Goal: Task Accomplishment & Management: Use online tool/utility

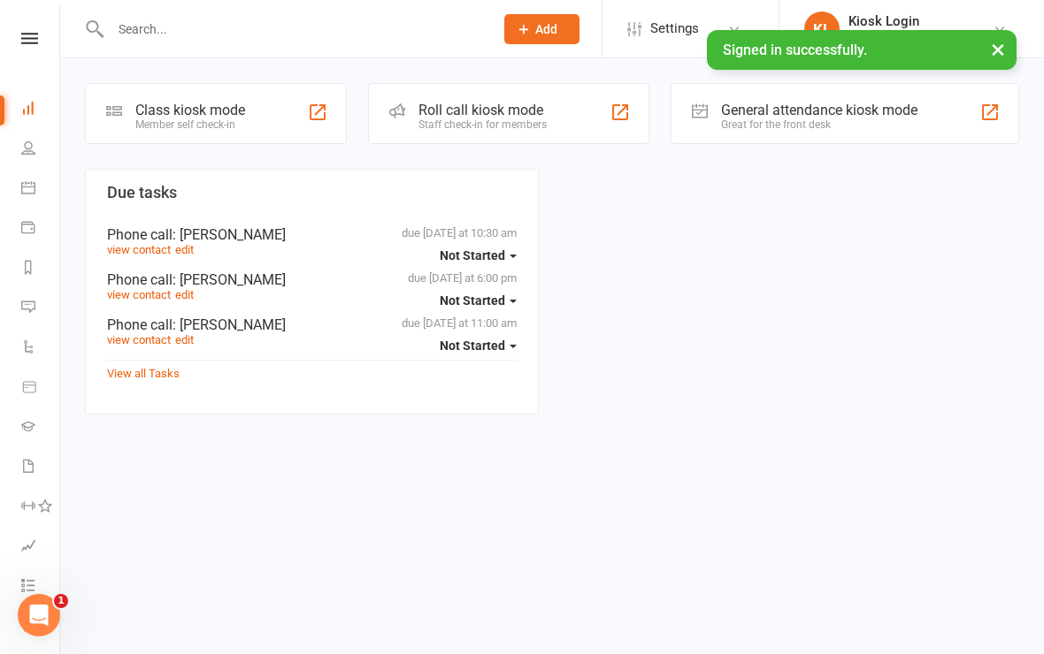
click at [218, 110] on div "Class kiosk mode" at bounding box center [190, 110] width 110 height 17
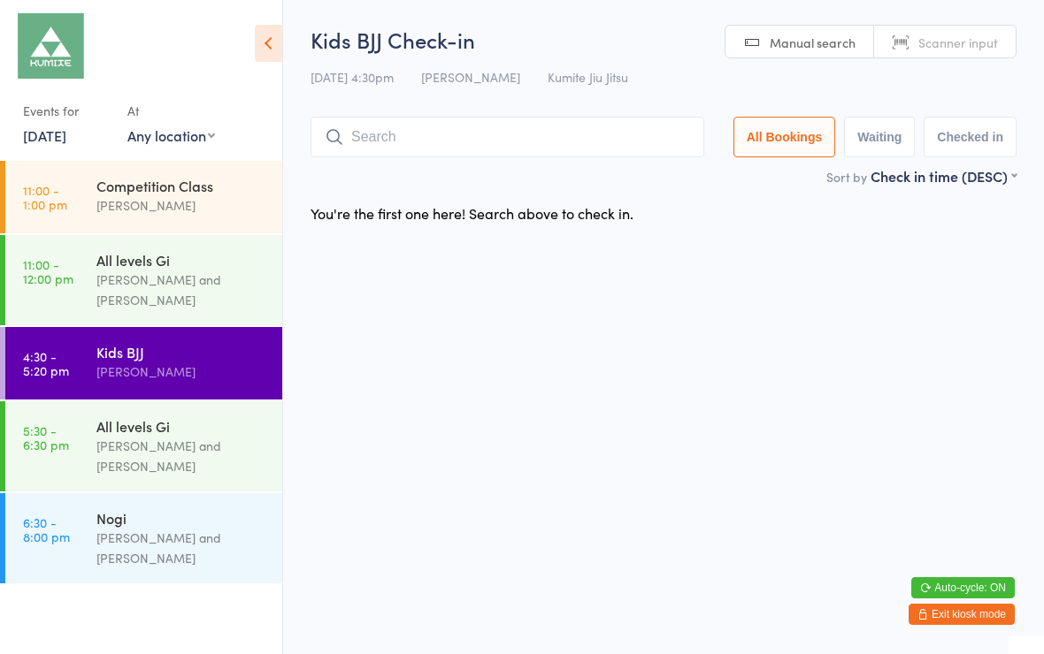
click at [206, 354] on div "Kids BJJ" at bounding box center [181, 351] width 171 height 19
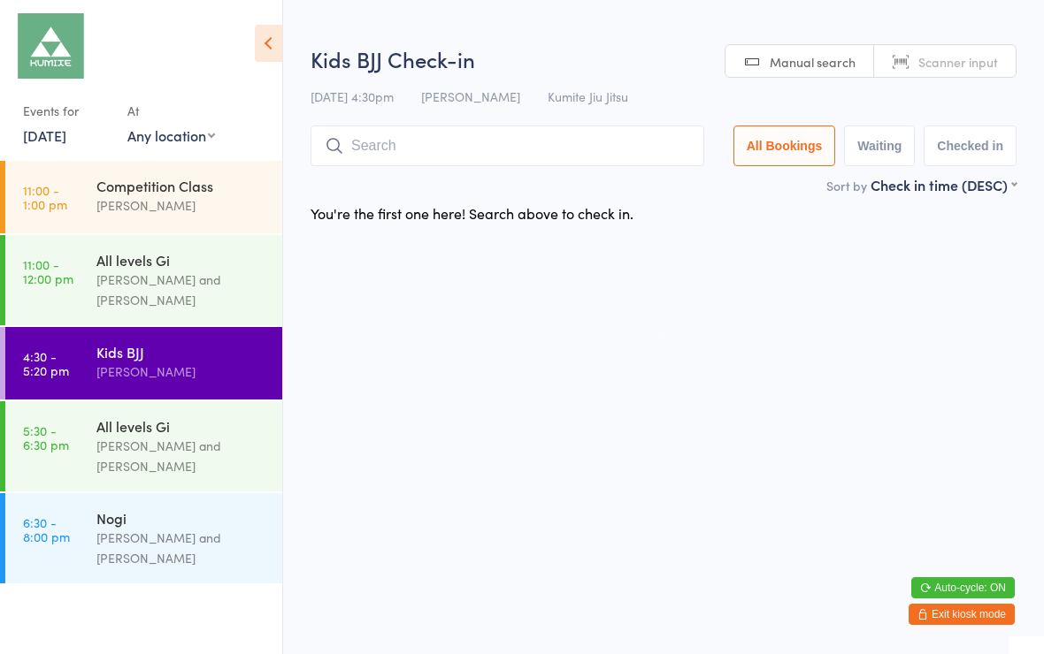
click at [484, 141] on input "search" at bounding box center [507, 146] width 394 height 41
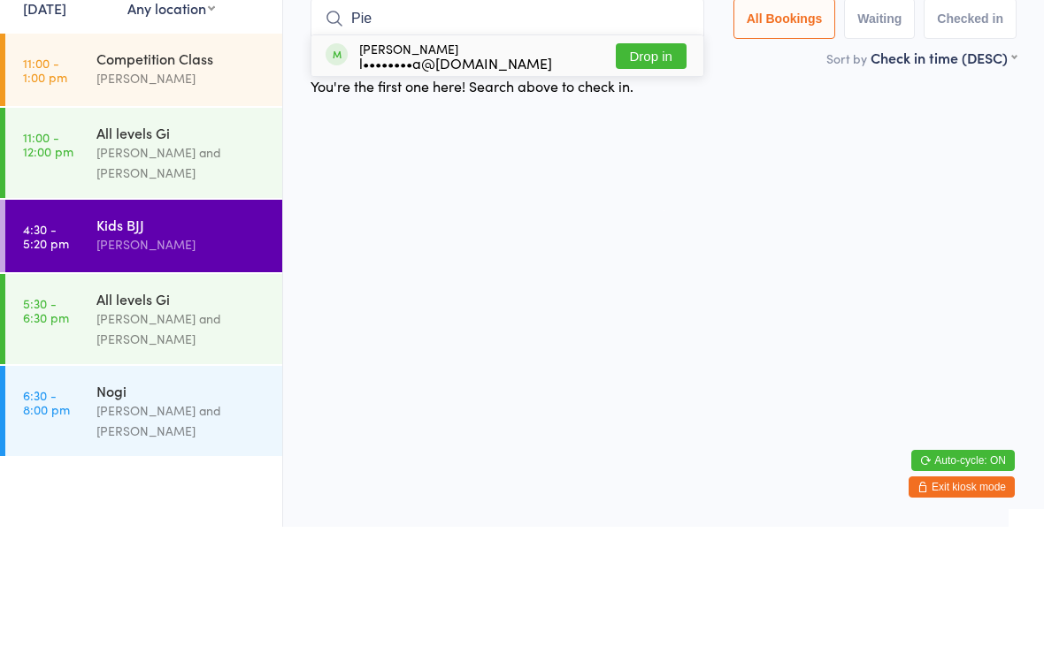
type input "Pie"
click at [659, 171] on button "Drop in" at bounding box center [651, 184] width 71 height 26
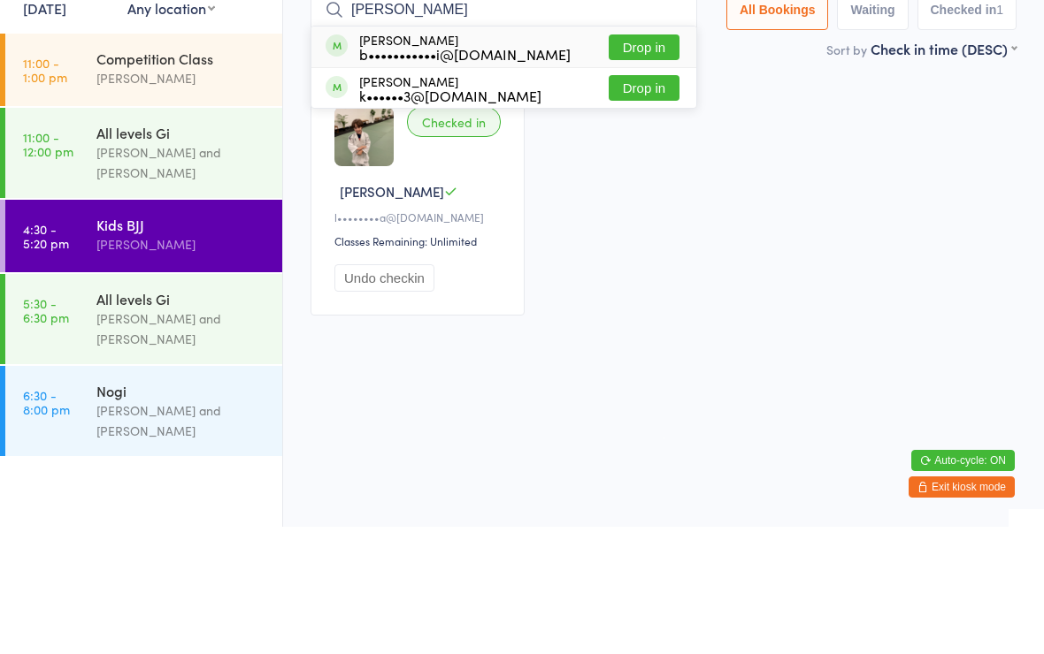
type input "Darcy"
click at [645, 162] on button "Drop in" at bounding box center [643, 175] width 71 height 26
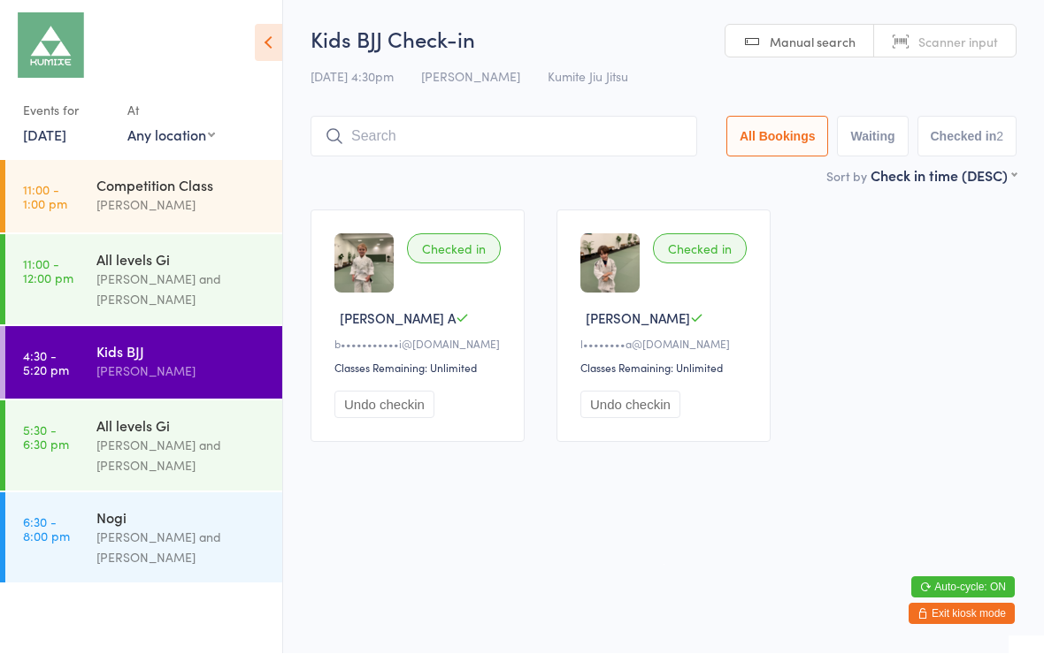
click at [405, 136] on input "search" at bounding box center [503, 137] width 386 height 41
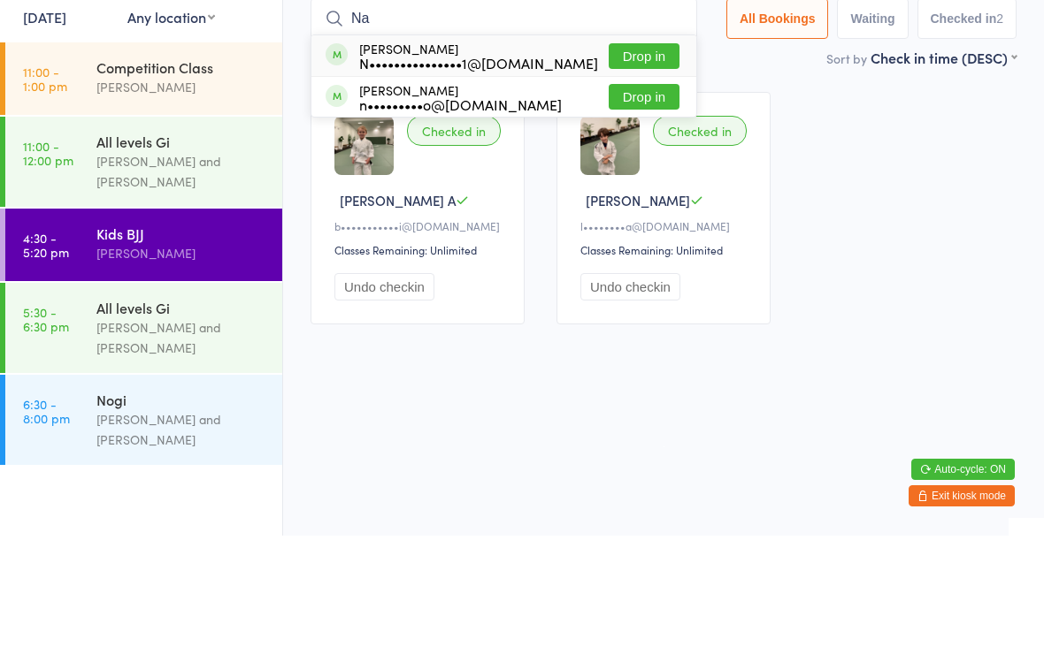
type input "N"
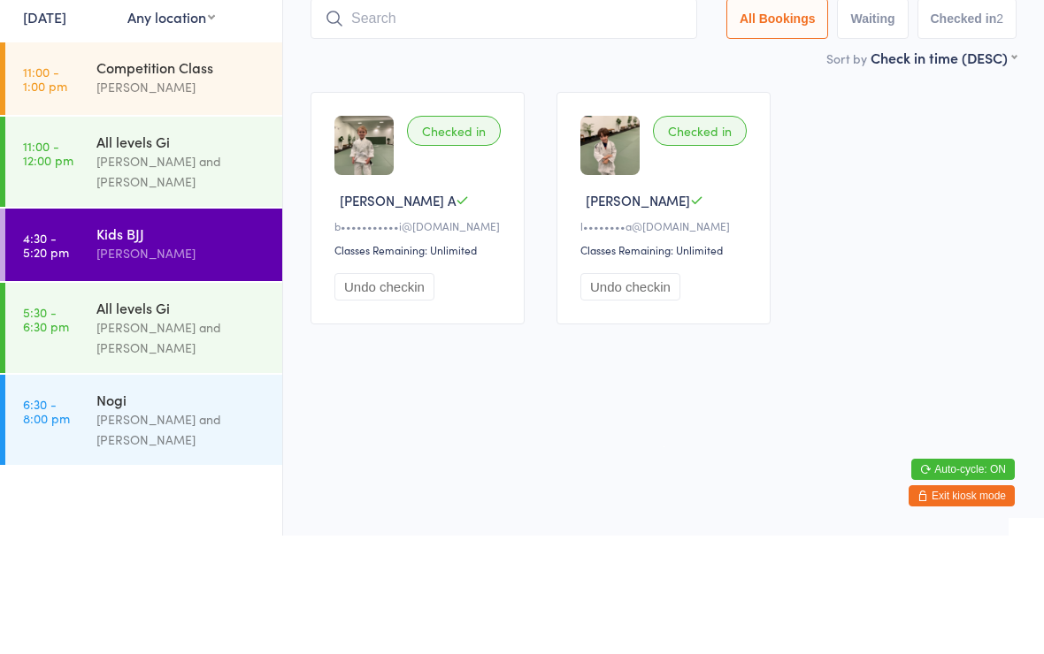
click at [932, 195] on div "Checked in Darcy A b•••••••••••i@gmail.com Classes Remaining: Unlimited Undo ch…" at bounding box center [663, 327] width 738 height 264
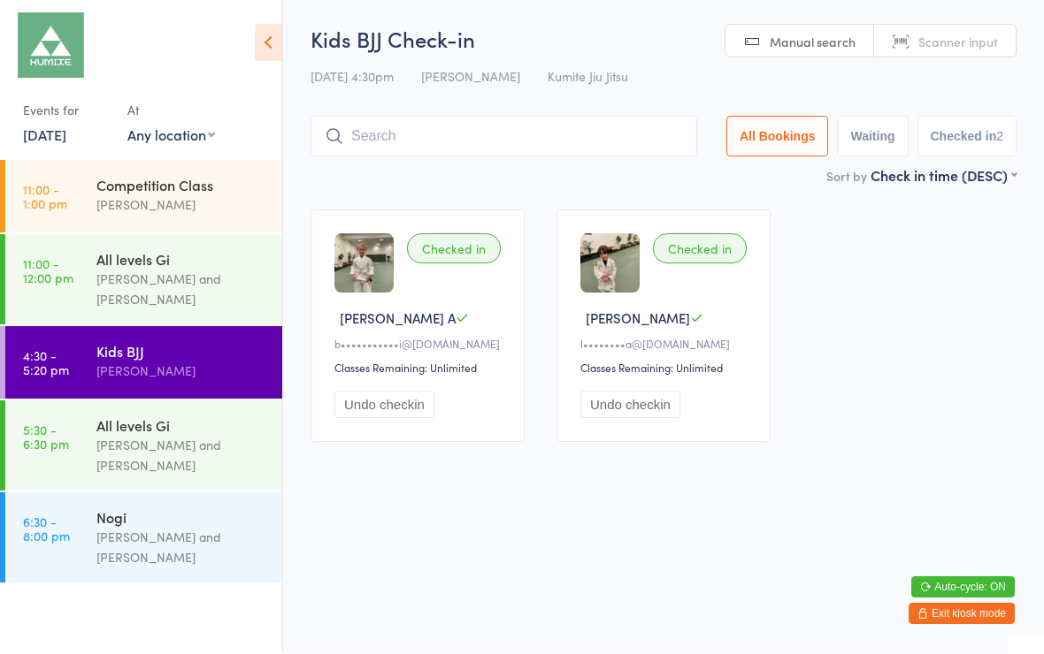
click at [537, 130] on input "search" at bounding box center [503, 137] width 386 height 41
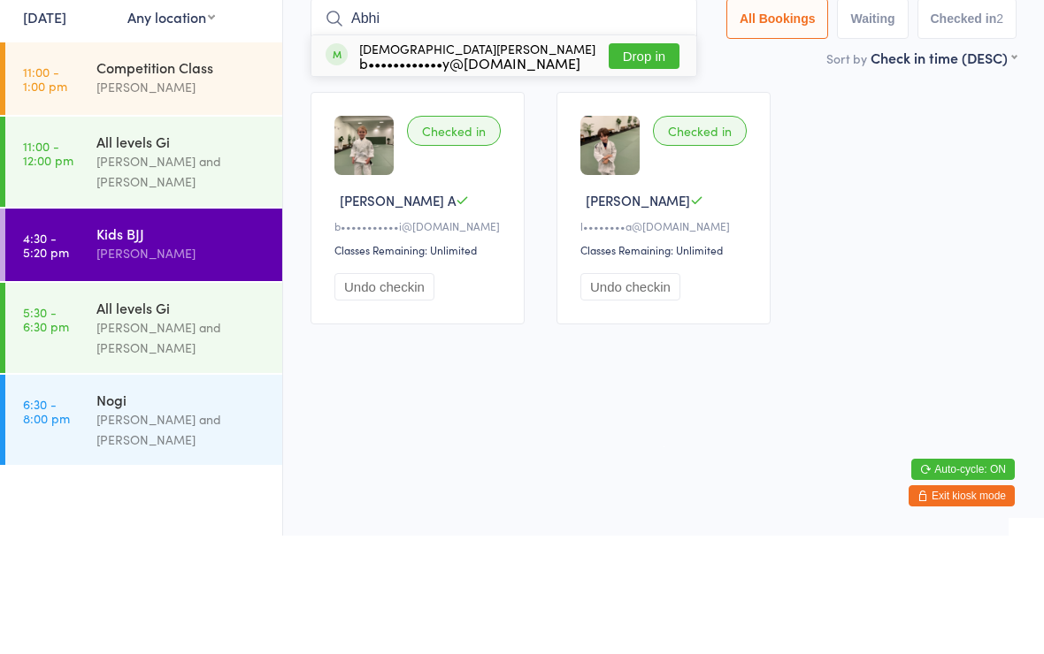
type input "Abhi"
click at [630, 162] on button "Drop in" at bounding box center [643, 175] width 71 height 26
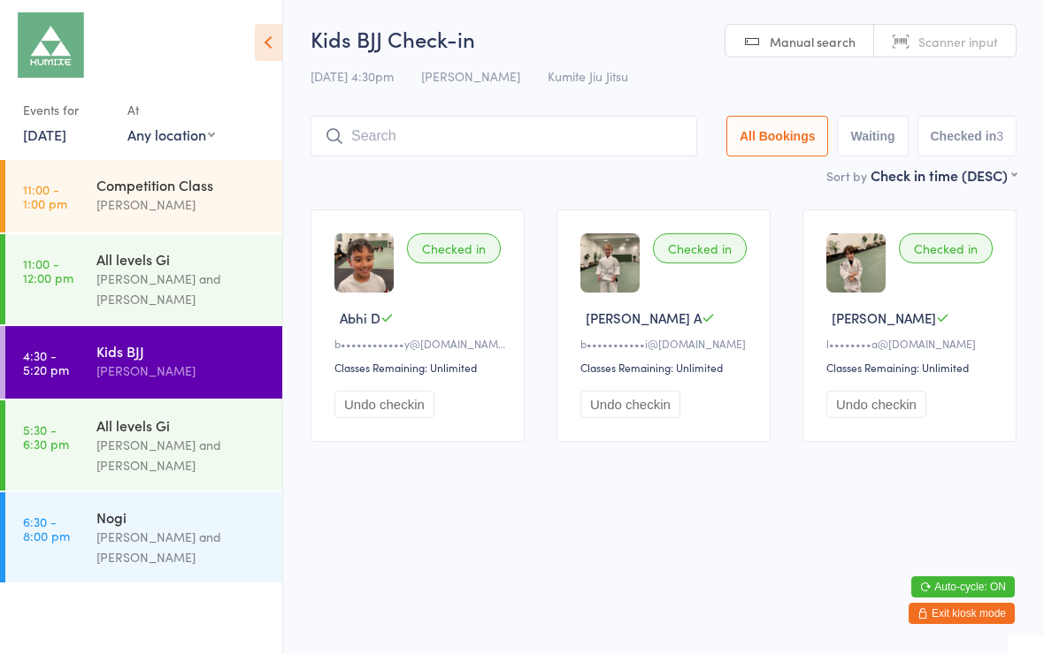
click at [443, 538] on html "You have now entered Kiosk Mode. Members will be able to check themselves in us…" at bounding box center [522, 327] width 1044 height 654
click at [440, 147] on input "search" at bounding box center [503, 137] width 386 height 41
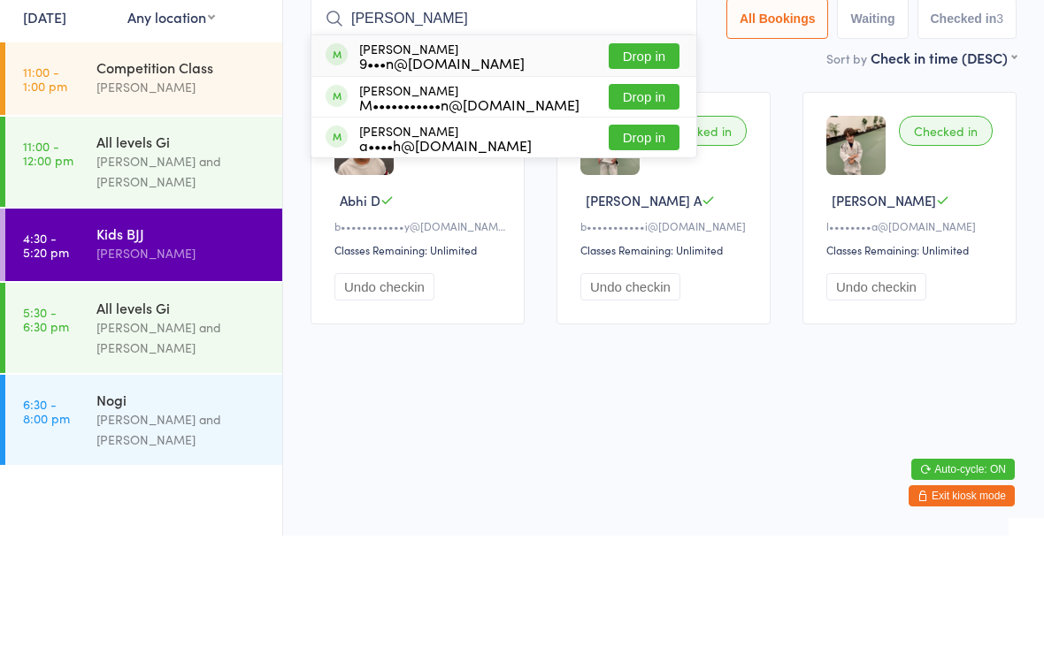
type input "William"
click at [639, 203] on button "Drop in" at bounding box center [643, 216] width 71 height 26
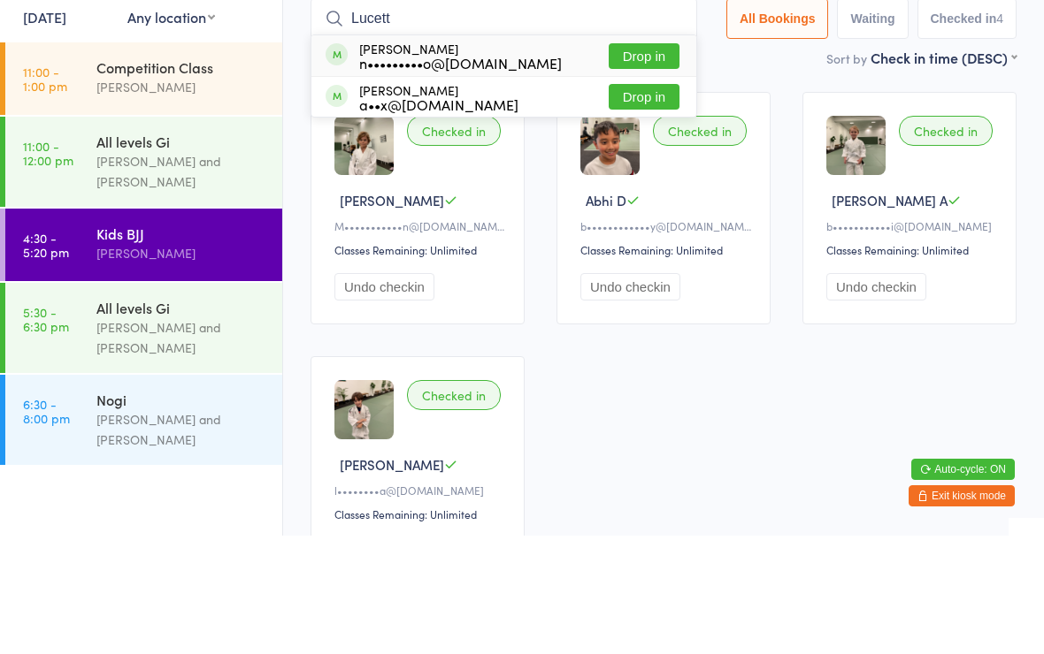
type input "Lucett"
click at [634, 162] on button "Drop in" at bounding box center [643, 175] width 71 height 26
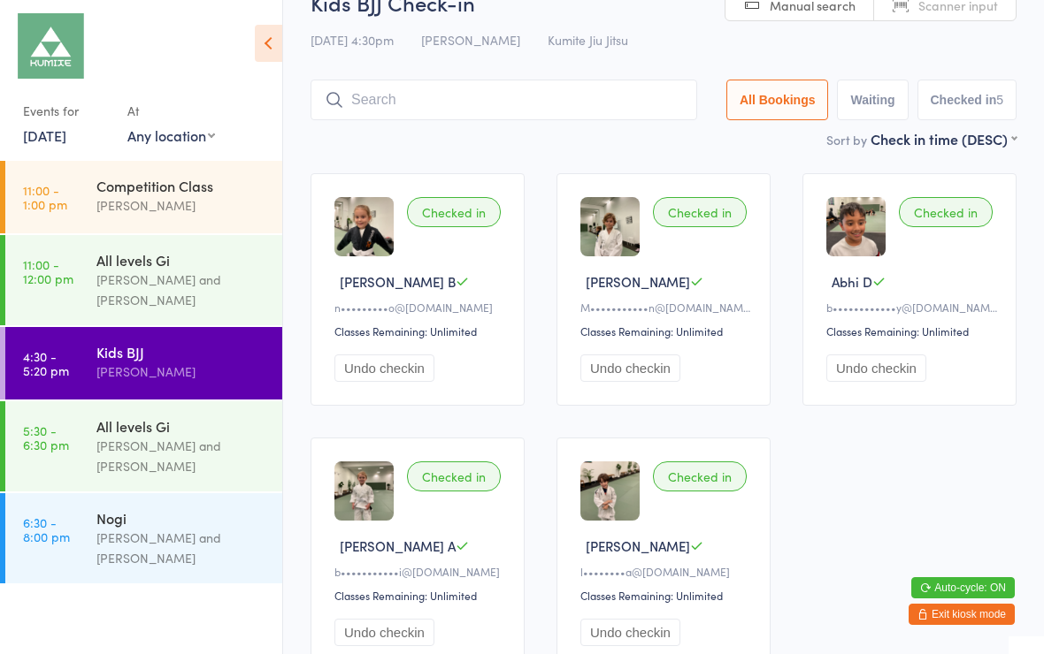
scroll to position [35, 0]
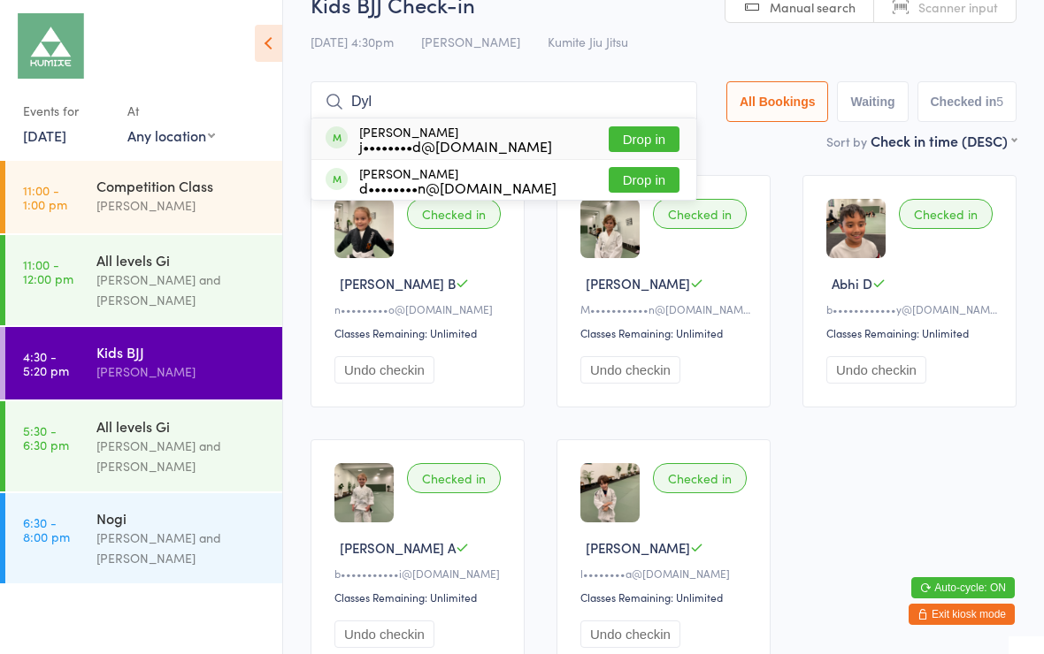
type input "Dyl"
click at [446, 144] on div "j••••••••d@[DOMAIN_NAME]" at bounding box center [455, 146] width 193 height 14
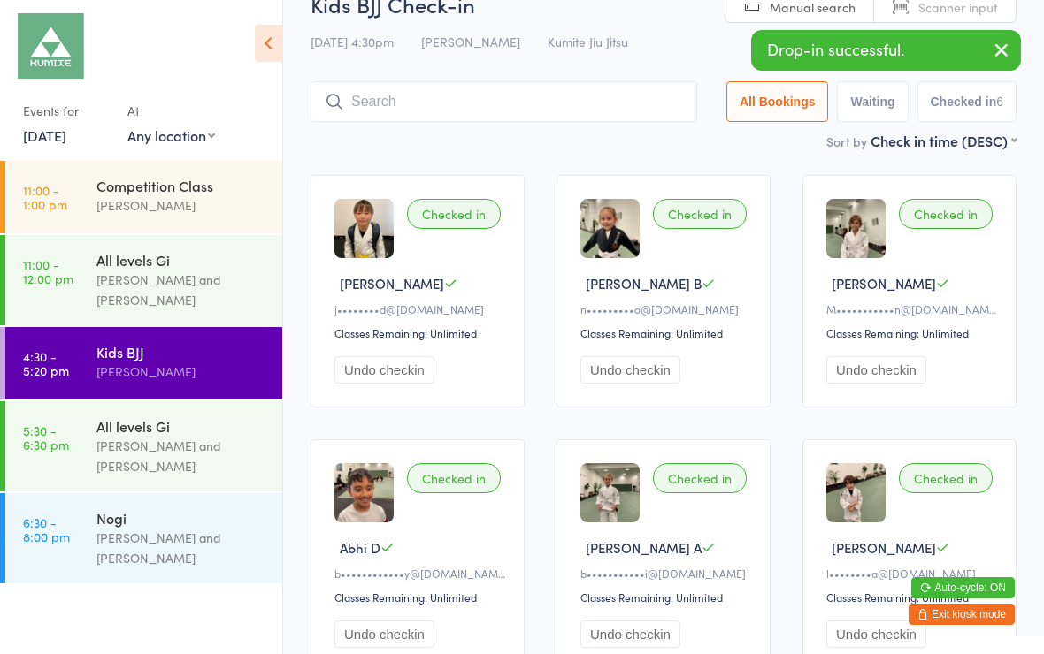
click at [461, 218] on div "Checked in" at bounding box center [454, 214] width 94 height 30
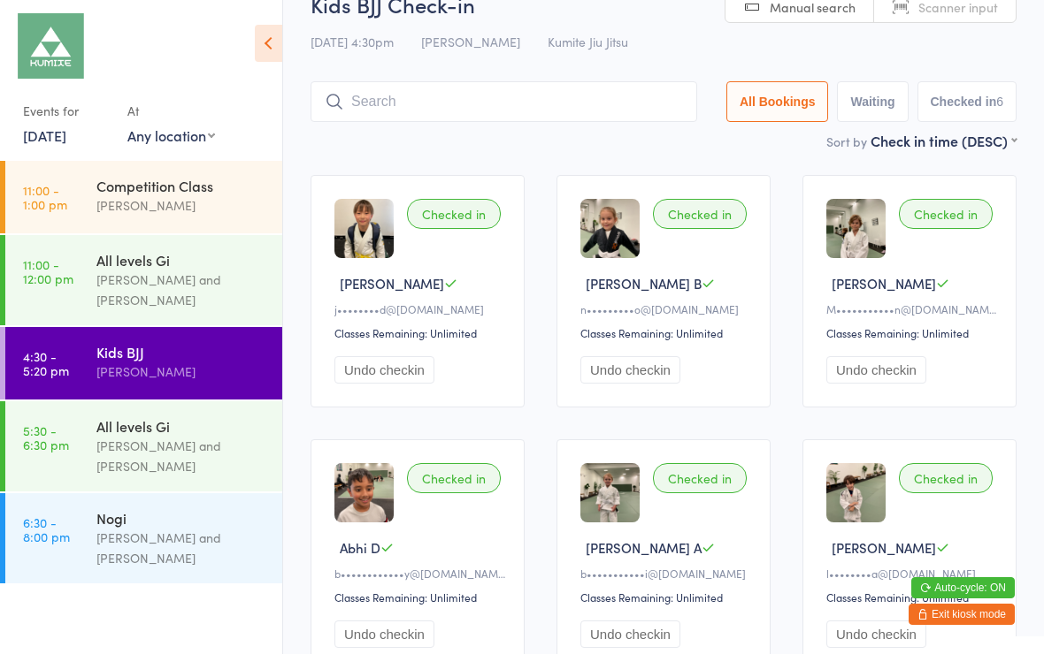
click at [451, 237] on div "Checked in Dylan B j••••••••d@studiobad.com.au Classes Remaining: Unlimited Und…" at bounding box center [417, 291] width 214 height 233
click at [457, 221] on div "Checked in" at bounding box center [454, 214] width 94 height 30
click at [370, 245] on img at bounding box center [363, 228] width 59 height 59
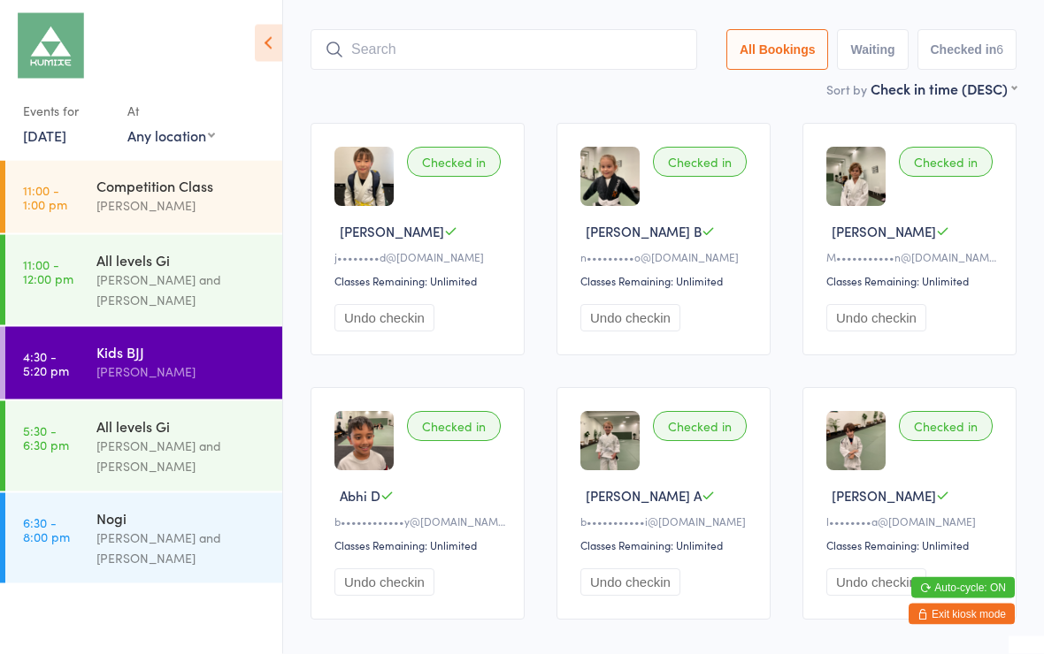
scroll to position [87, 0]
click at [455, 67] on input "search" at bounding box center [503, 50] width 386 height 41
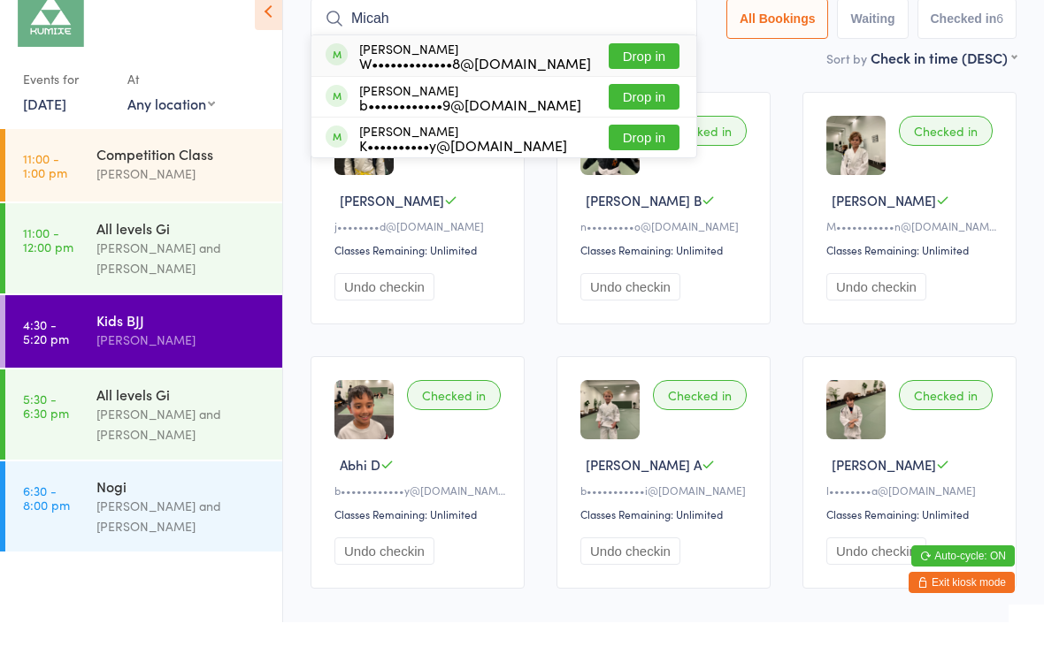
type input "Micah"
click at [646, 116] on button "Drop in" at bounding box center [643, 129] width 71 height 26
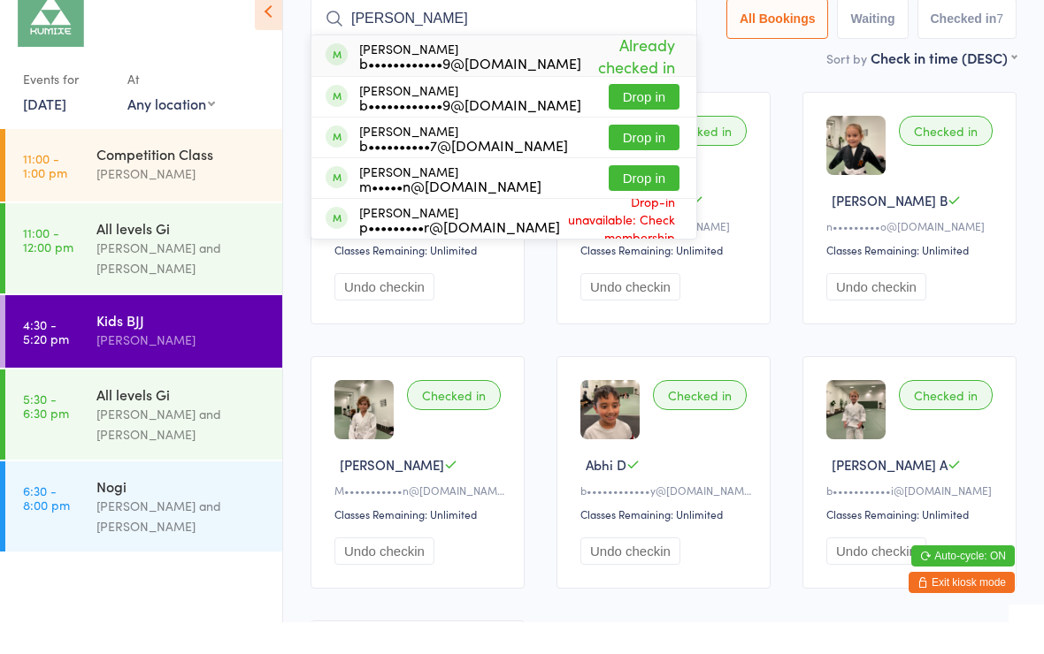
type input "Marc"
click at [447, 251] on div "p•••••••••r@[DOMAIN_NAME]" at bounding box center [459, 258] width 201 height 14
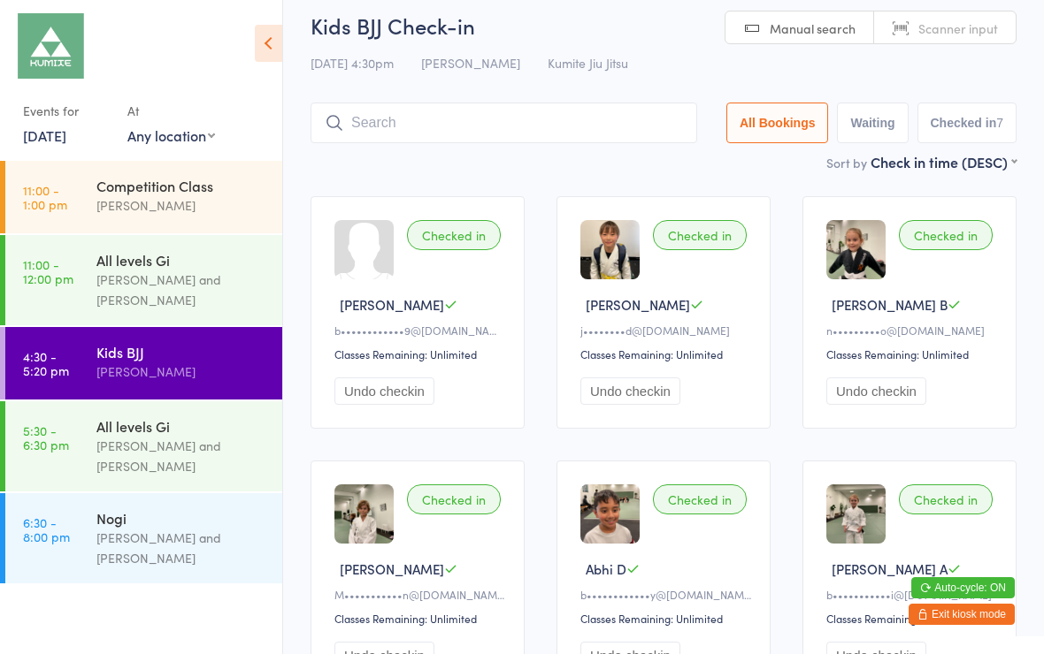
scroll to position [0, 0]
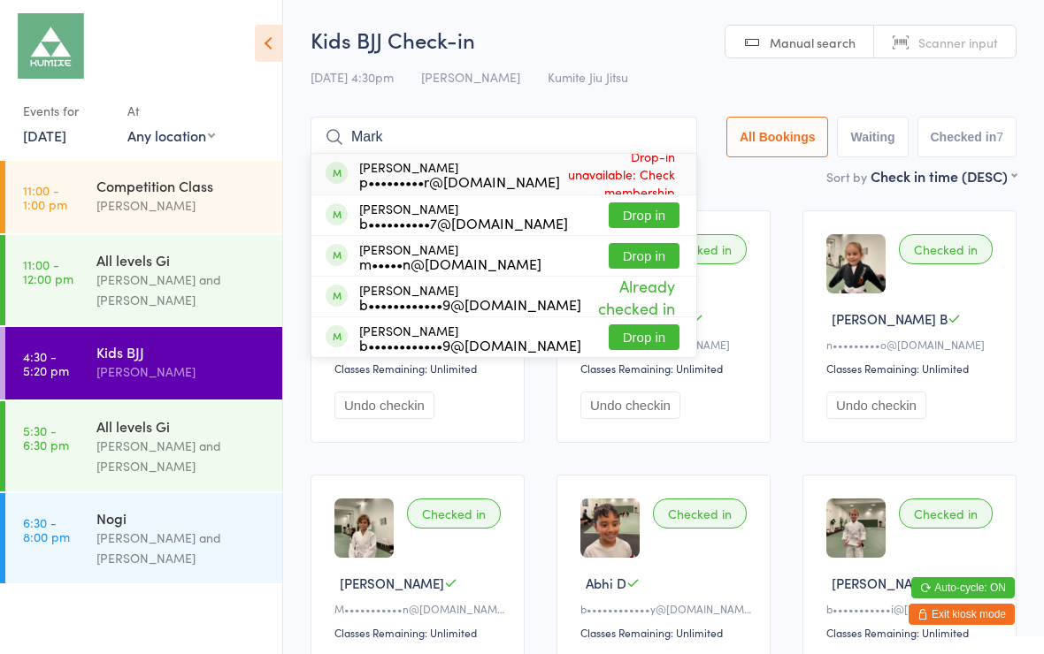
type input "Mark"
click at [494, 188] on div "p•••••••••r@[DOMAIN_NAME]" at bounding box center [459, 181] width 201 height 14
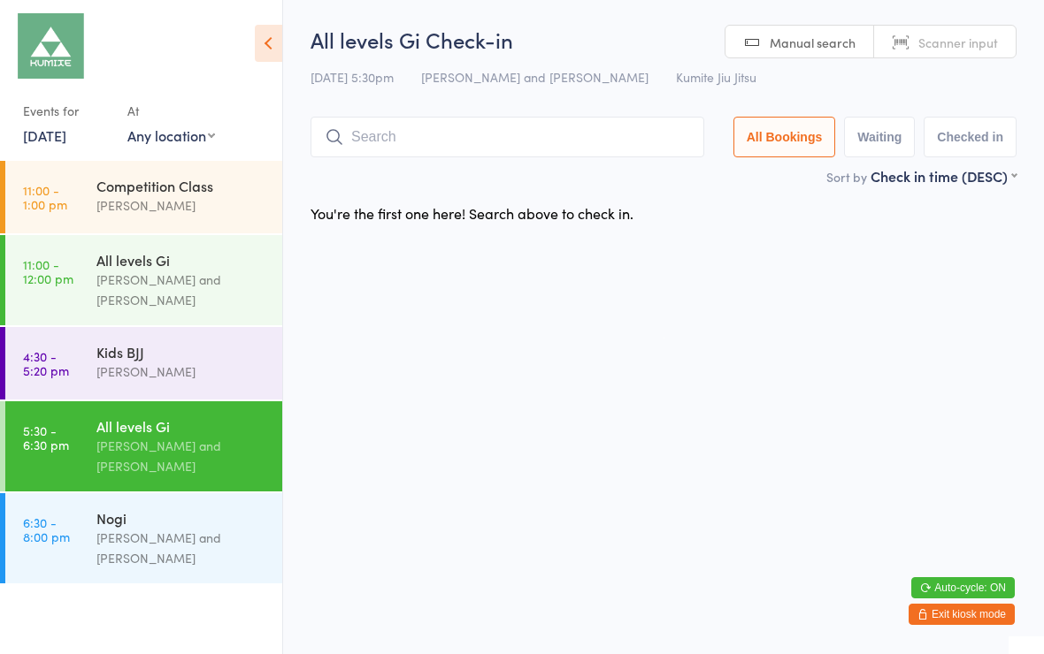
click at [121, 362] on div "Kids BJJ" at bounding box center [181, 351] width 171 height 19
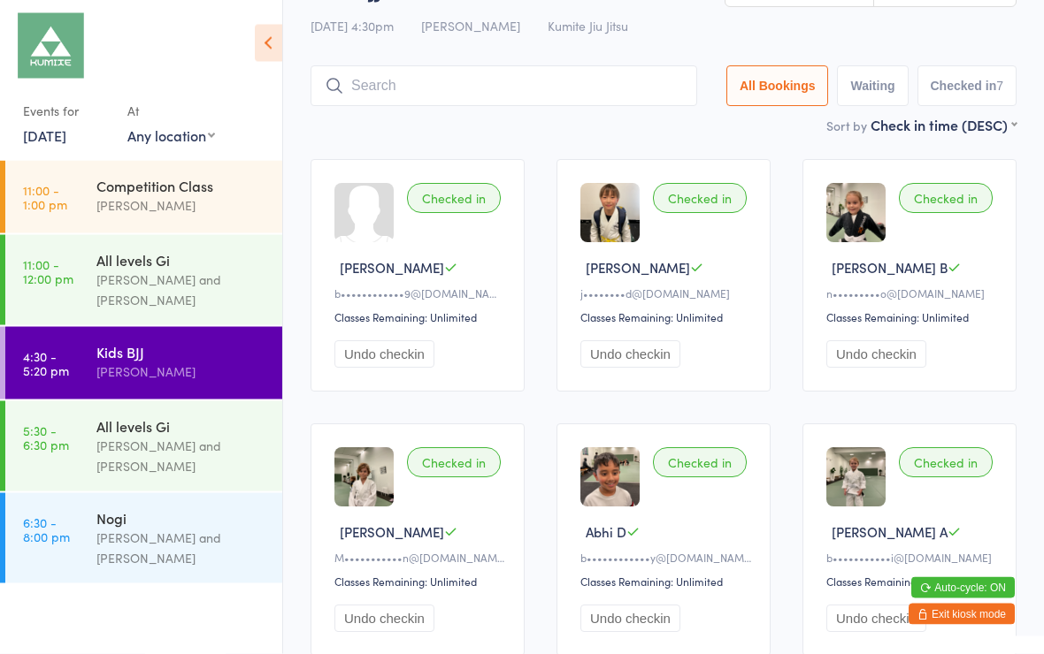
scroll to position [35, 0]
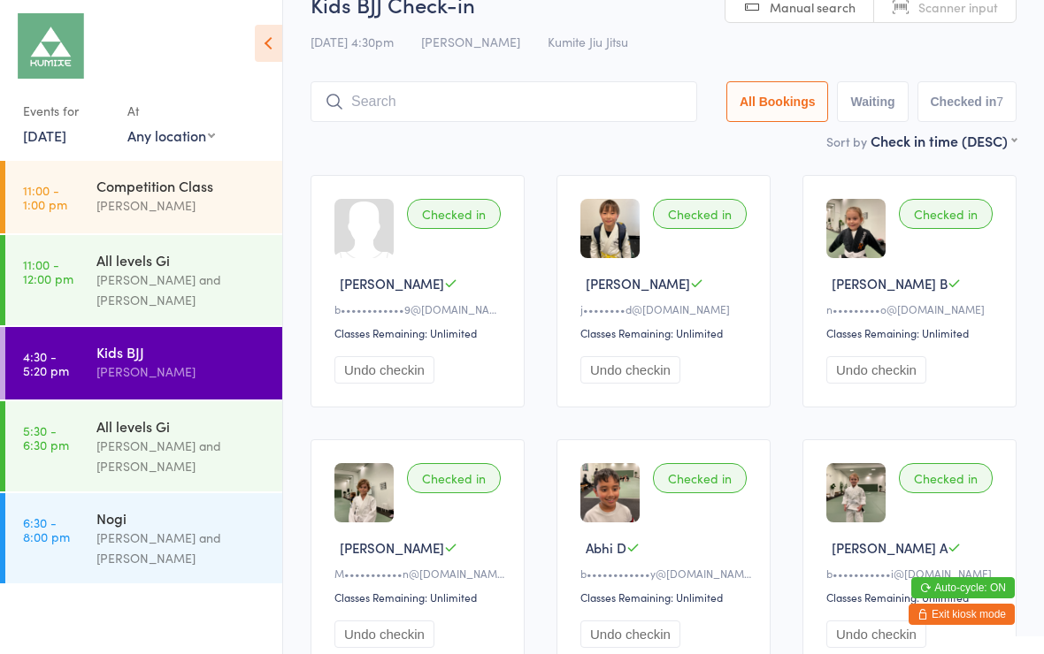
click at [406, 114] on input "search" at bounding box center [503, 101] width 386 height 41
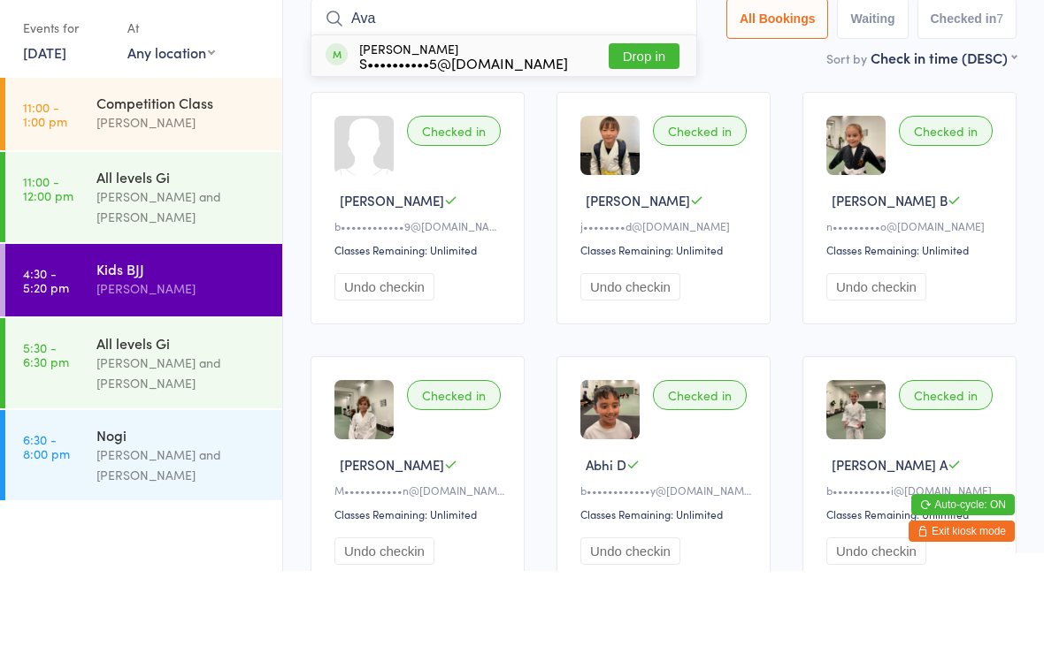
type input "Ava"
click at [629, 126] on button "Drop in" at bounding box center [643, 139] width 71 height 26
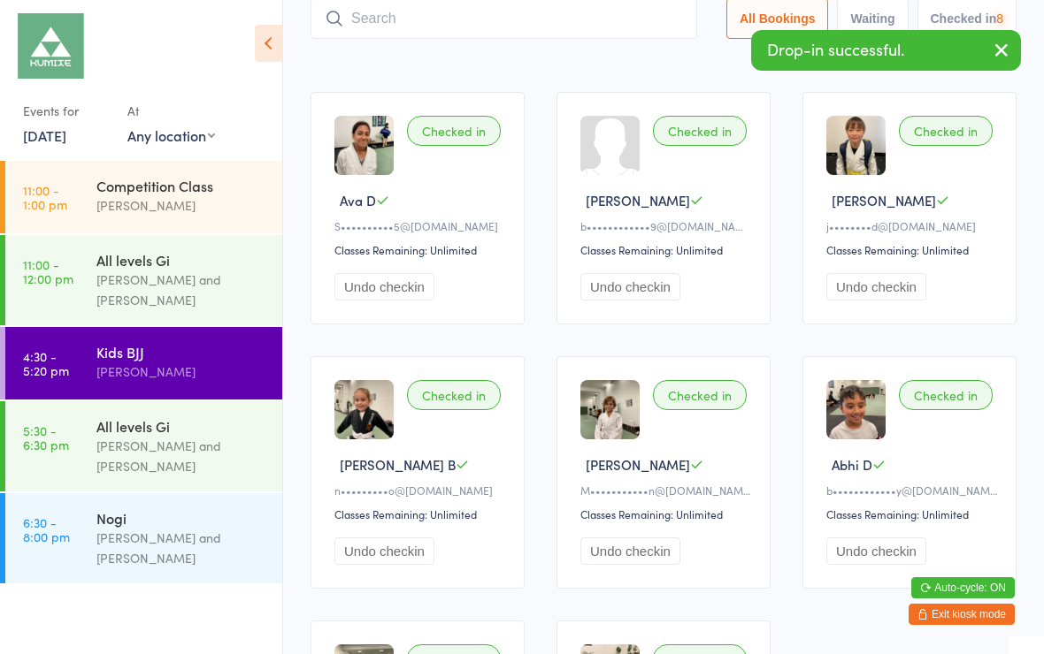
click at [420, 18] on input "search" at bounding box center [503, 18] width 386 height 41
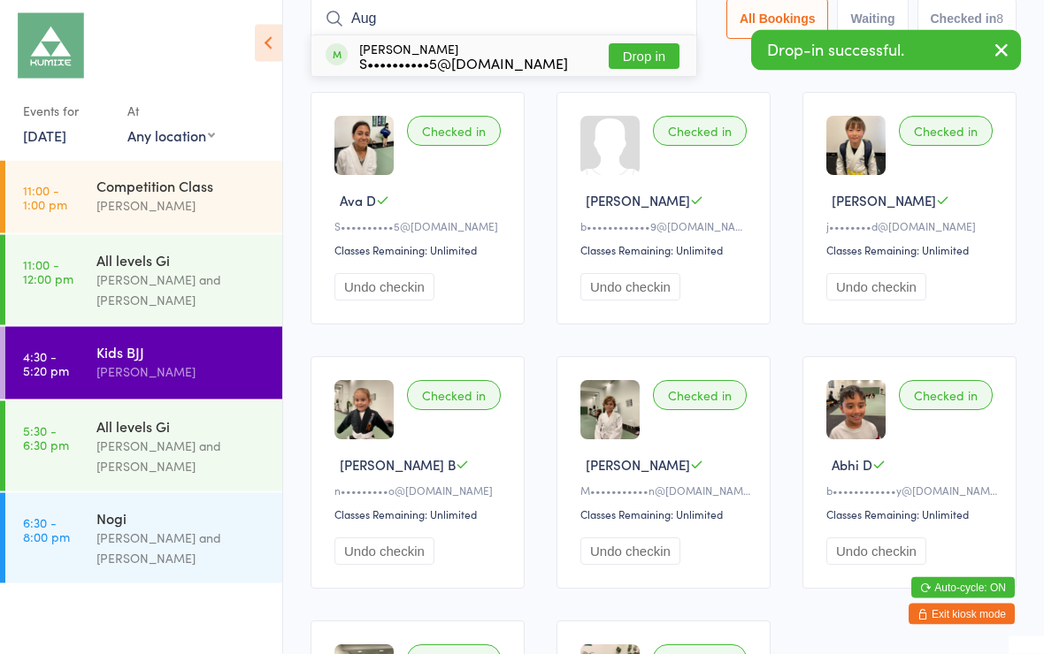
type input "Aug"
click at [631, 58] on button "Drop in" at bounding box center [643, 57] width 71 height 26
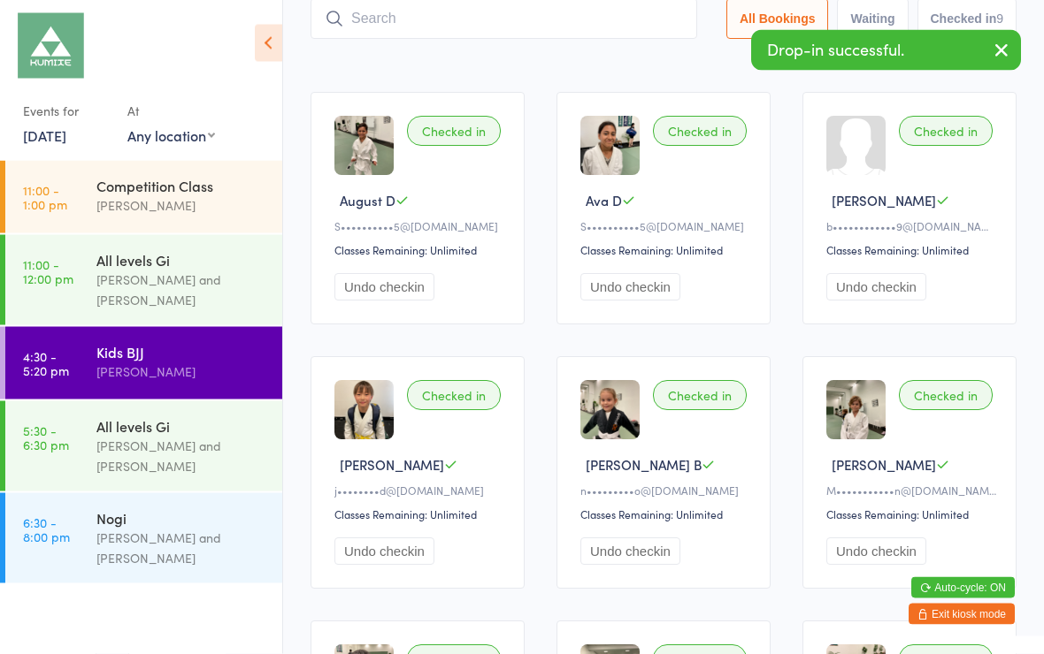
click at [462, 14] on input "search" at bounding box center [503, 19] width 386 height 41
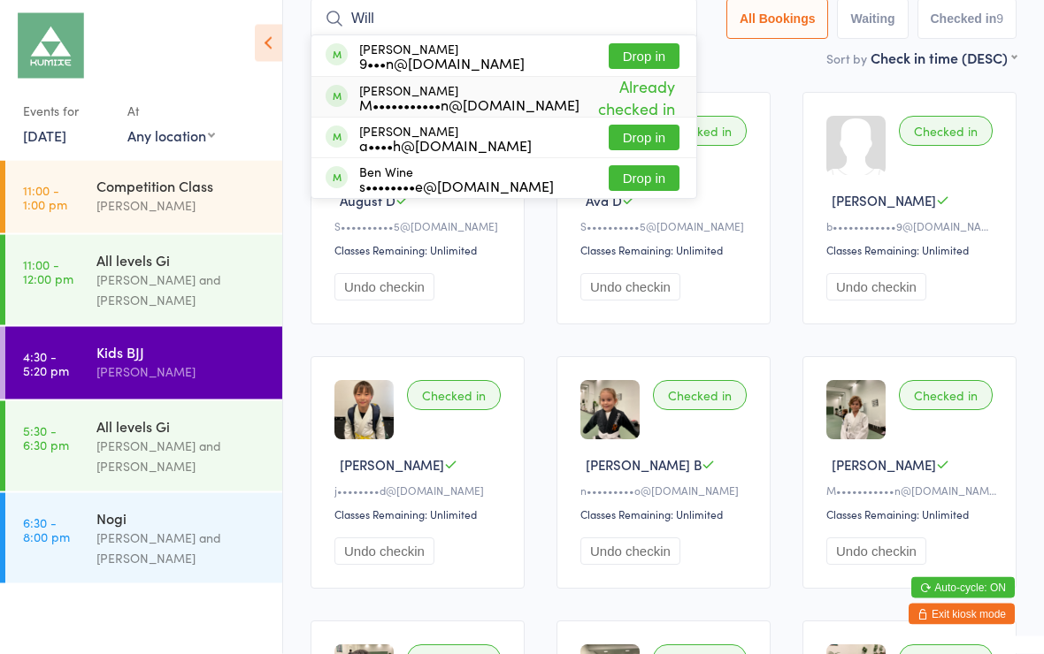
type input "Will"
click at [629, 101] on span "Already checked in" at bounding box center [629, 98] width 100 height 53
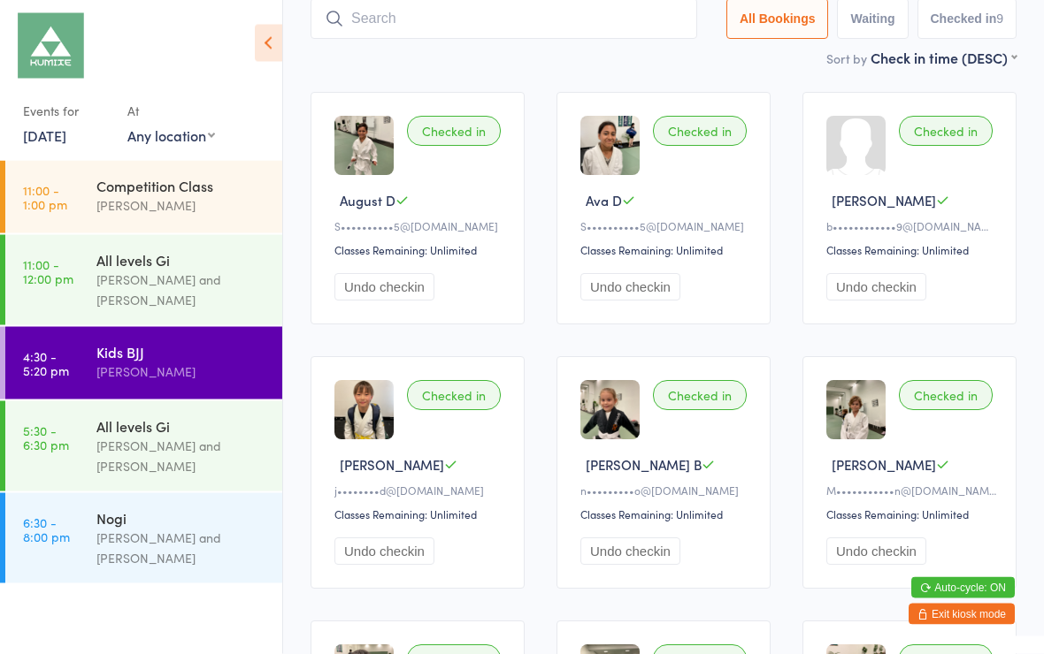
click at [196, 445] on div "[PERSON_NAME] and [PERSON_NAME]" at bounding box center [181, 456] width 171 height 41
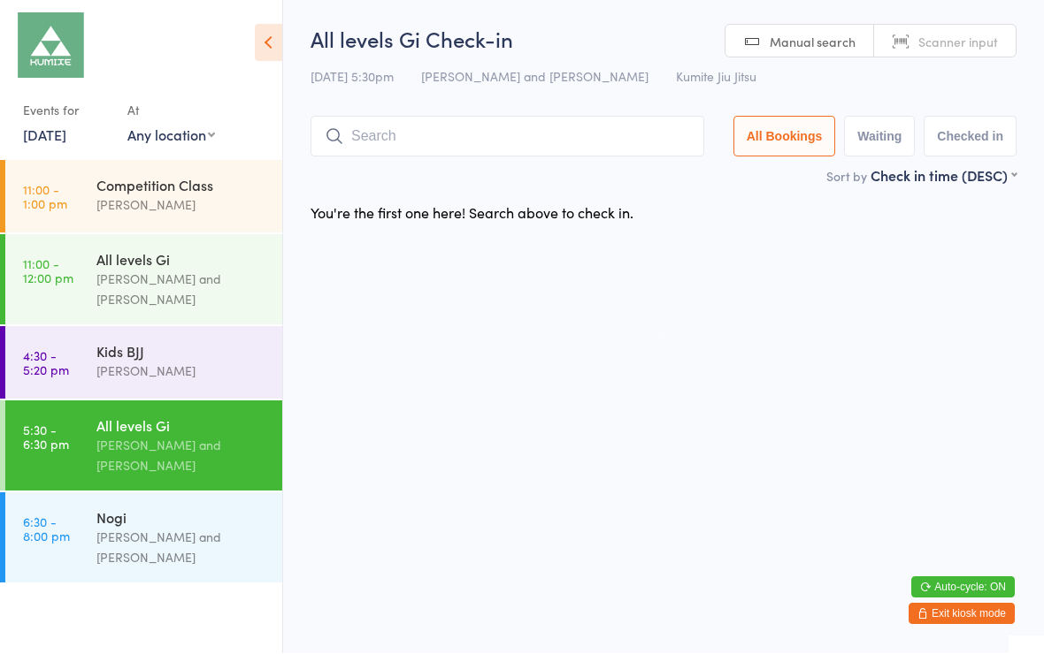
click at [522, 124] on input "search" at bounding box center [507, 137] width 394 height 41
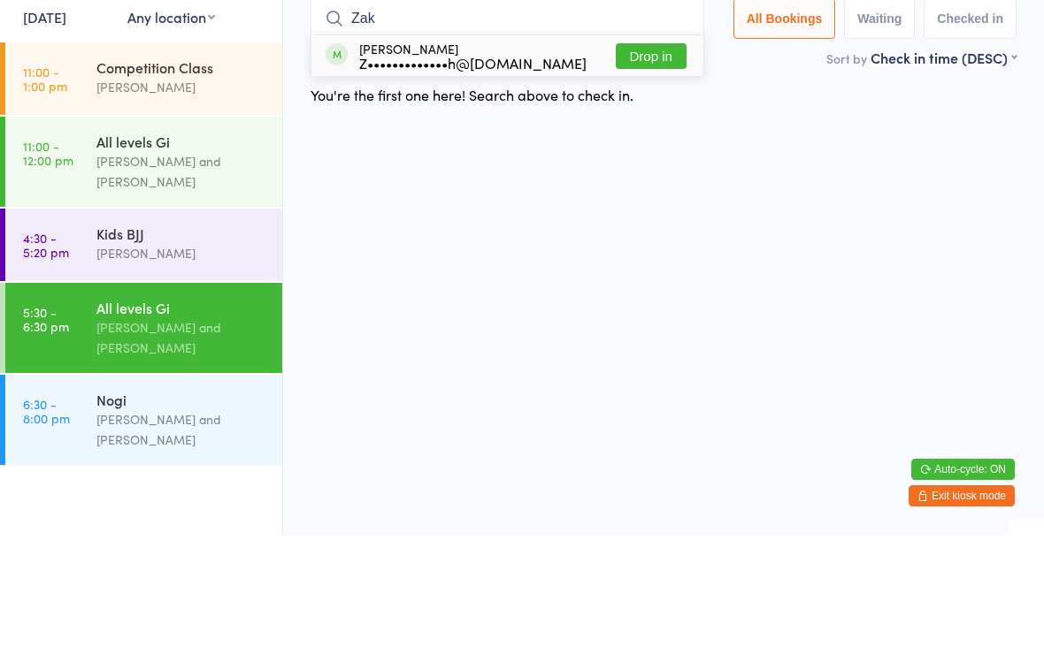
type input "Zak"
click at [642, 162] on button "Drop in" at bounding box center [651, 175] width 71 height 26
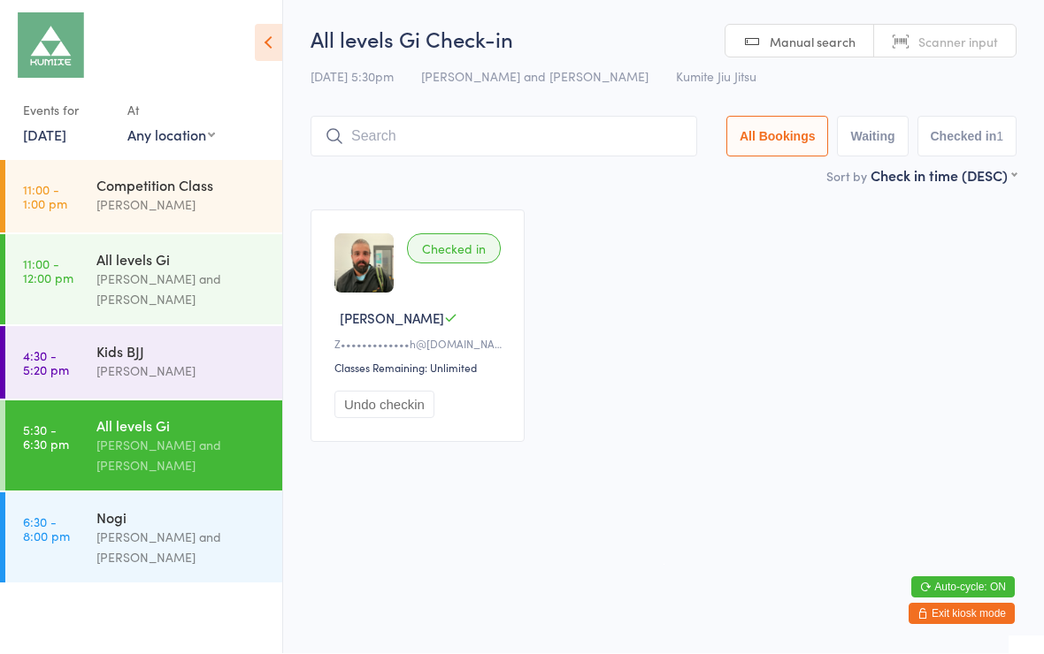
click at [600, 141] on input "search" at bounding box center [503, 137] width 386 height 41
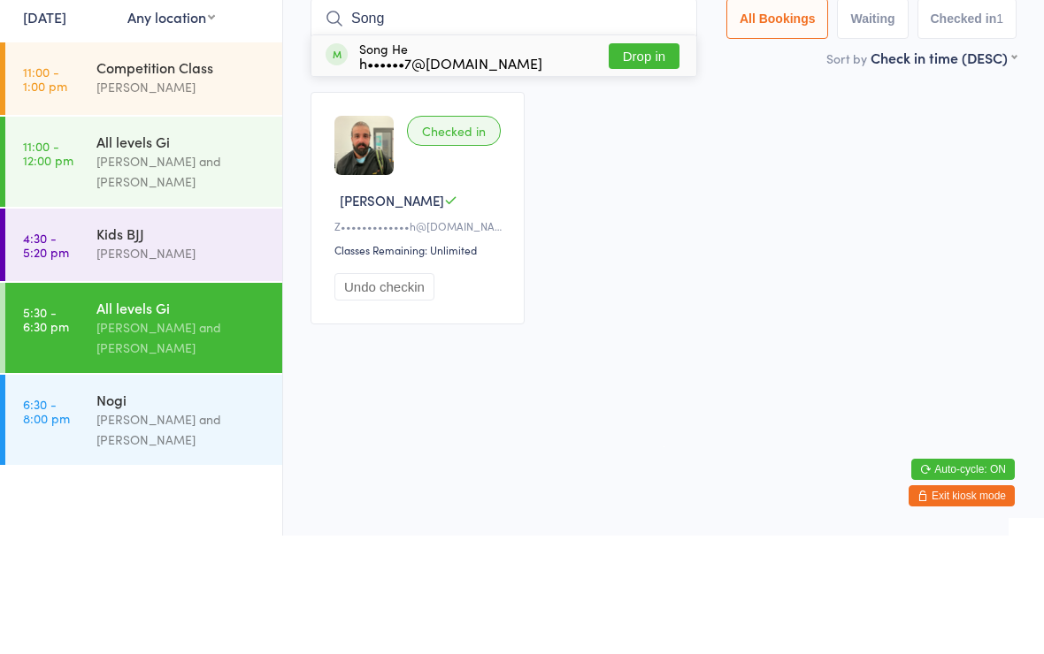
type input "Song"
click at [623, 162] on button "Drop in" at bounding box center [643, 175] width 71 height 26
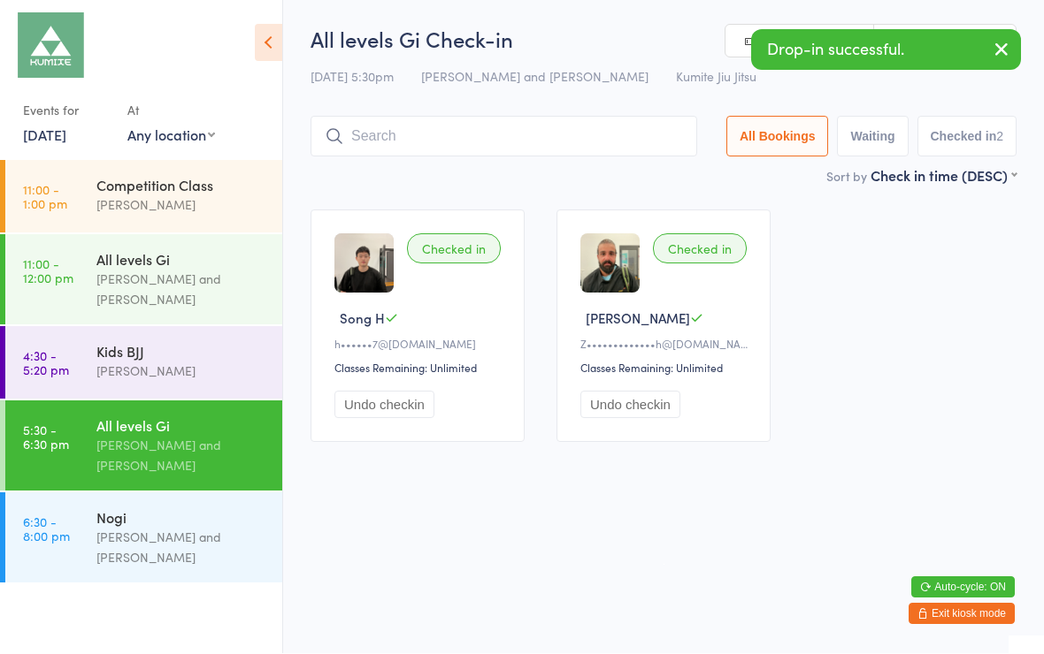
click at [579, 133] on input "search" at bounding box center [503, 137] width 386 height 41
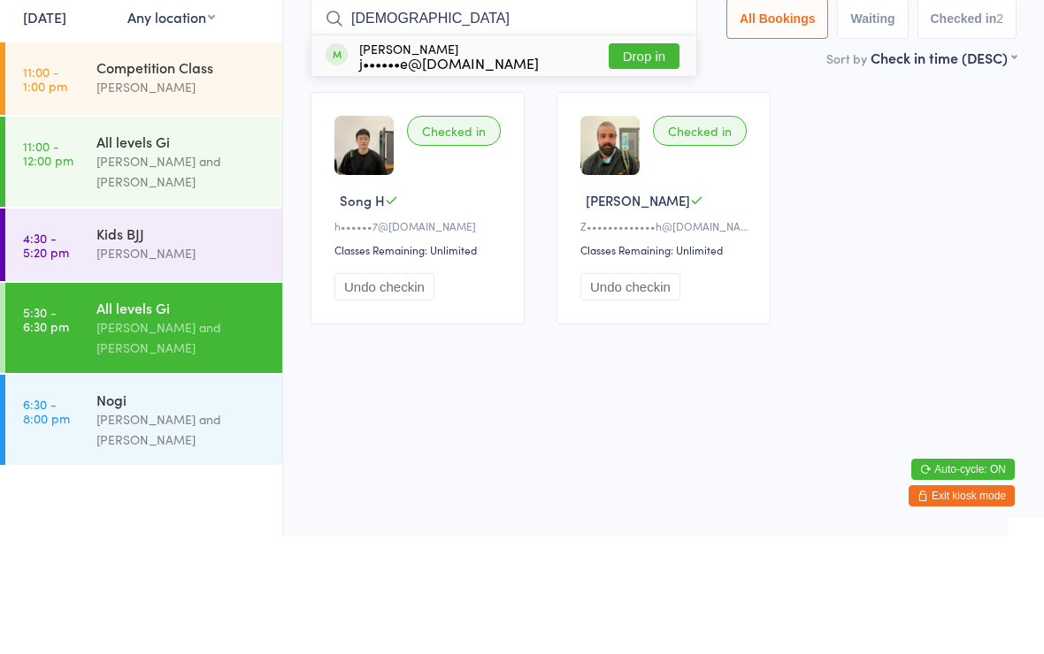
type input "Jus"
click at [635, 162] on button "Drop in" at bounding box center [643, 175] width 71 height 26
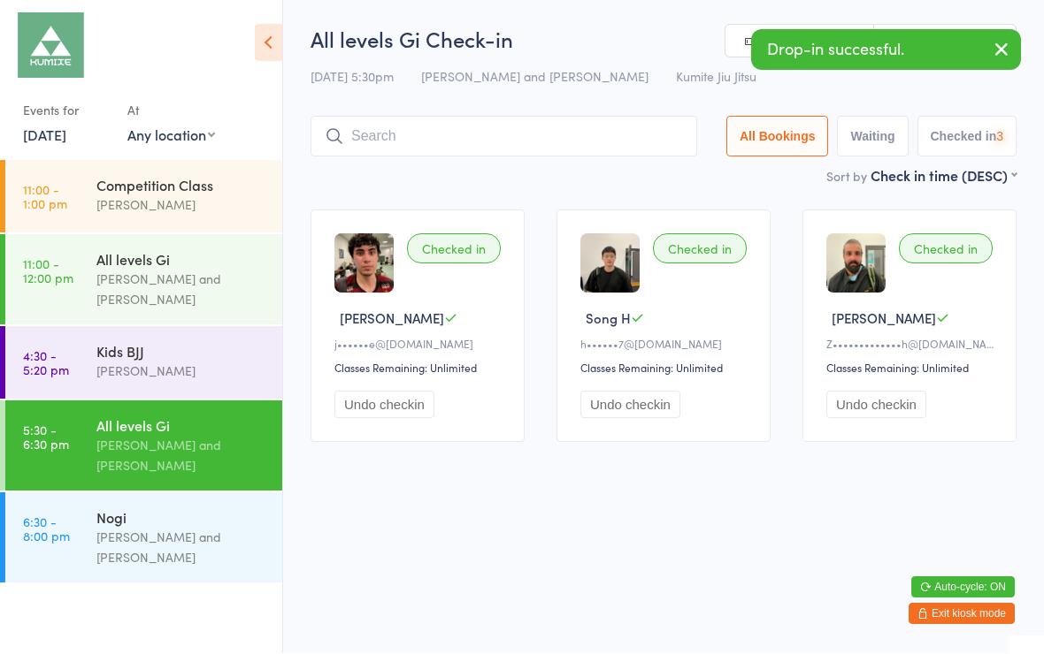
click at [186, 528] on div "Nogi" at bounding box center [181, 518] width 171 height 19
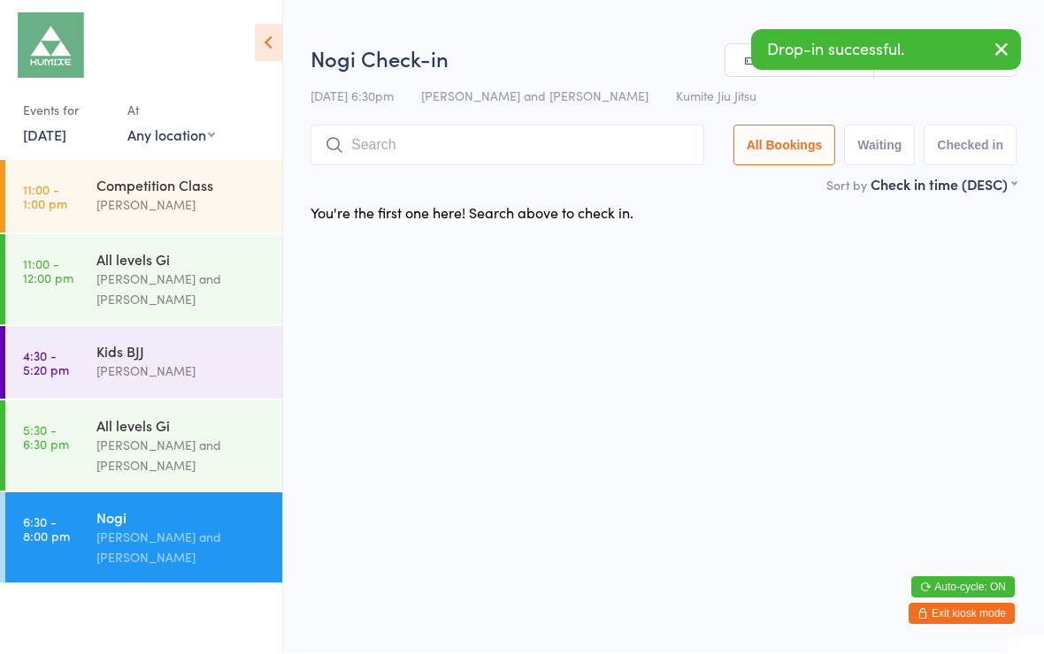
click at [556, 141] on input "search" at bounding box center [507, 146] width 394 height 41
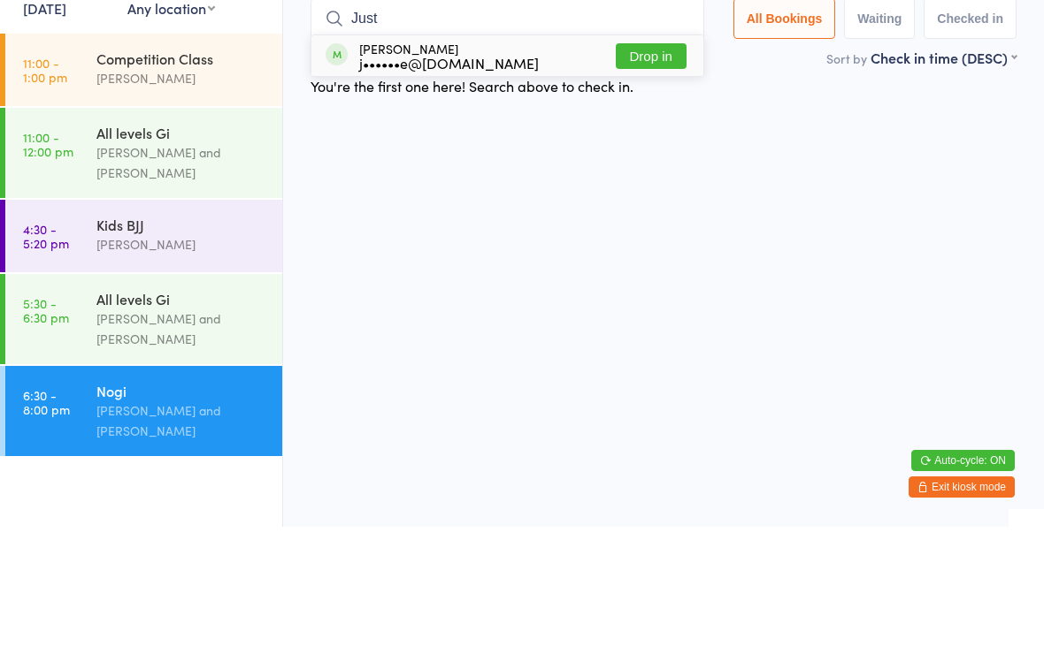
type input "Just"
click at [653, 171] on button "Drop in" at bounding box center [651, 184] width 71 height 26
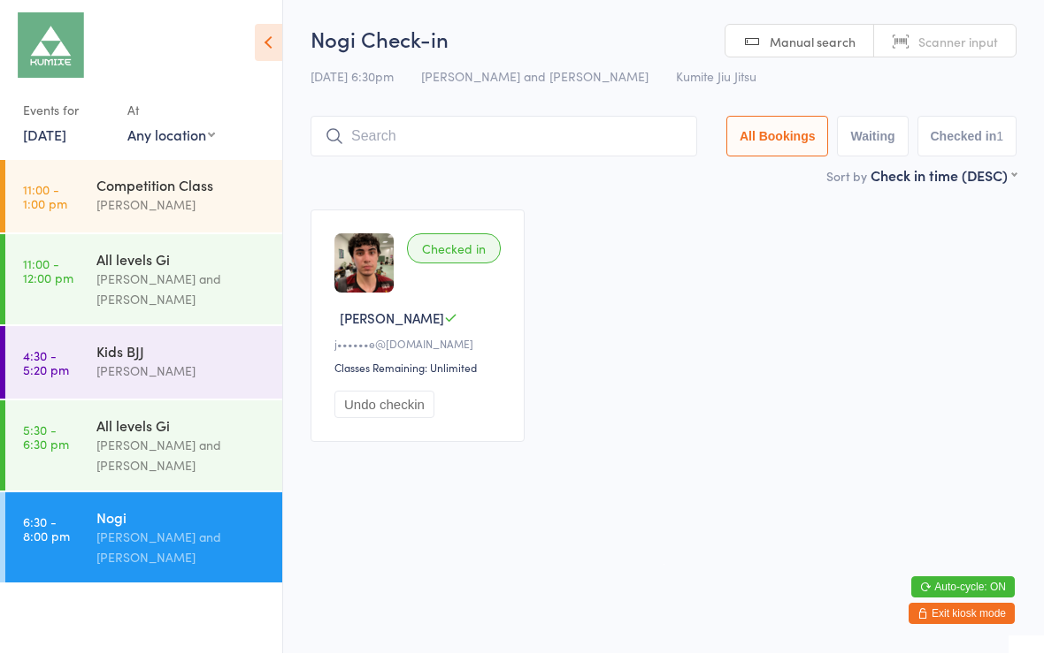
click at [497, 156] on input "search" at bounding box center [503, 137] width 386 height 41
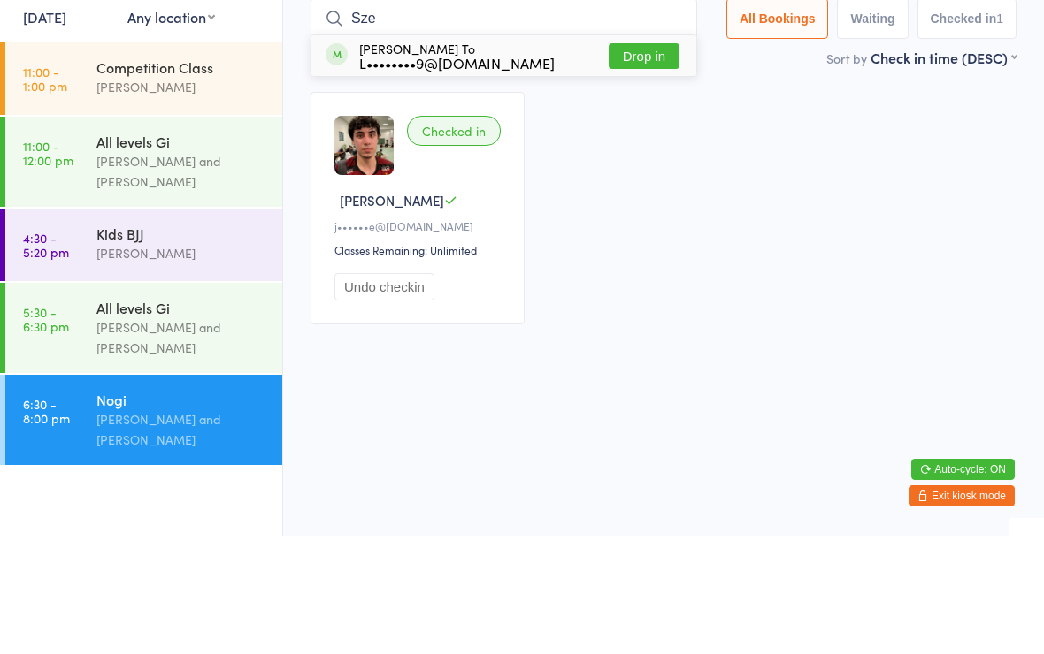
type input "Sze"
click at [619, 162] on button "Drop in" at bounding box center [643, 175] width 71 height 26
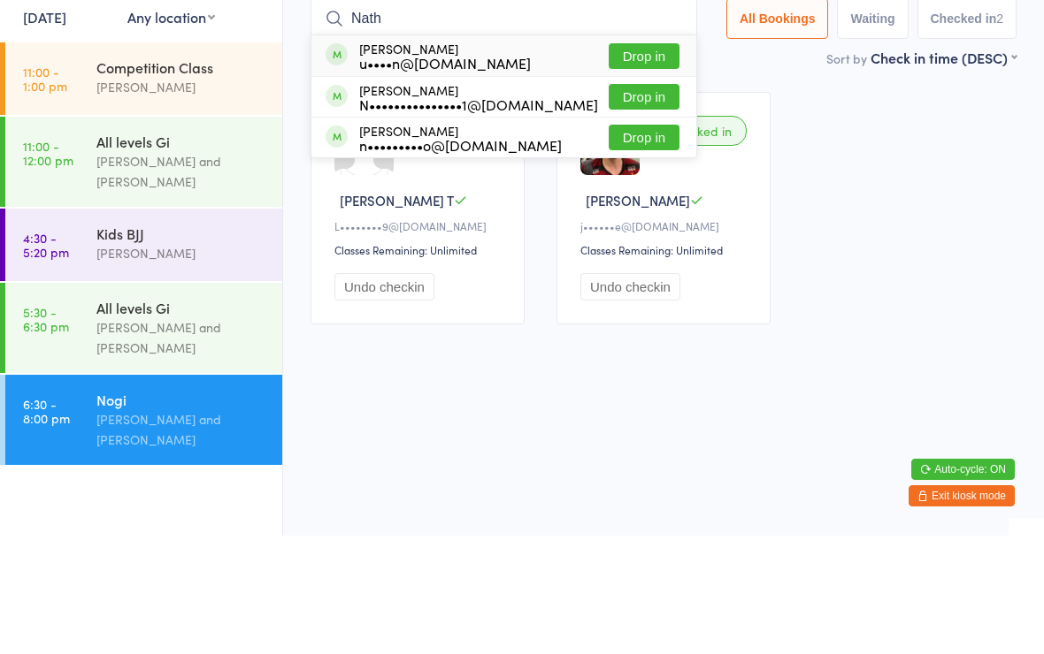
type input "Nath"
click at [480, 160] on div "Nathan Hakim u••••n@hotmail.com" at bounding box center [445, 174] width 172 height 28
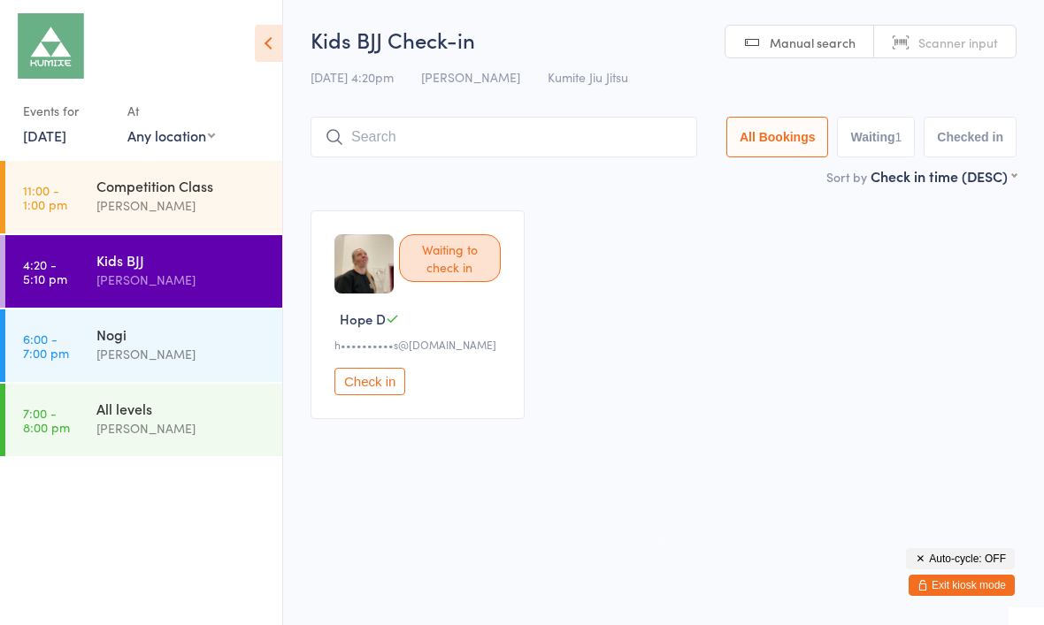
click at [125, 335] on div "Nogi" at bounding box center [181, 334] width 171 height 19
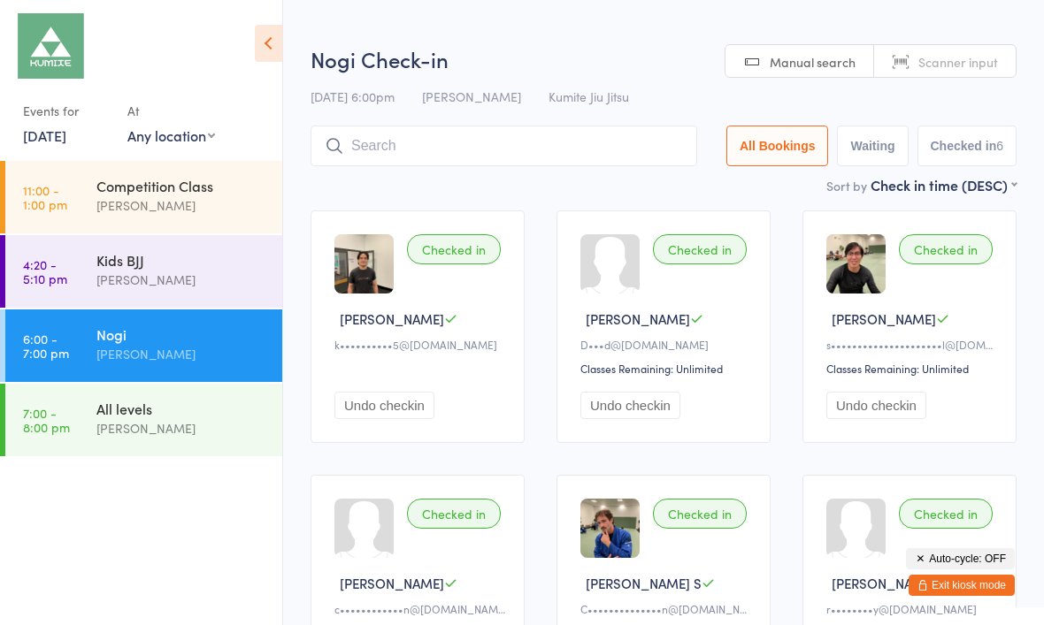
click at [66, 144] on link "20 May, 2024" at bounding box center [44, 135] width 43 height 19
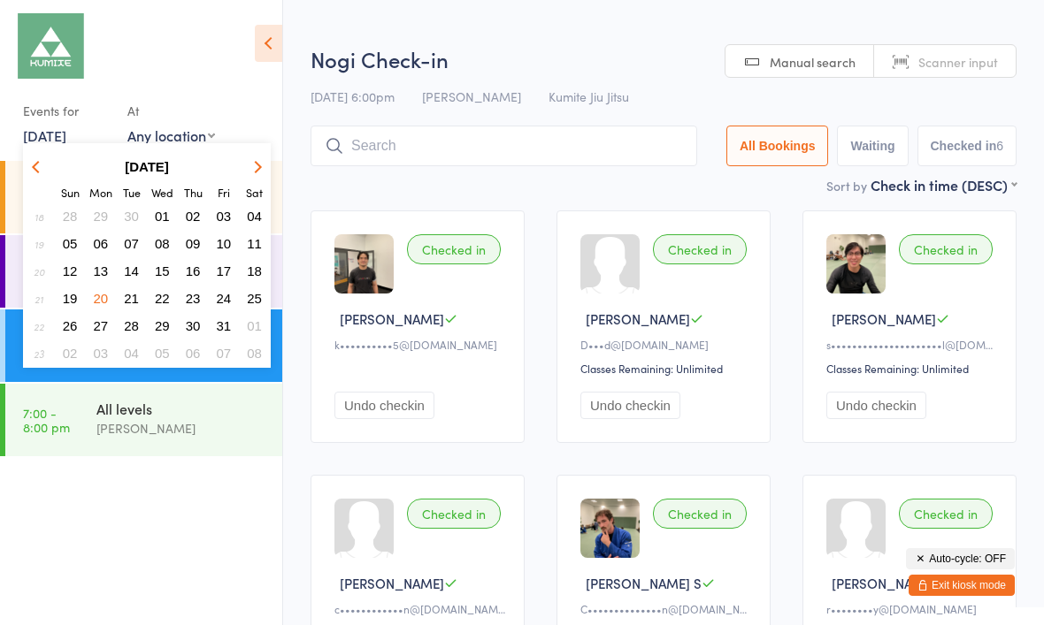
click at [256, 166] on icon "button" at bounding box center [255, 167] width 12 height 12
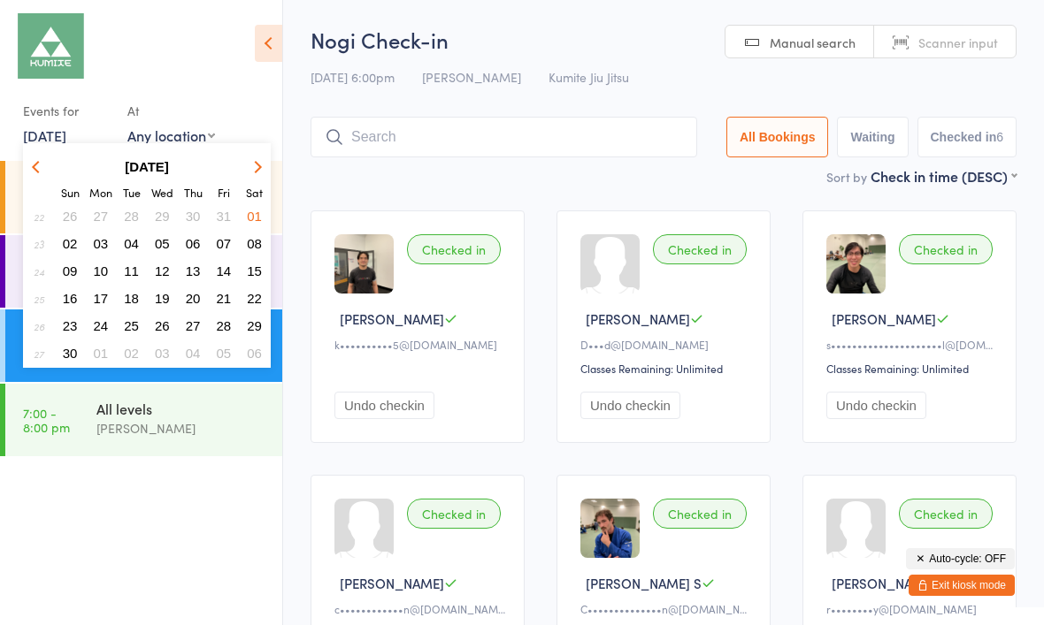
click at [169, 164] on strong "June 2024" at bounding box center [147, 166] width 44 height 15
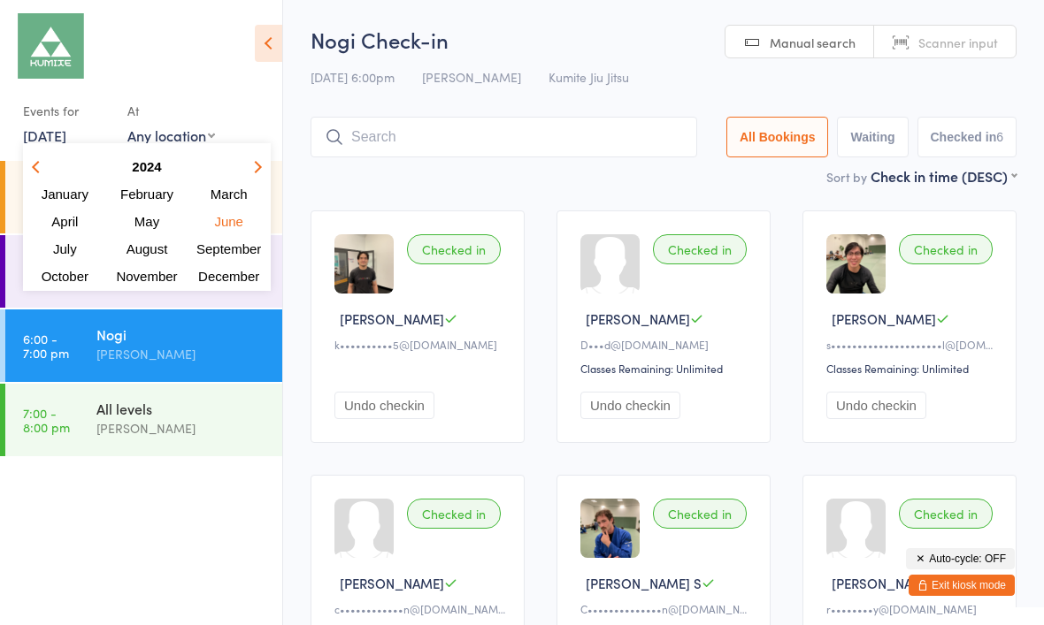
click at [153, 166] on strong "2024" at bounding box center [146, 166] width 29 height 15
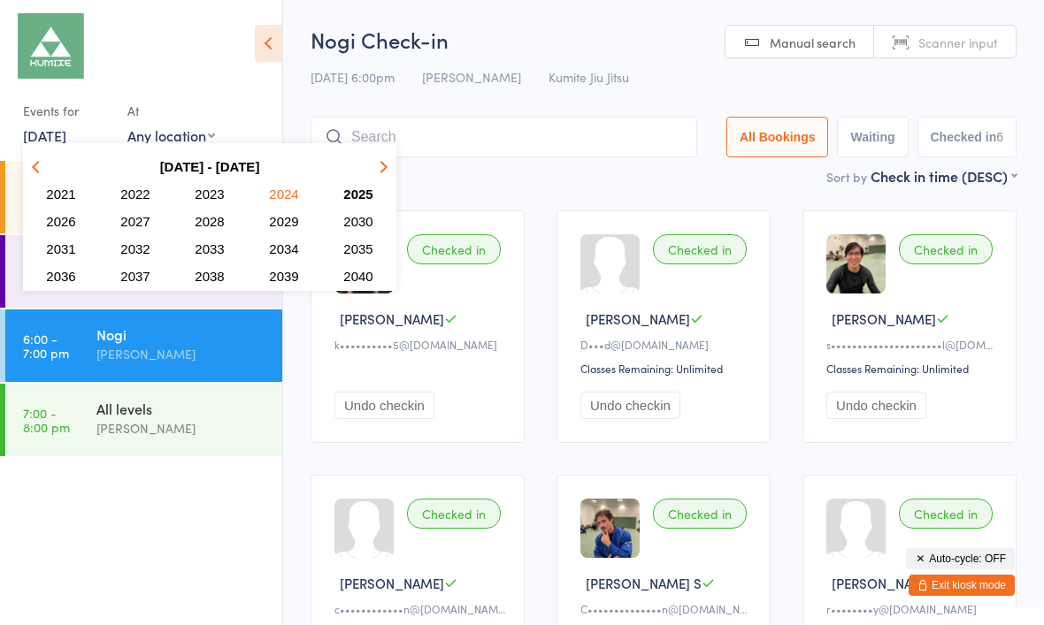
click at [364, 191] on span "2025" at bounding box center [357, 194] width 29 height 15
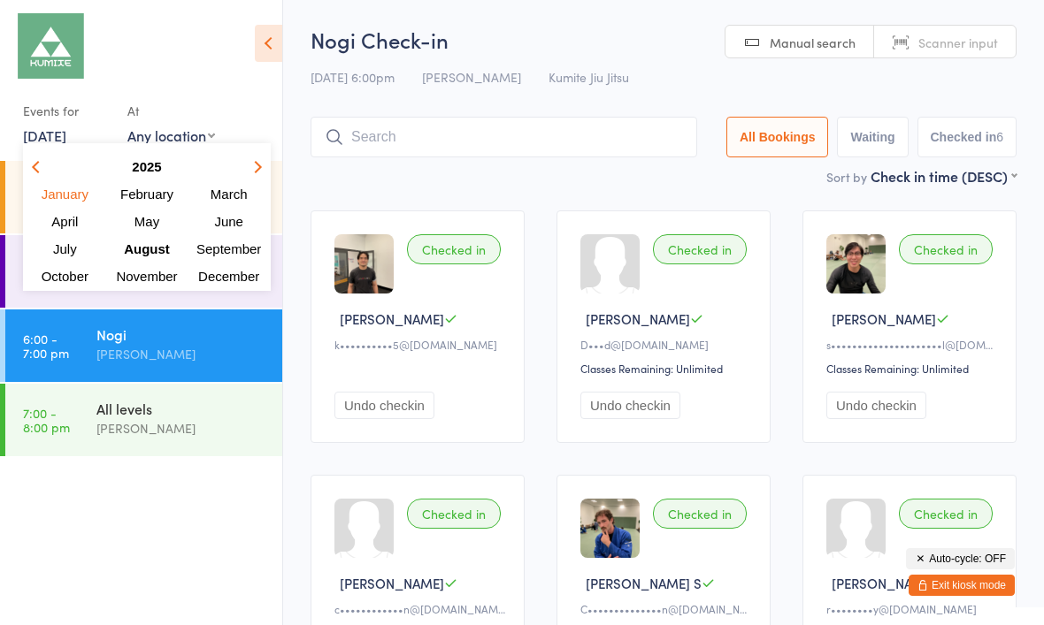
click at [157, 250] on span "August" at bounding box center [147, 248] width 46 height 15
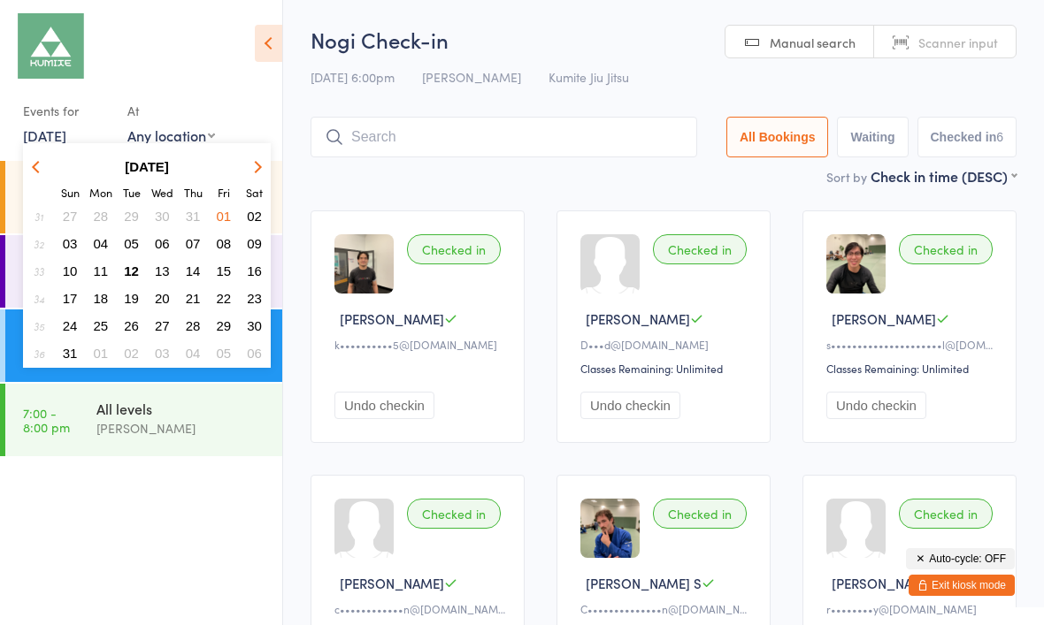
click at [130, 273] on span "12" at bounding box center [131, 271] width 15 height 15
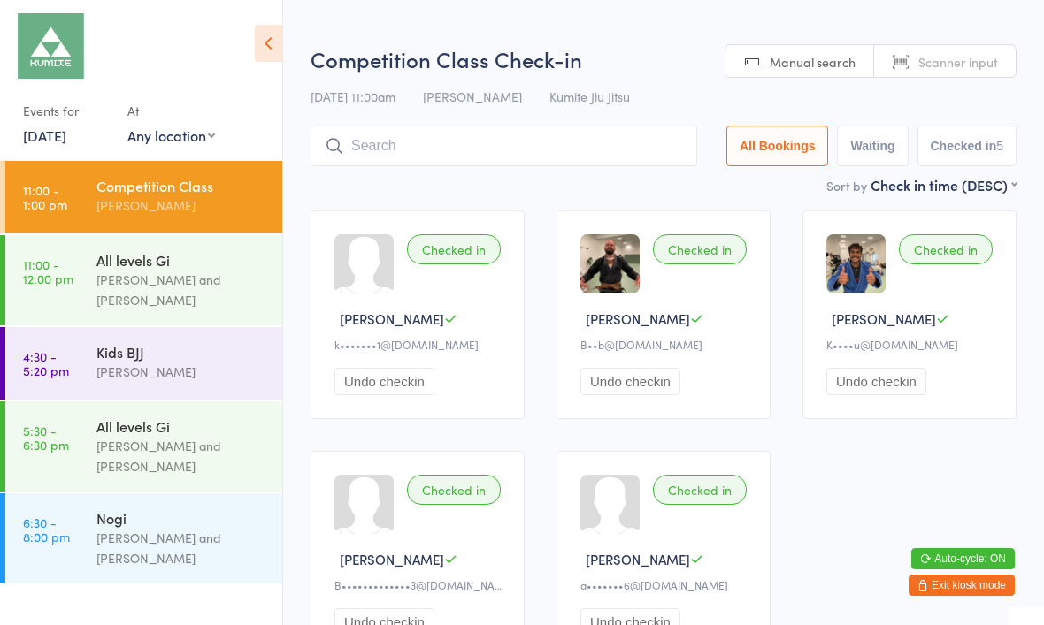
click at [209, 293] on div "[PERSON_NAME] and [PERSON_NAME]" at bounding box center [181, 290] width 171 height 41
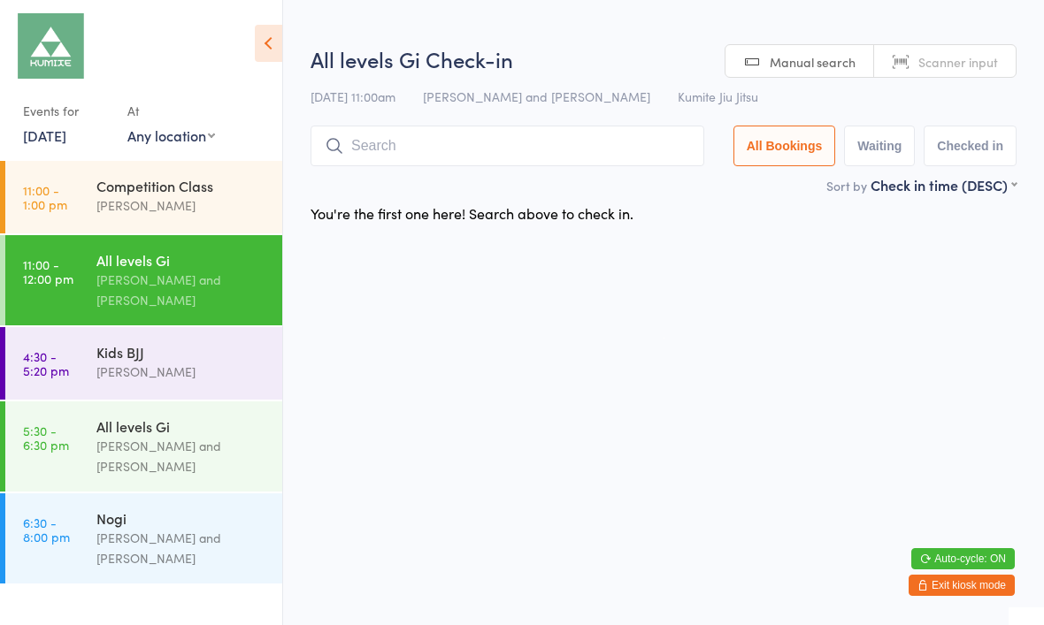
click at [230, 362] on div "Kids BJJ" at bounding box center [181, 351] width 171 height 19
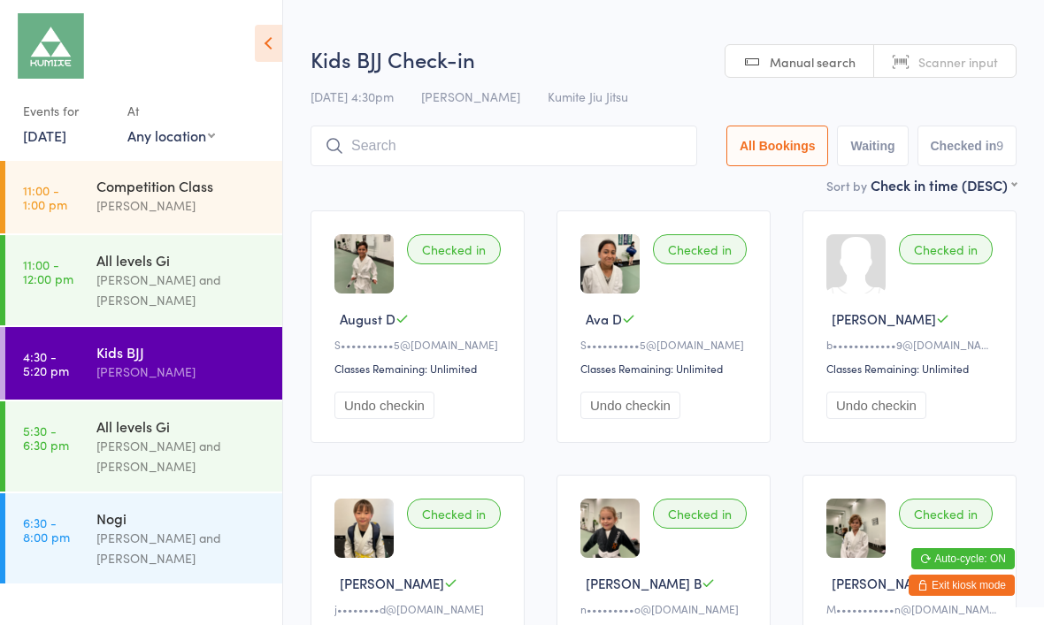
click at [185, 436] on div "All levels Gi" at bounding box center [181, 426] width 171 height 19
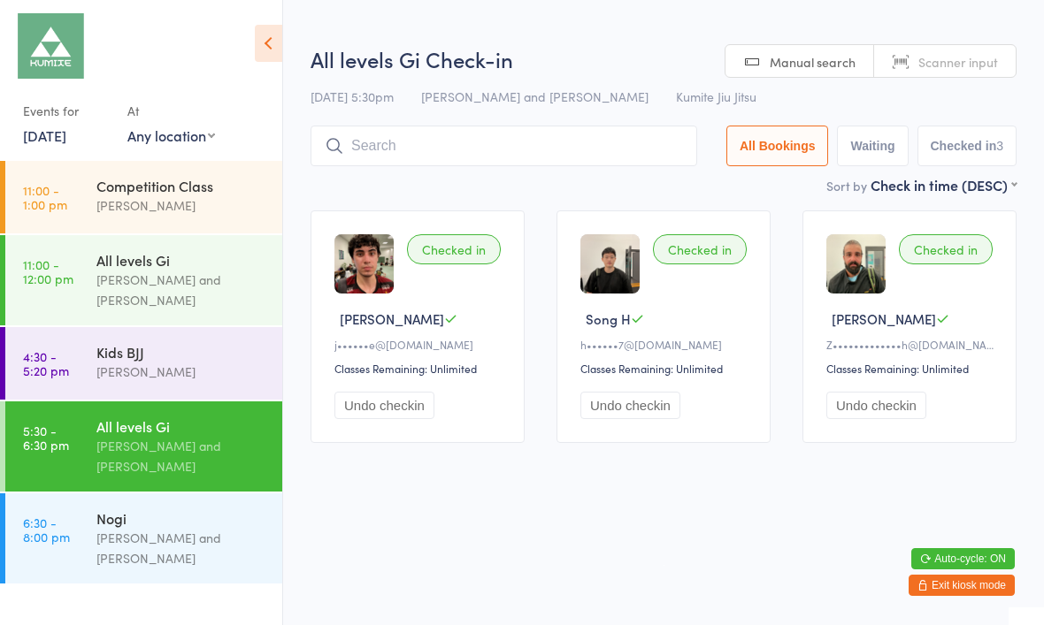
click at [591, 157] on input "search" at bounding box center [503, 146] width 386 height 41
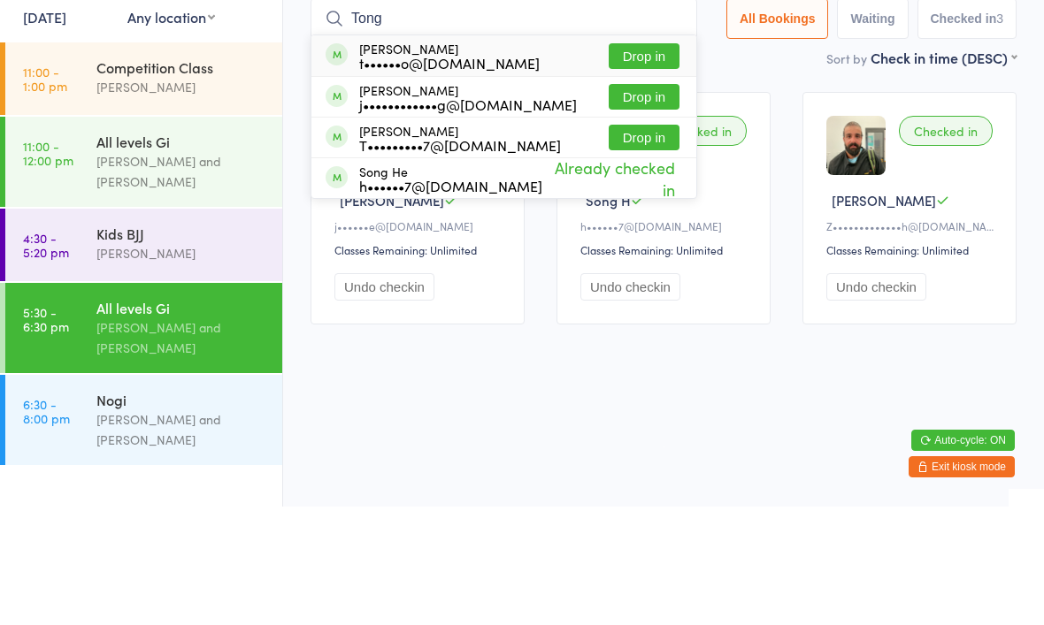
type input "Tong"
click at [635, 203] on button "Drop in" at bounding box center [643, 216] width 71 height 26
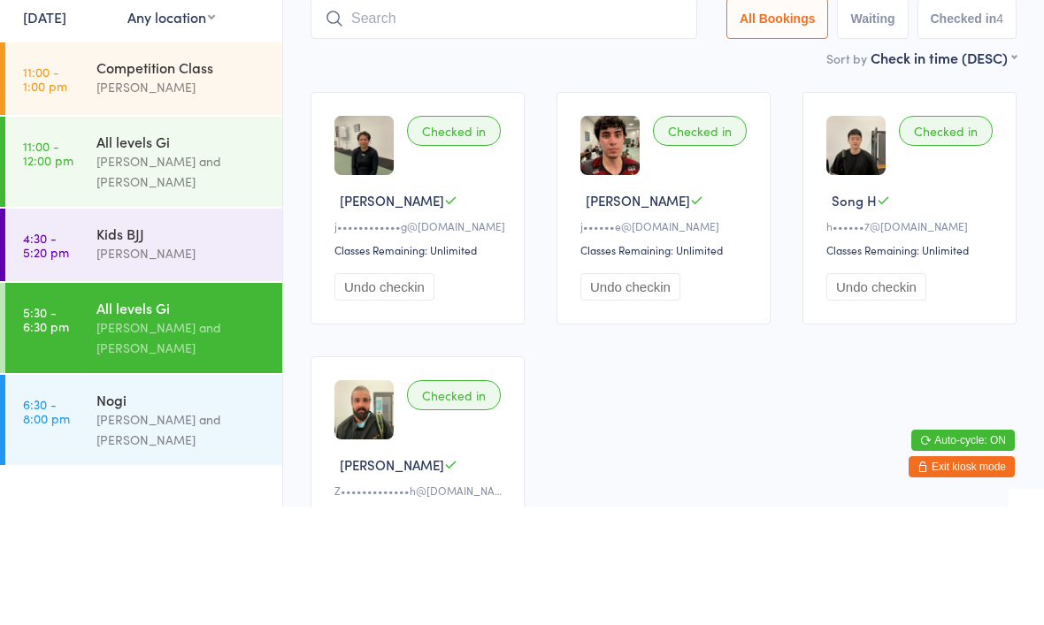
scroll to position [119, 0]
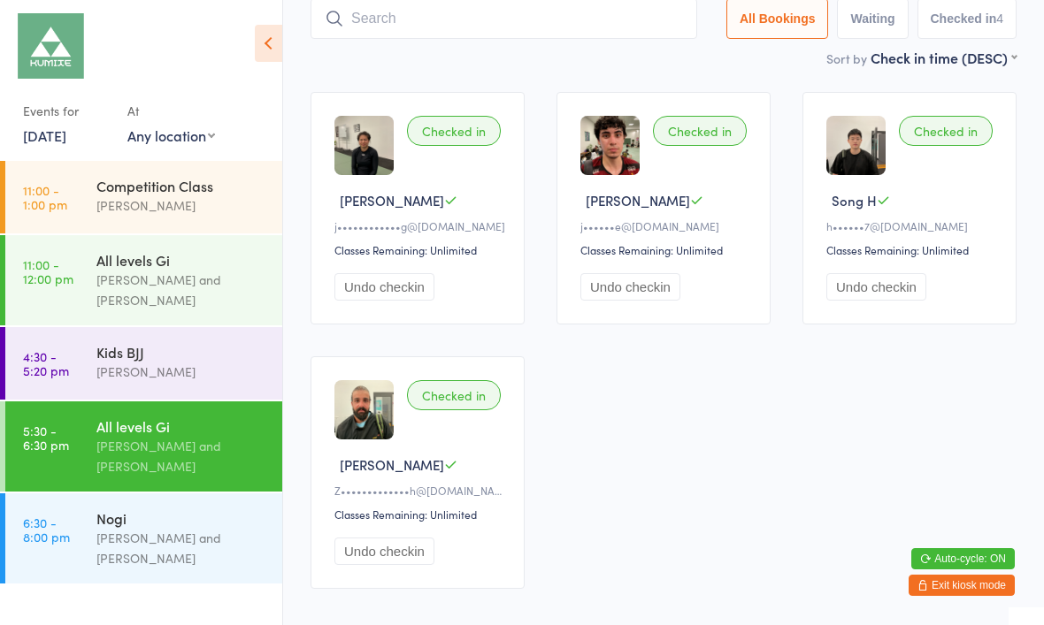
click at [967, 581] on button "Exit kiosk mode" at bounding box center [961, 585] width 106 height 21
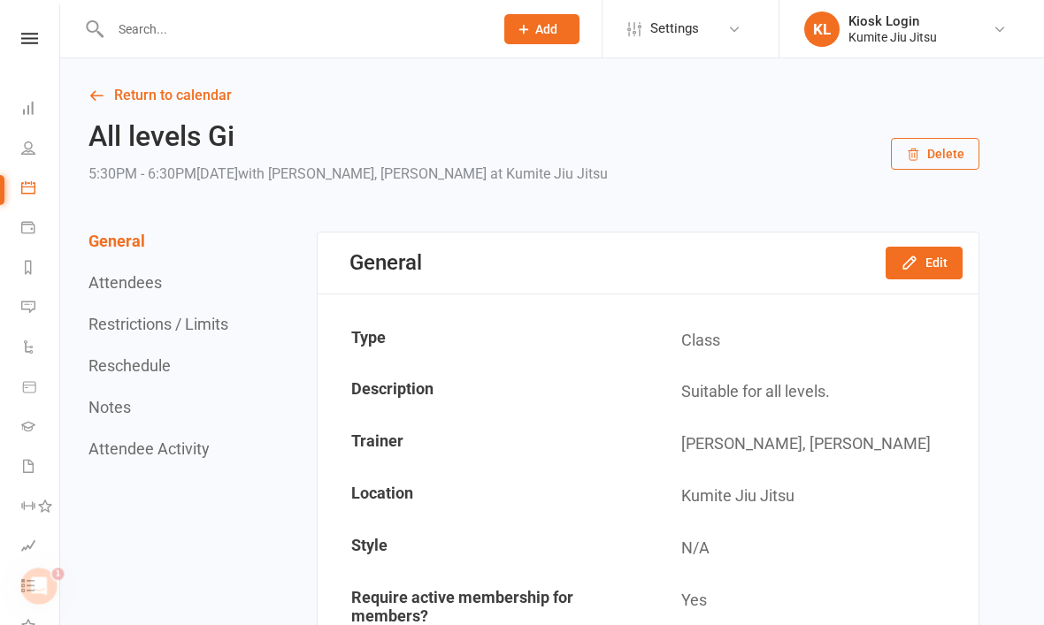
click at [31, 42] on icon at bounding box center [29, 38] width 17 height 11
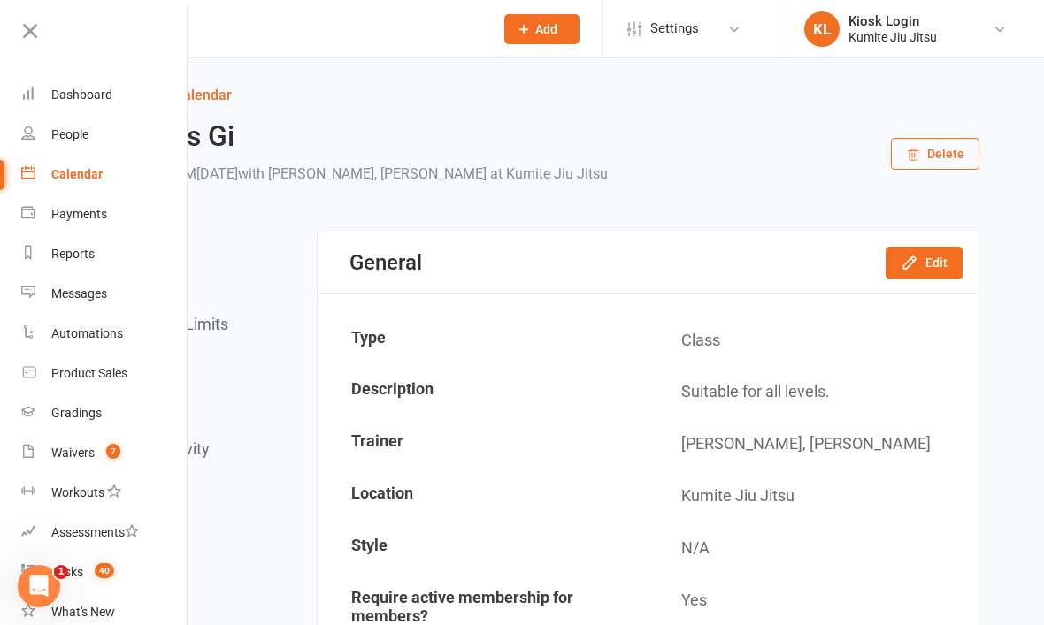
click at [99, 455] on count-badge "7" at bounding box center [108, 453] width 23 height 14
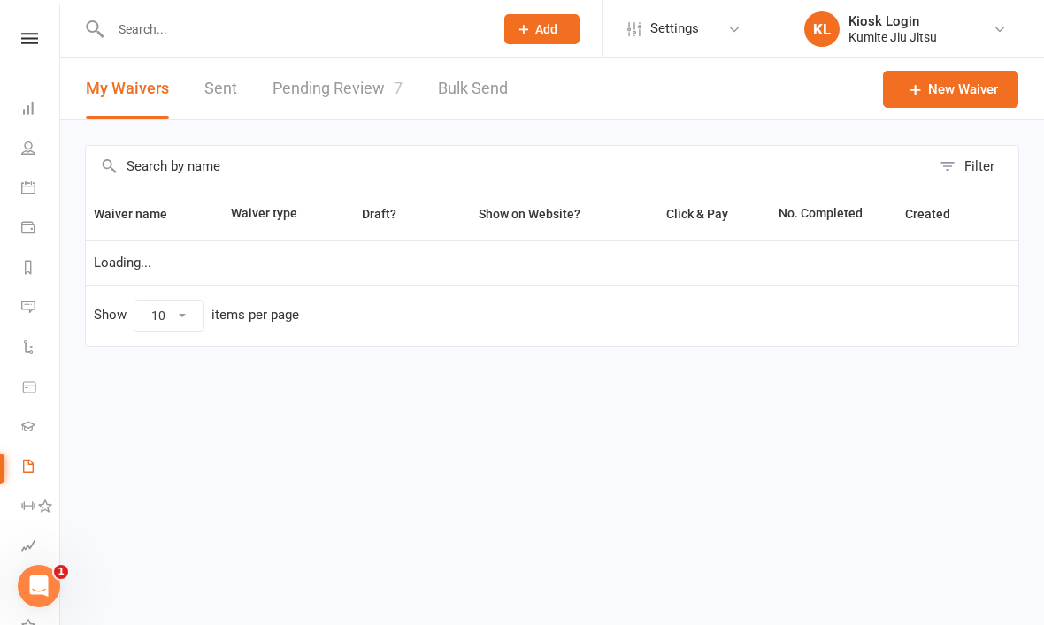
click at [369, 88] on link "Pending Review 7" at bounding box center [337, 88] width 130 height 61
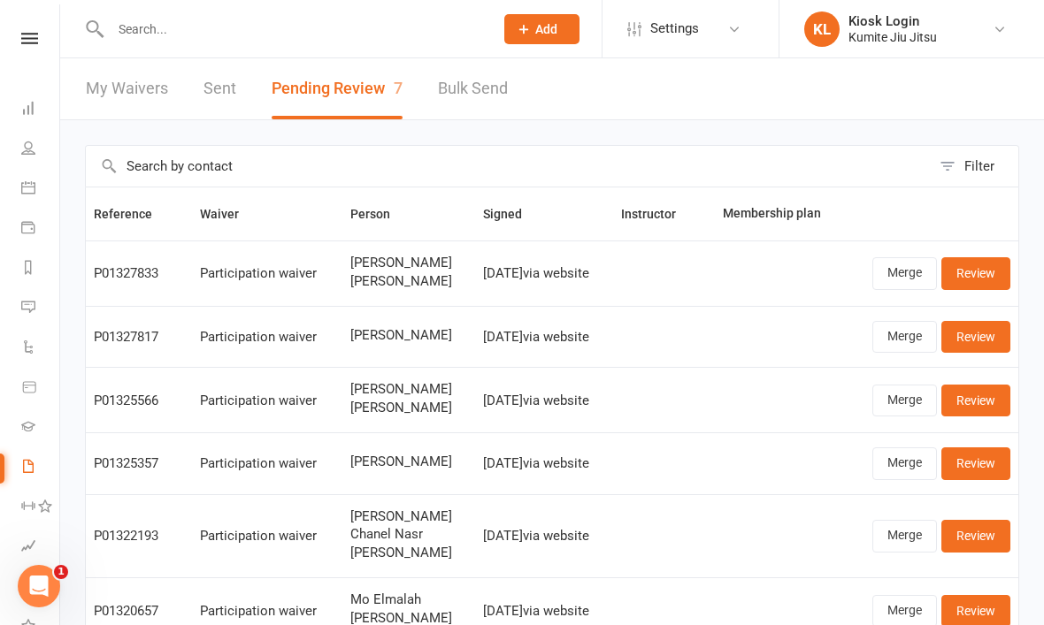
click at [909, 262] on link "Merge" at bounding box center [904, 273] width 65 height 32
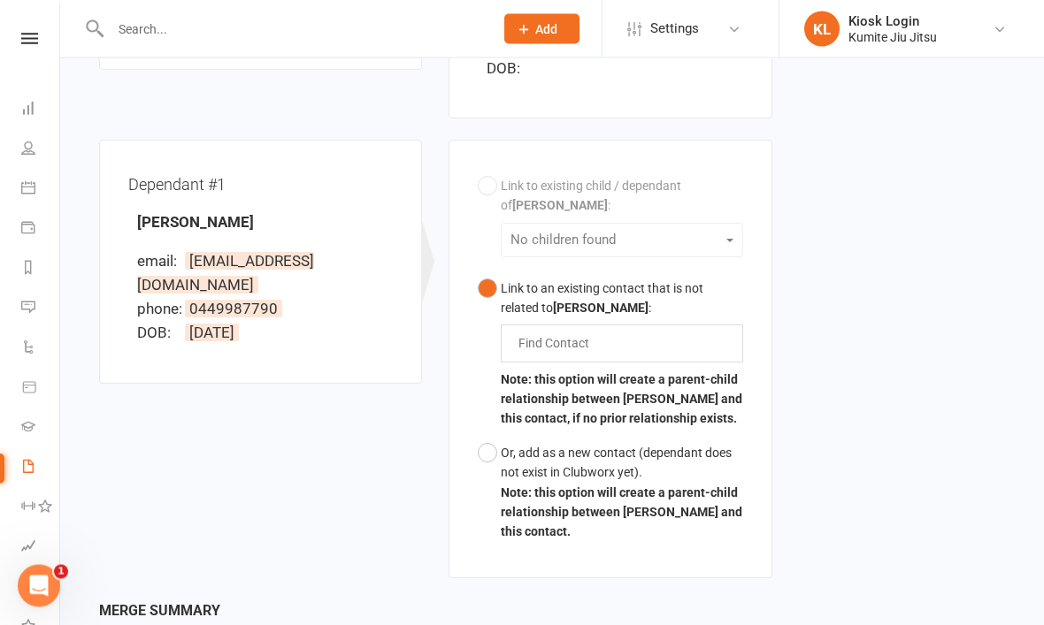
click at [498, 452] on button "Or, add as a new contact (dependant does not exist in Clubworx yet). Note: this…" at bounding box center [610, 493] width 264 height 113
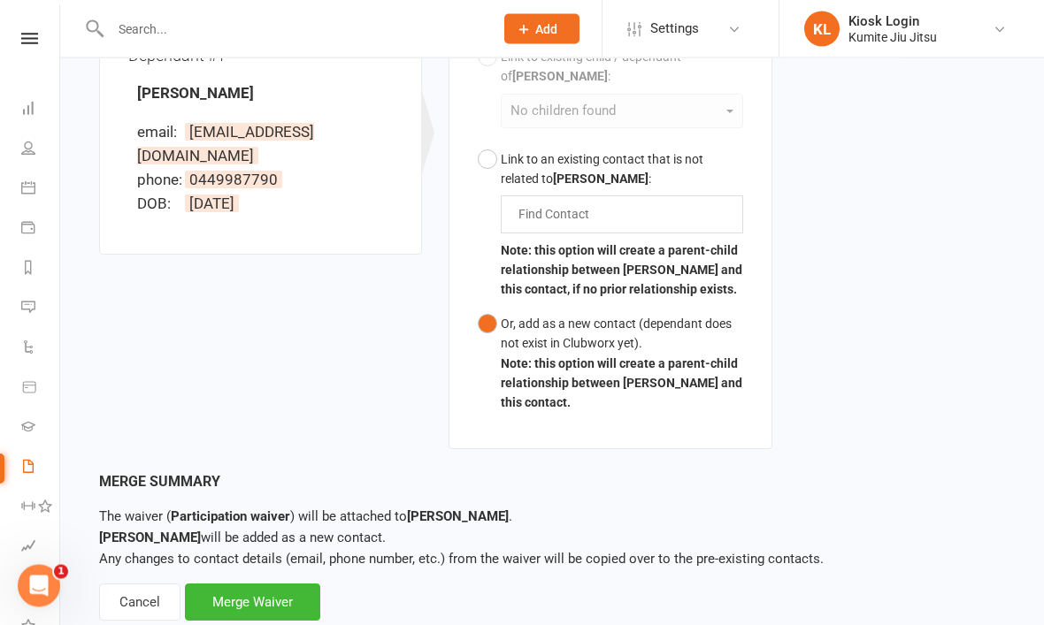
click at [282, 598] on div "Merge Waiver" at bounding box center [252, 603] width 135 height 37
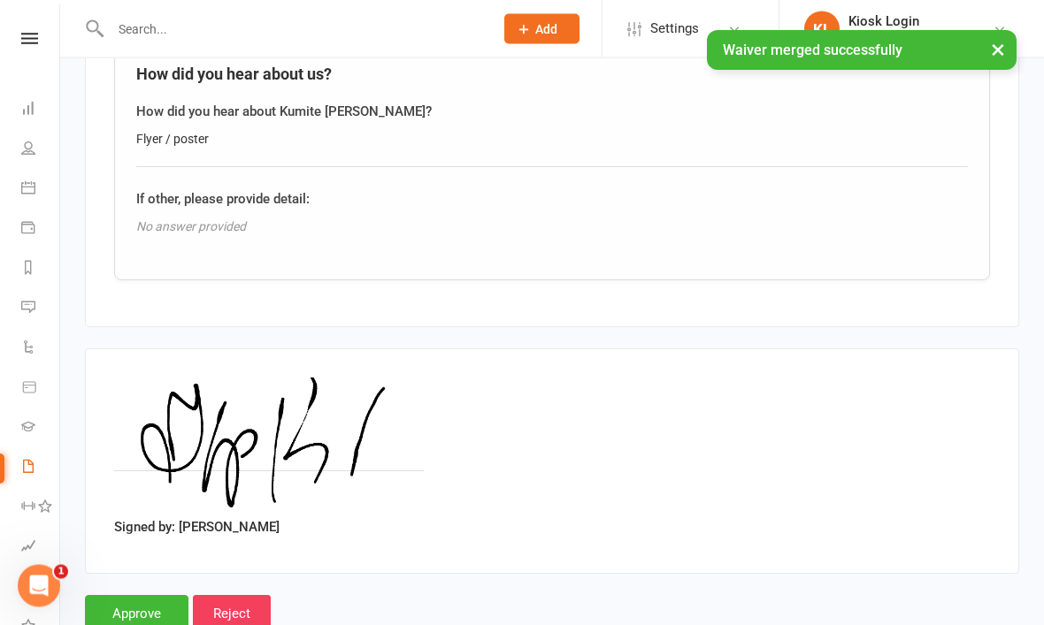
click at [146, 600] on input "Approve" at bounding box center [136, 614] width 103 height 37
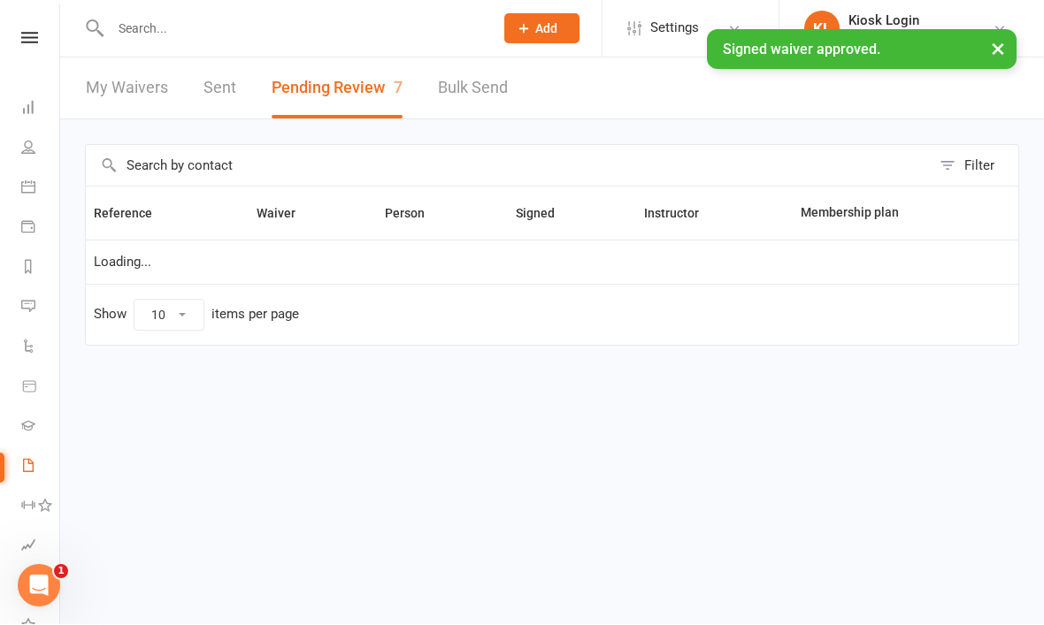
scroll to position [1, 0]
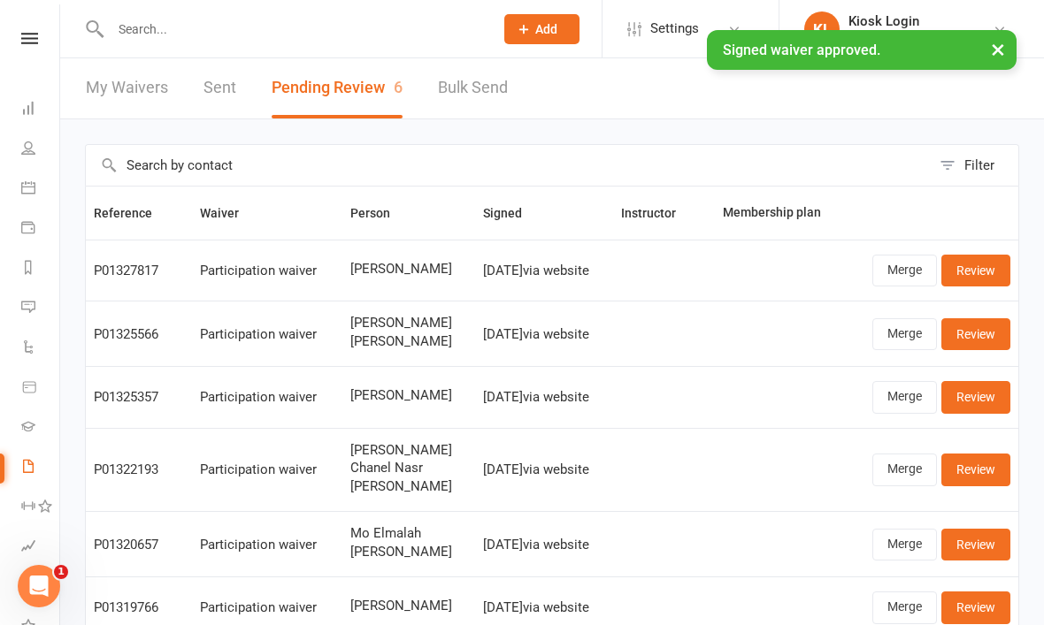
click at [184, 38] on input "text" at bounding box center [293, 29] width 376 height 25
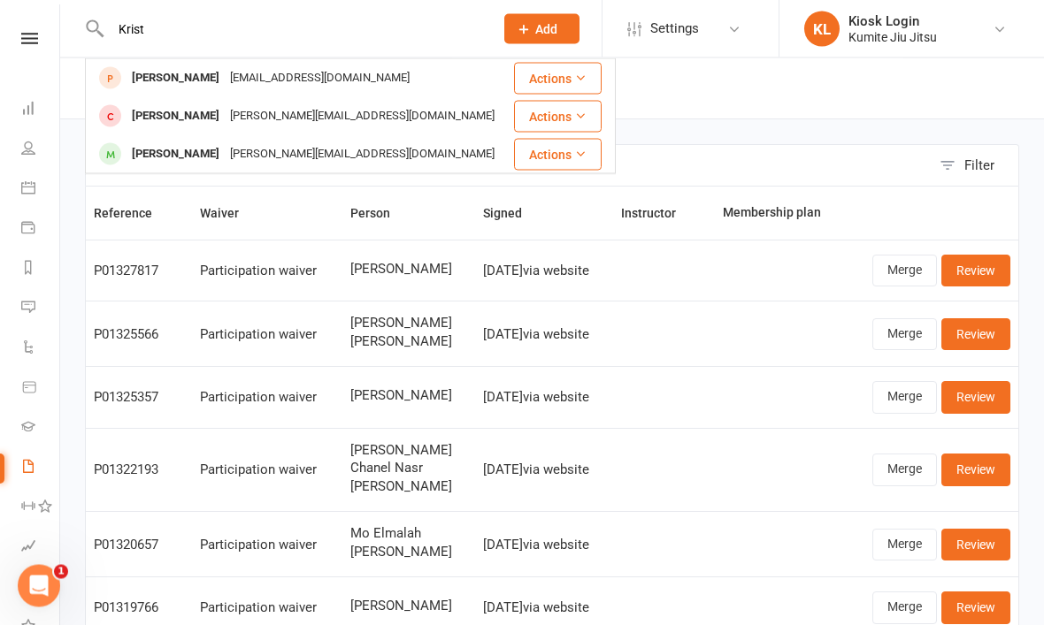
type input "Krist"
click at [246, 81] on div "Kavrakova@outlook.com" at bounding box center [320, 78] width 190 height 26
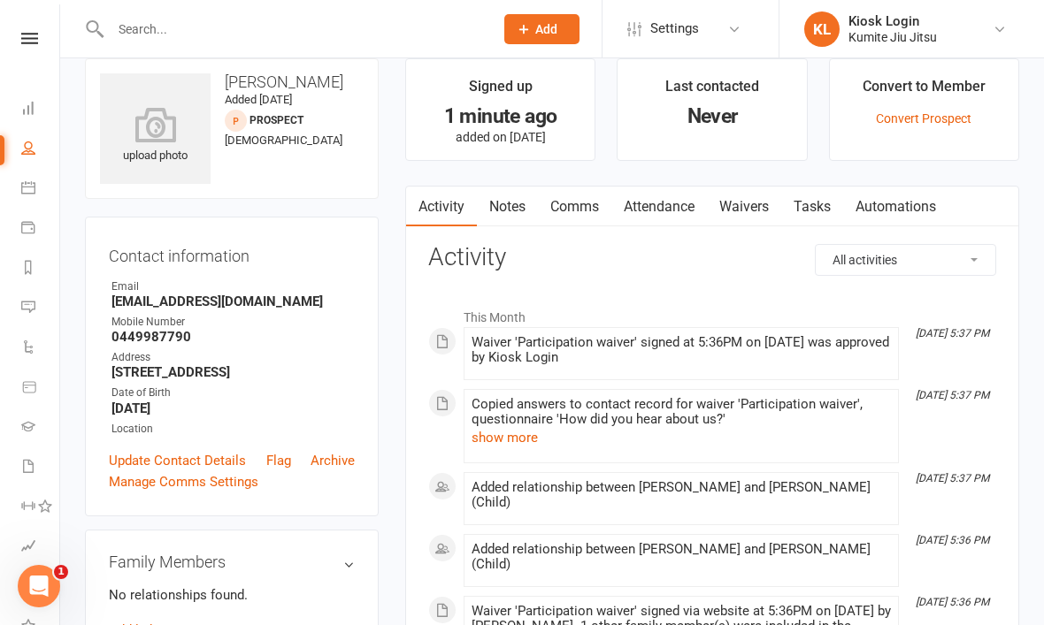
scroll to position [19, 0]
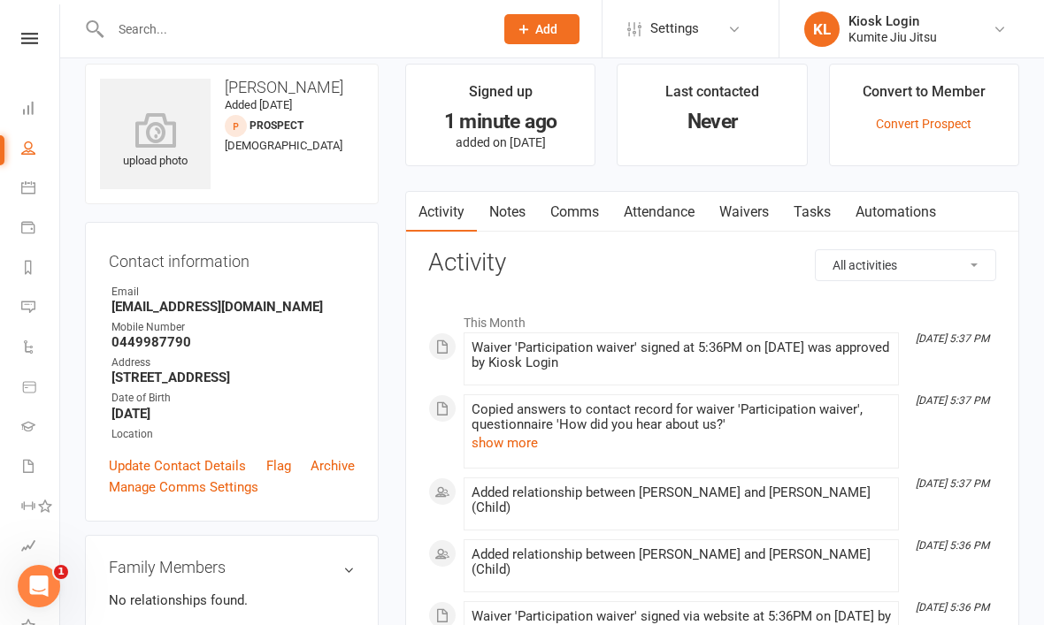
click at [931, 121] on link "Convert Prospect" at bounding box center [924, 124] width 96 height 14
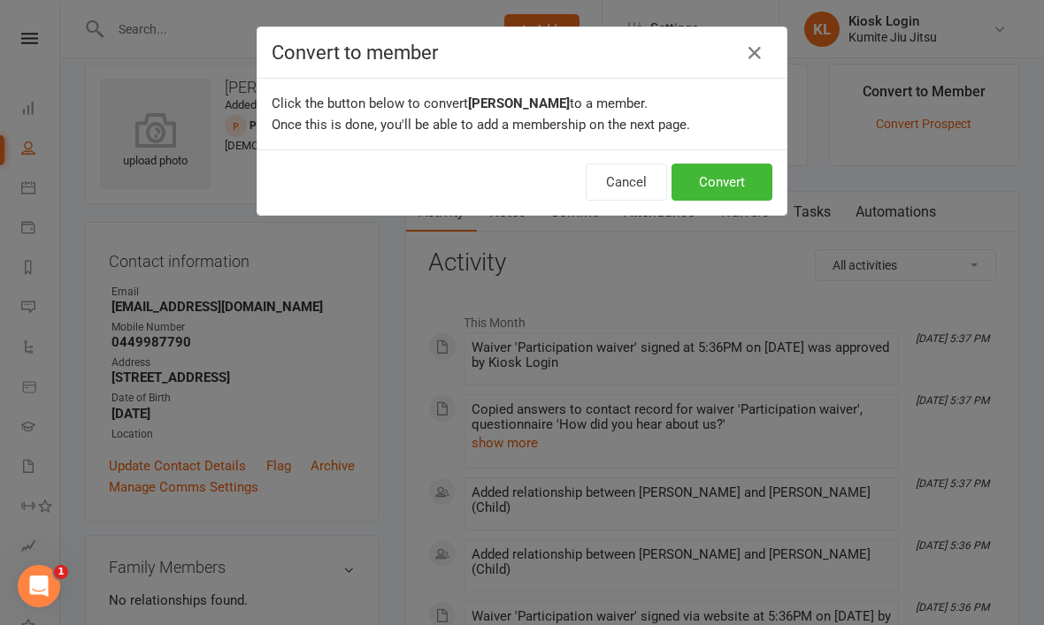
click at [734, 179] on button "Convert" at bounding box center [721, 182] width 101 height 37
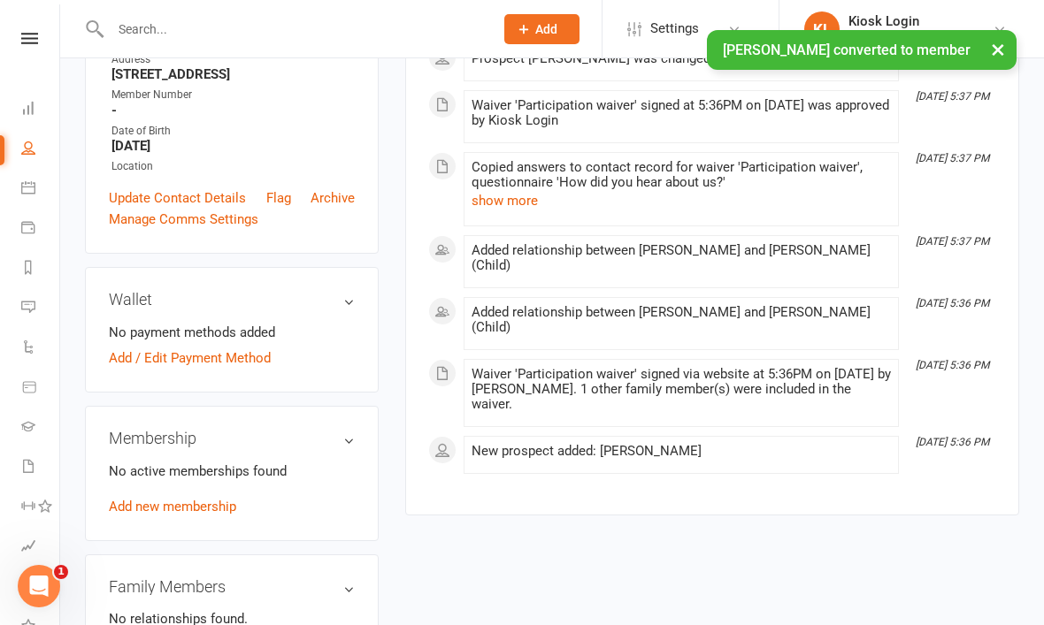
scroll to position [327, 0]
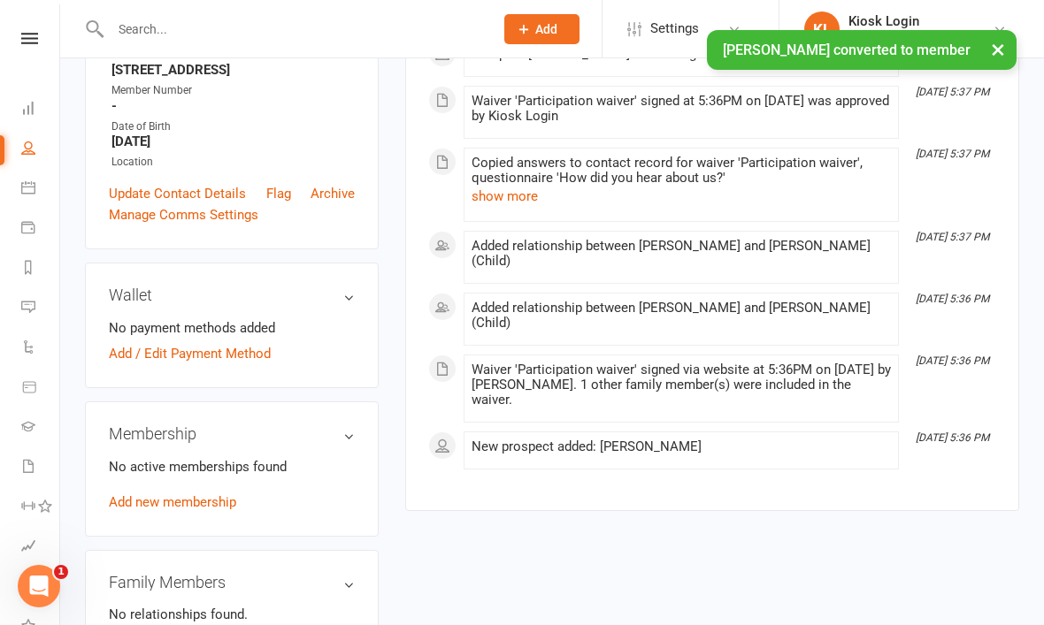
click at [218, 510] on link "Add new membership" at bounding box center [172, 502] width 127 height 16
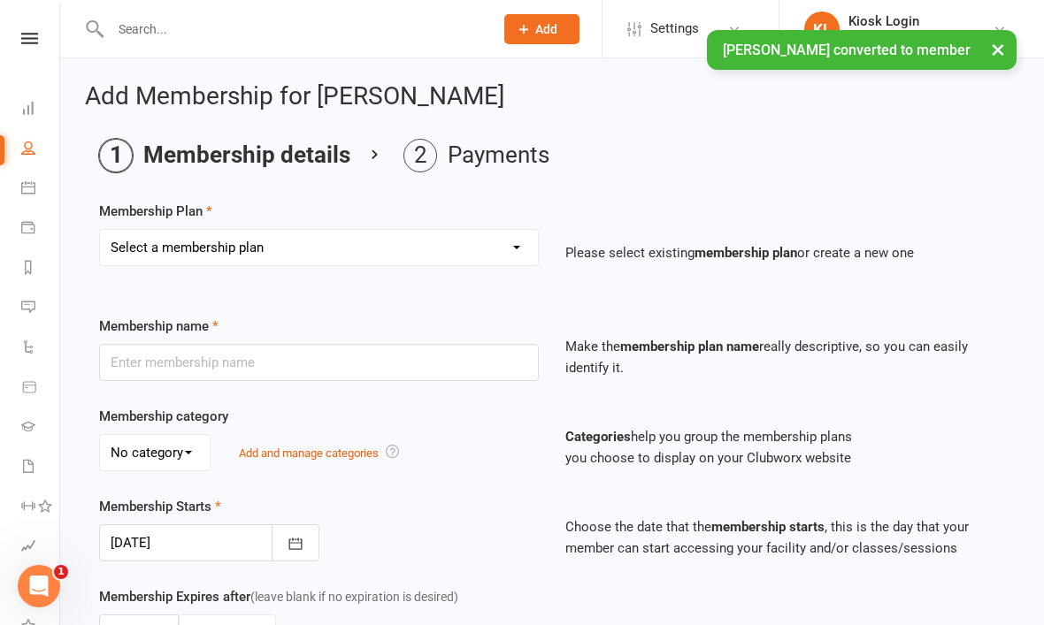
click at [501, 255] on select "Select a membership plan Create new Membership Plan Foundation member (adult) F…" at bounding box center [319, 247] width 438 height 35
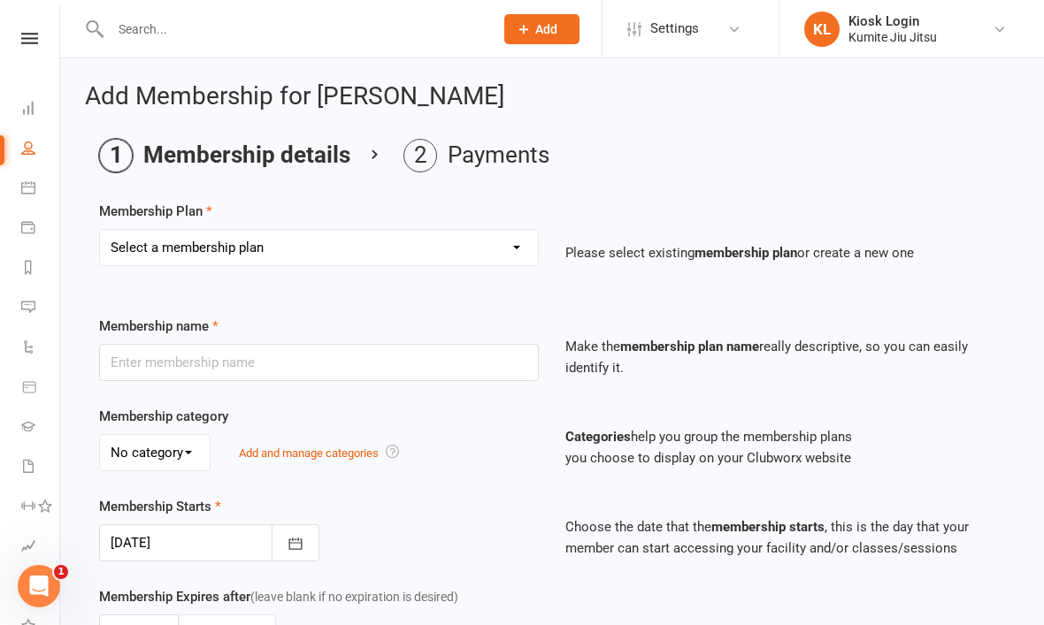
select select "34"
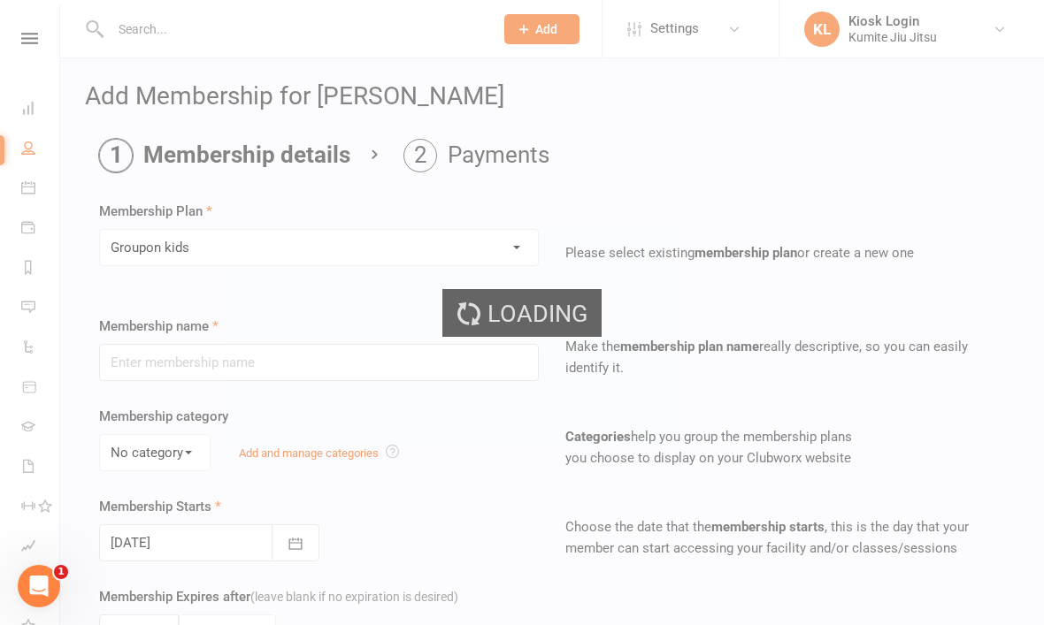
type input "Groupon kids"
type input "4"
select select "1"
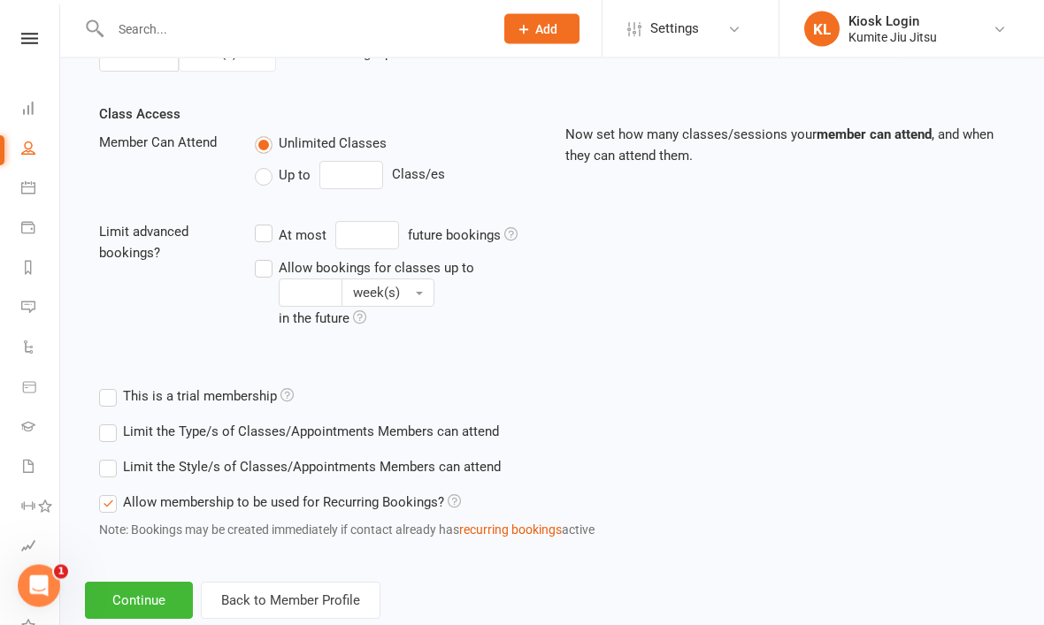
click at [157, 598] on button "Continue" at bounding box center [139, 601] width 108 height 37
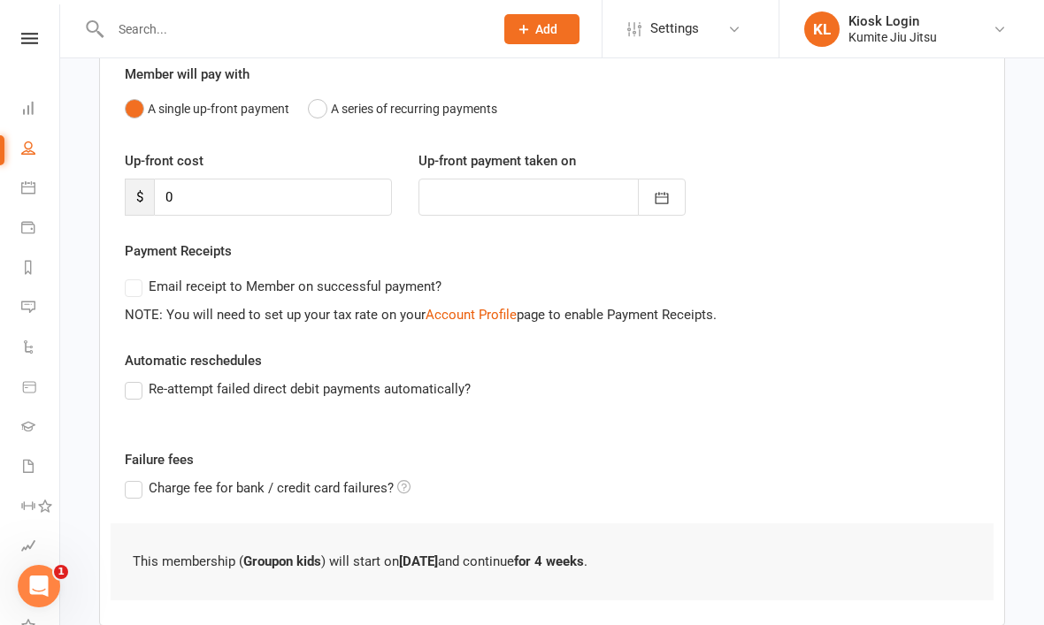
scroll to position [222, 0]
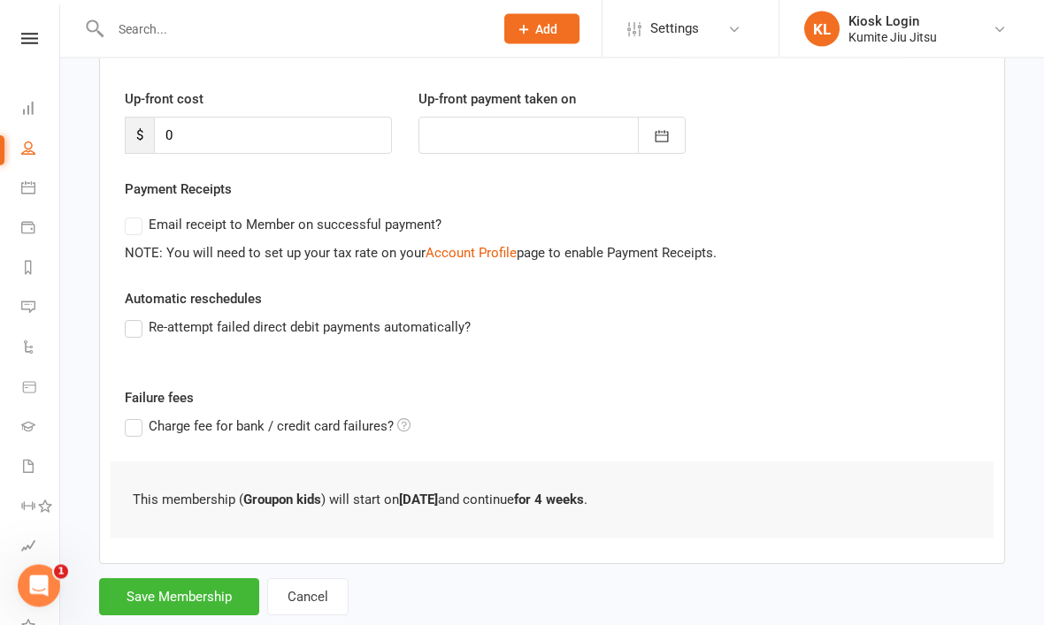
click at [195, 597] on button "Save Membership" at bounding box center [179, 597] width 160 height 37
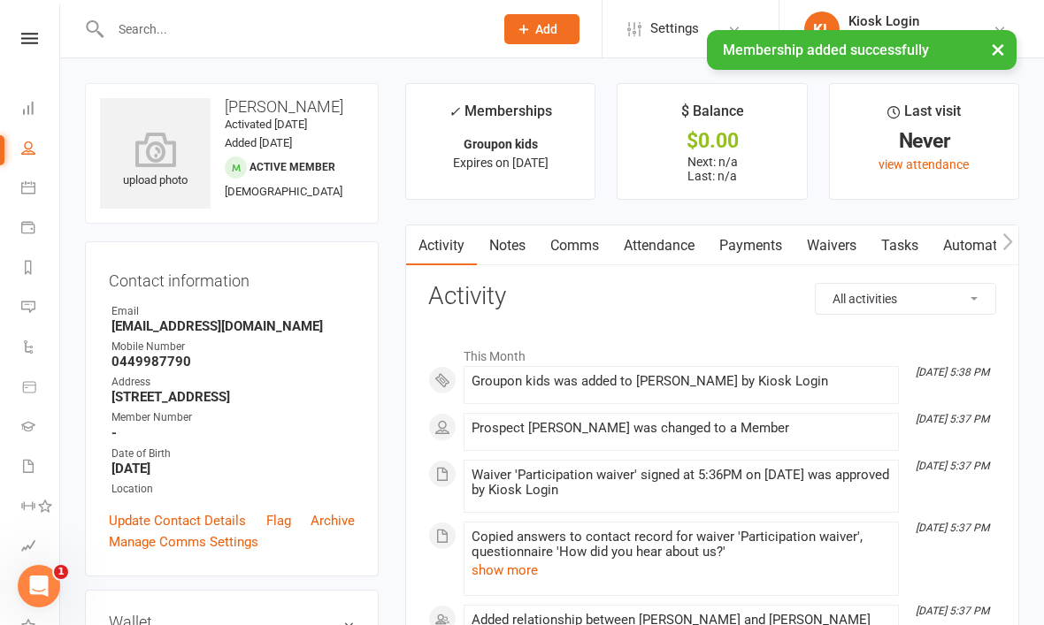
click at [158, 157] on icon at bounding box center [155, 149] width 111 height 35
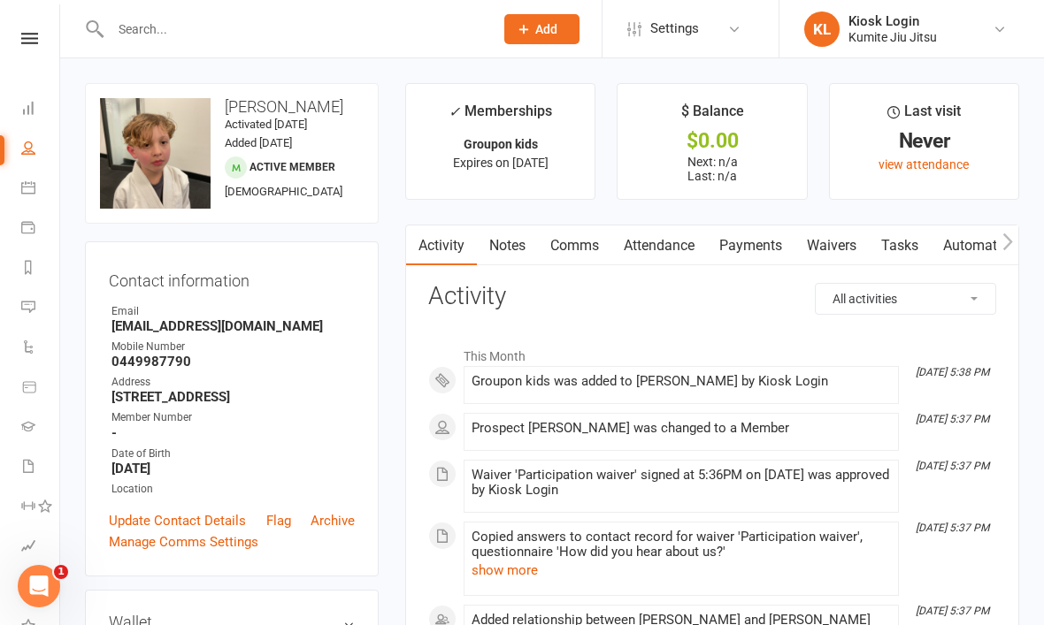
click at [23, 42] on icon at bounding box center [29, 38] width 17 height 11
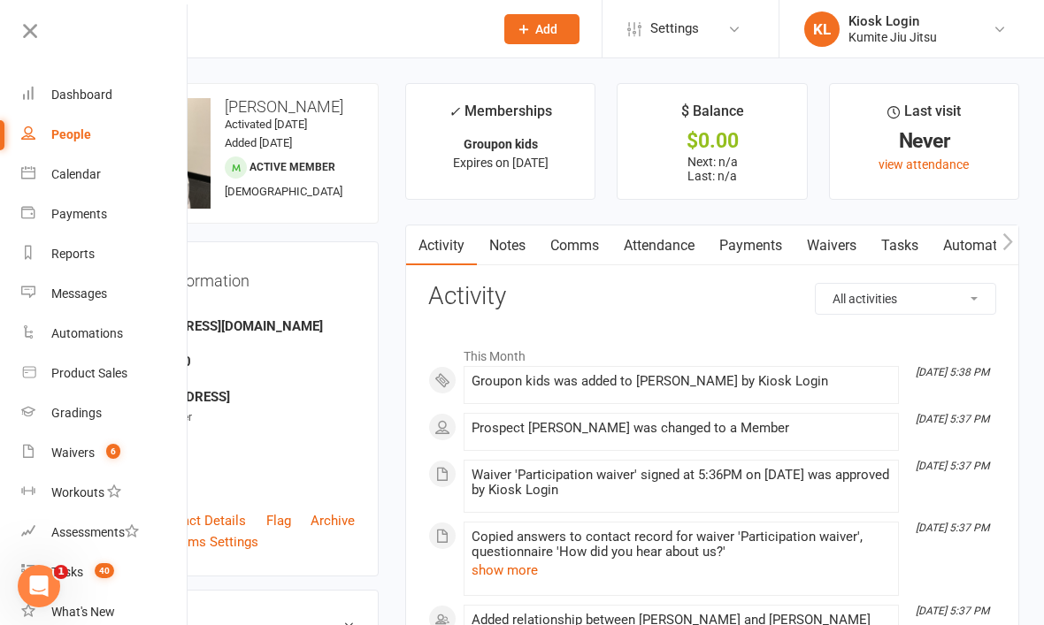
click at [91, 98] on div "Dashboard" at bounding box center [81, 95] width 61 height 14
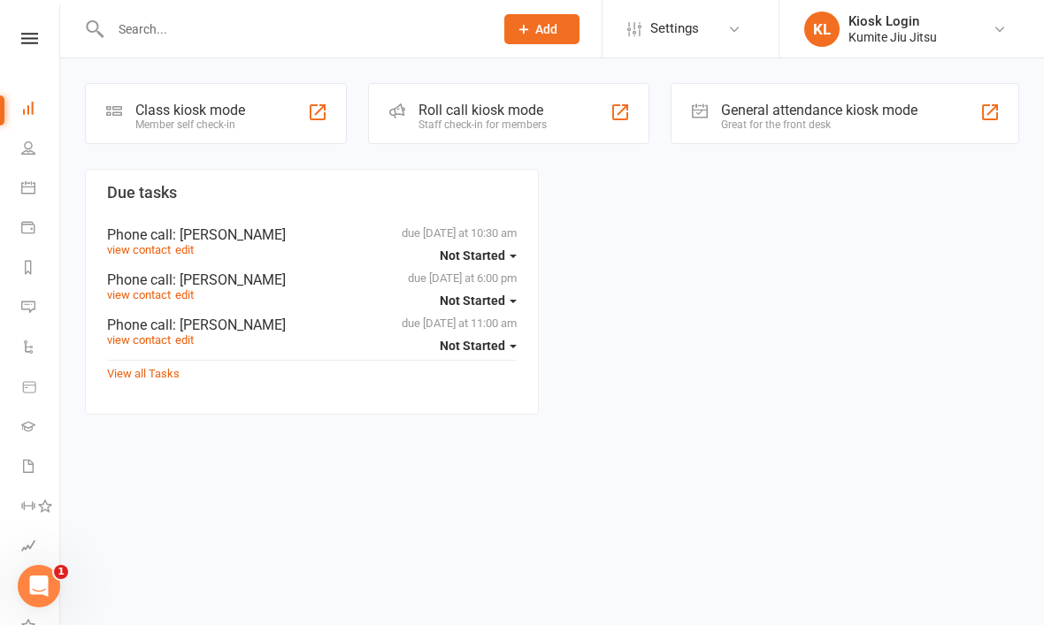
click at [172, 111] on div "Class kiosk mode" at bounding box center [190, 110] width 110 height 17
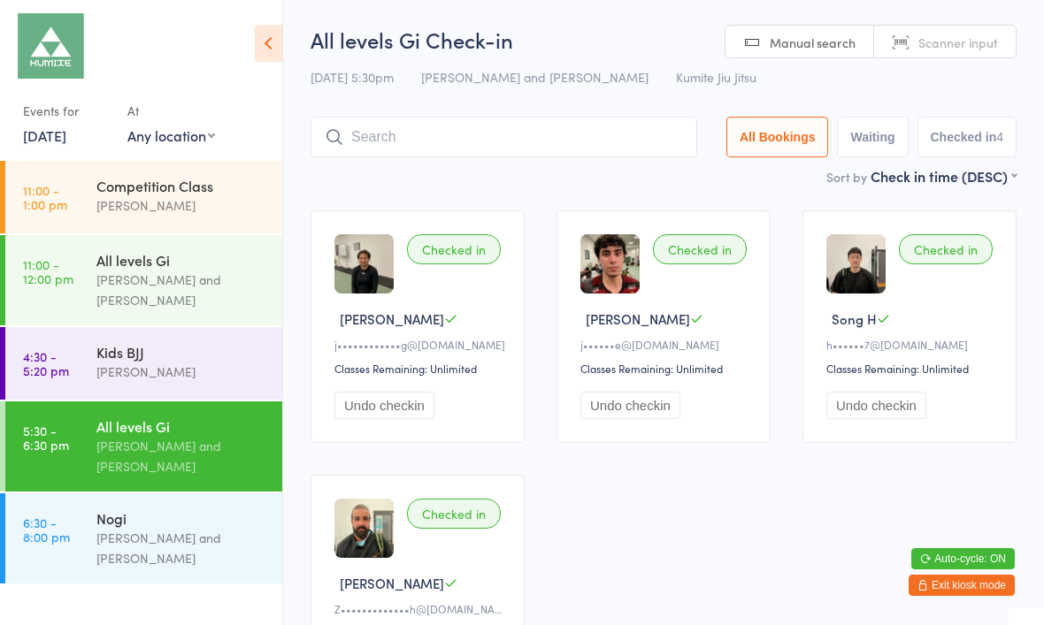
click at [194, 371] on div "[PERSON_NAME]" at bounding box center [181, 372] width 171 height 20
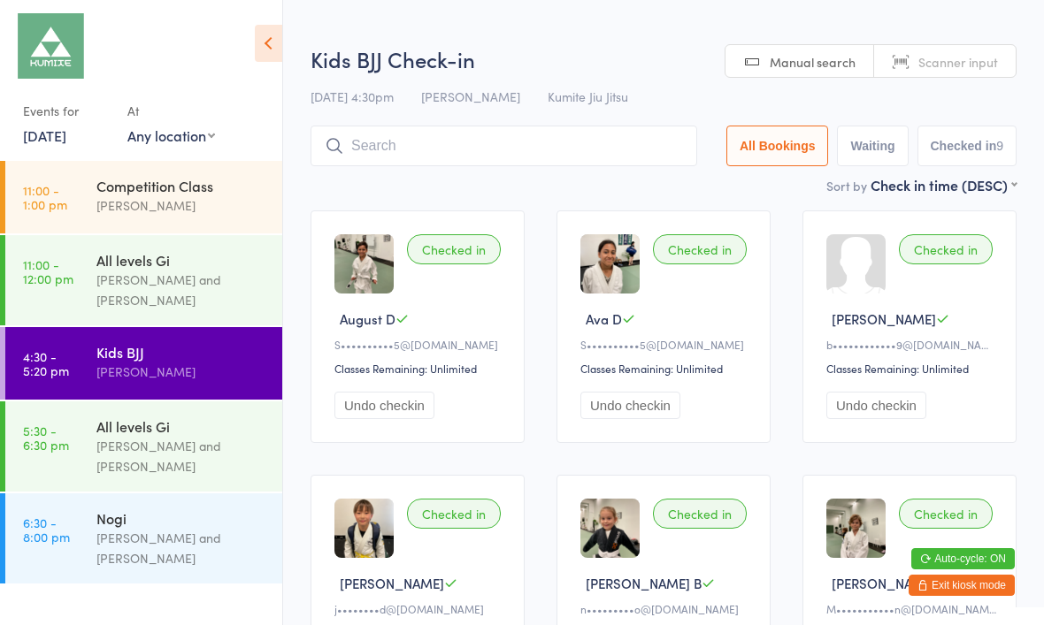
click at [440, 142] on input "search" at bounding box center [503, 146] width 386 height 41
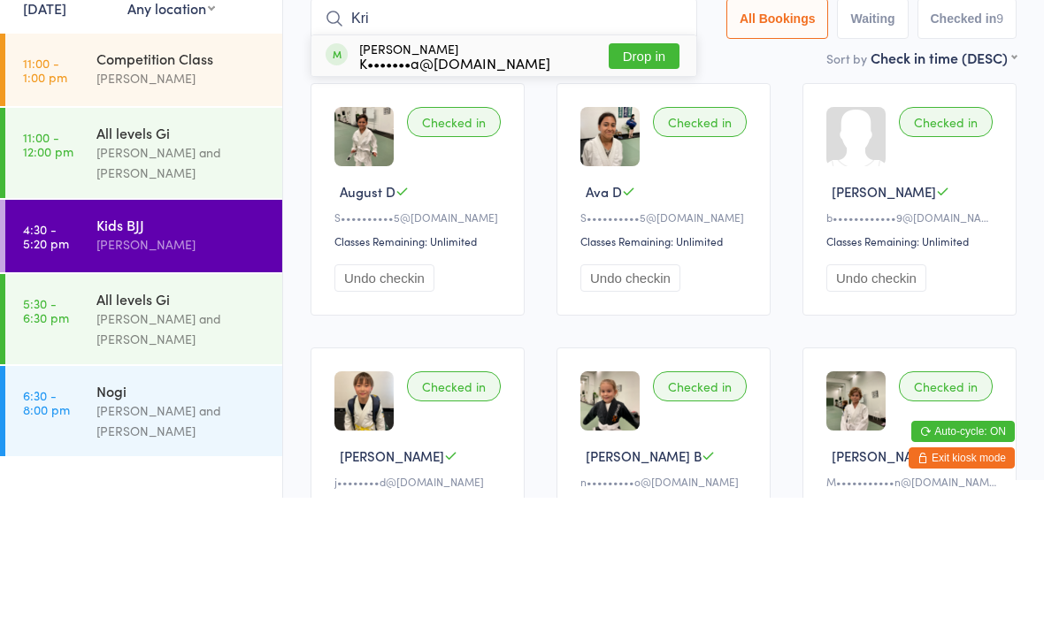
type input "Kri"
click at [642, 171] on button "Drop in" at bounding box center [643, 184] width 71 height 26
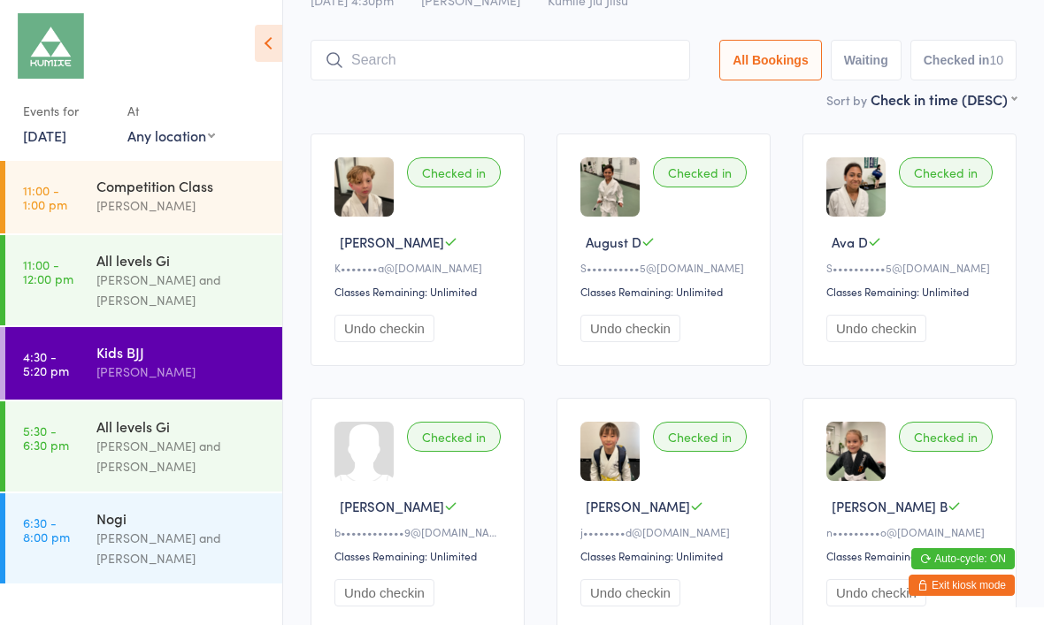
scroll to position [74, 0]
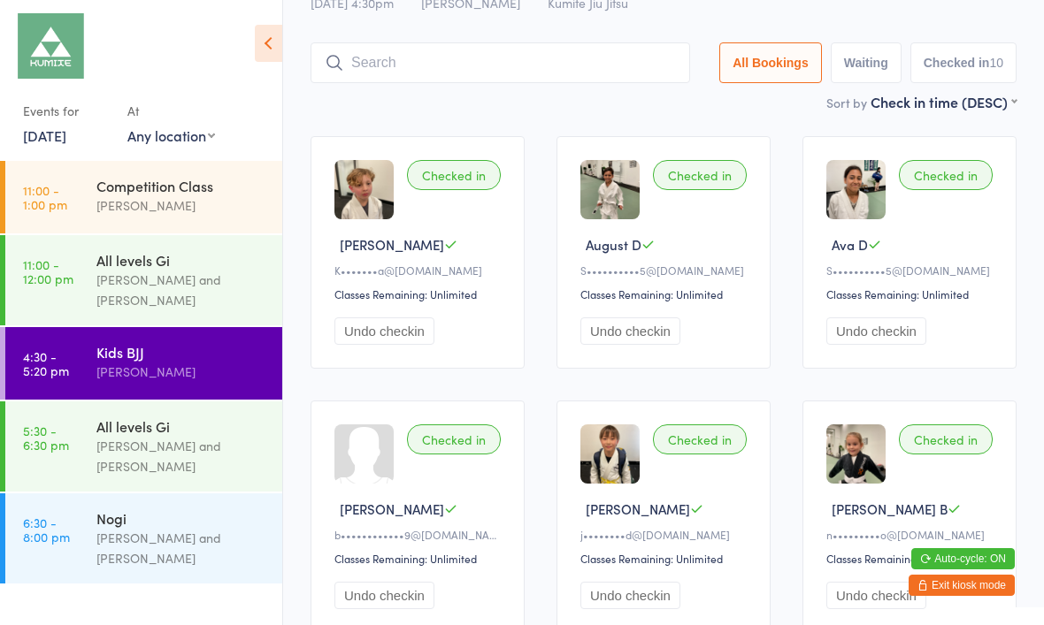
click at [109, 426] on div "All levels Gi" at bounding box center [181, 426] width 171 height 19
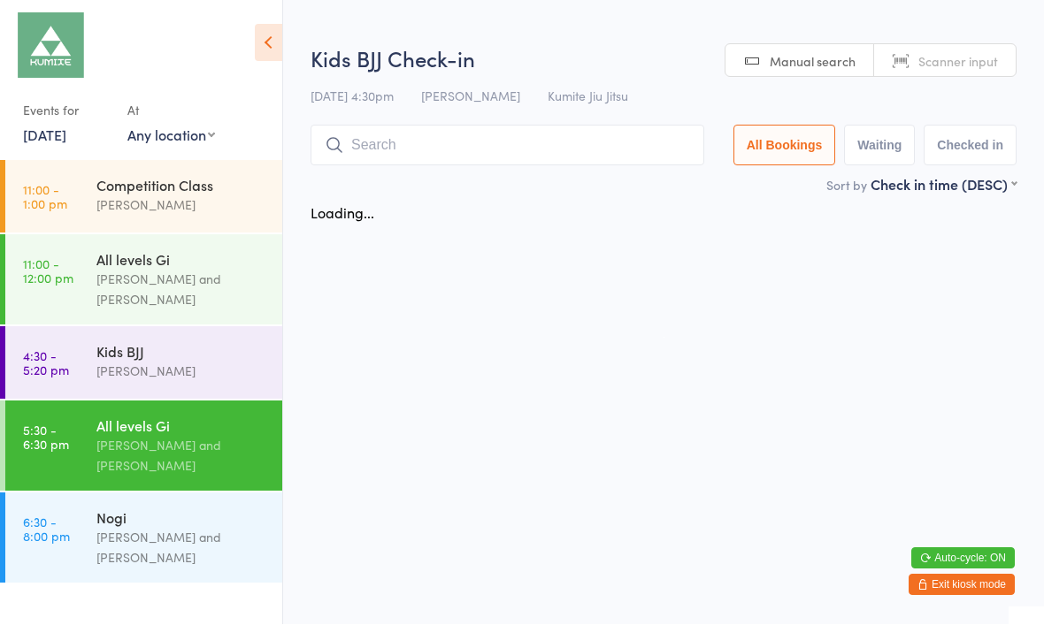
scroll to position [1, 0]
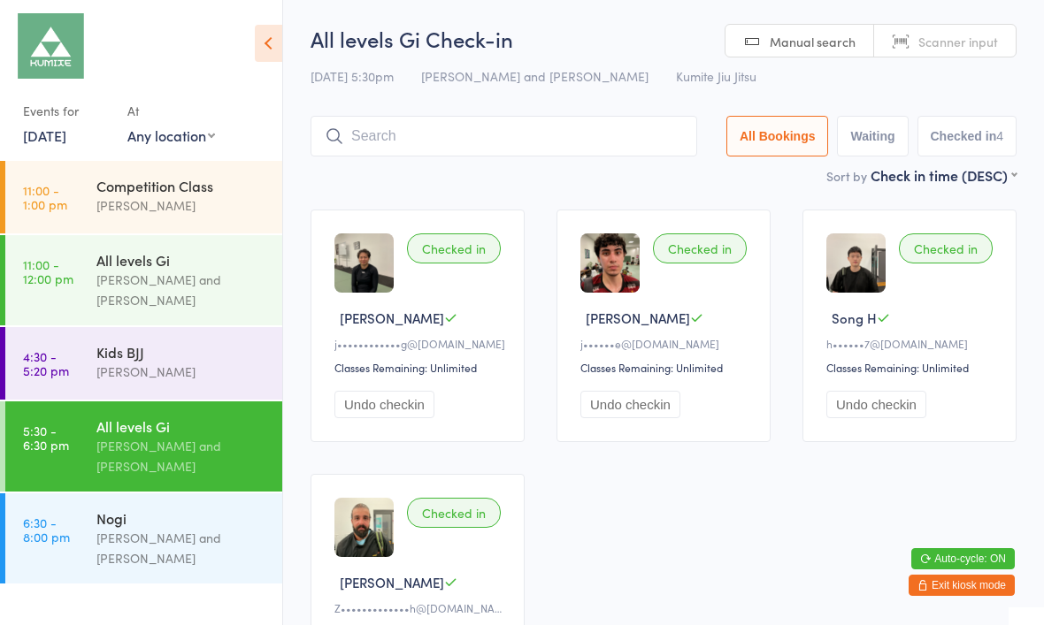
click at [536, 134] on input "search" at bounding box center [503, 136] width 386 height 41
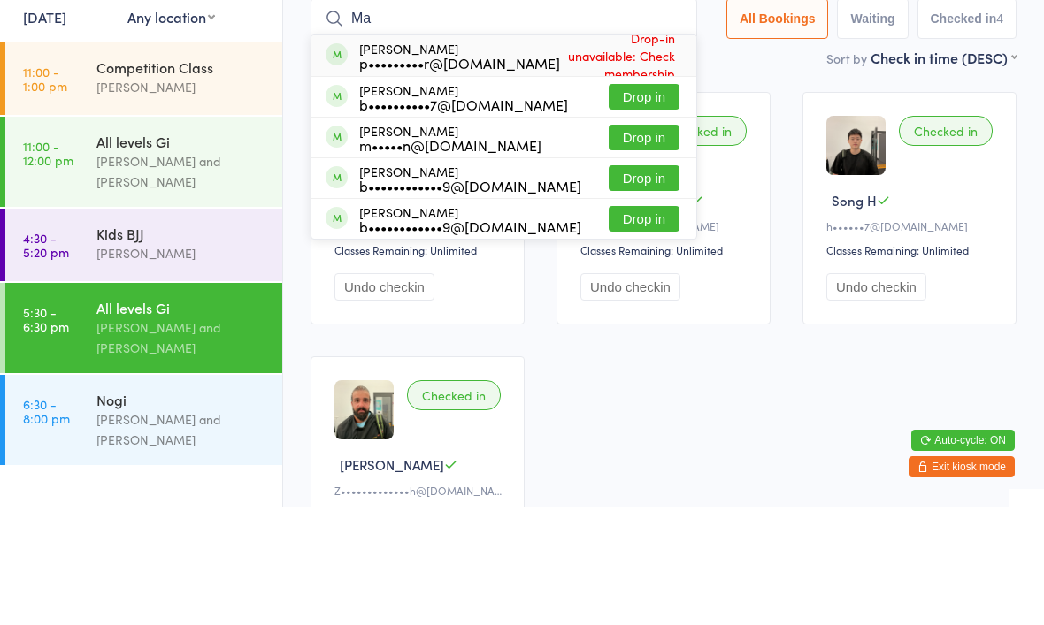
type input "M"
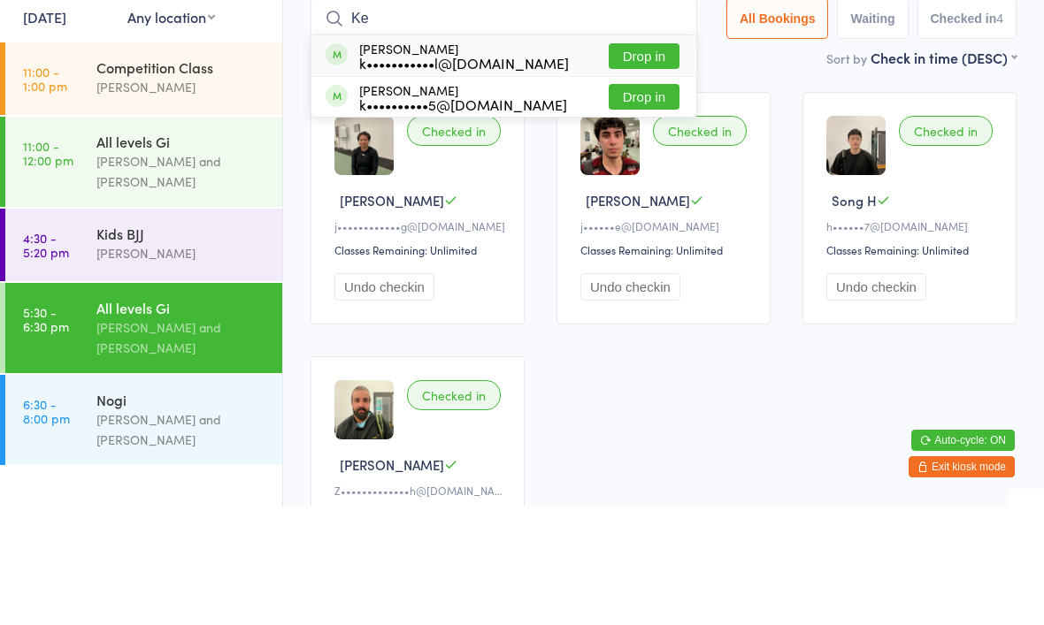
type input "Ke"
click at [633, 203] on button "Drop in" at bounding box center [643, 216] width 71 height 26
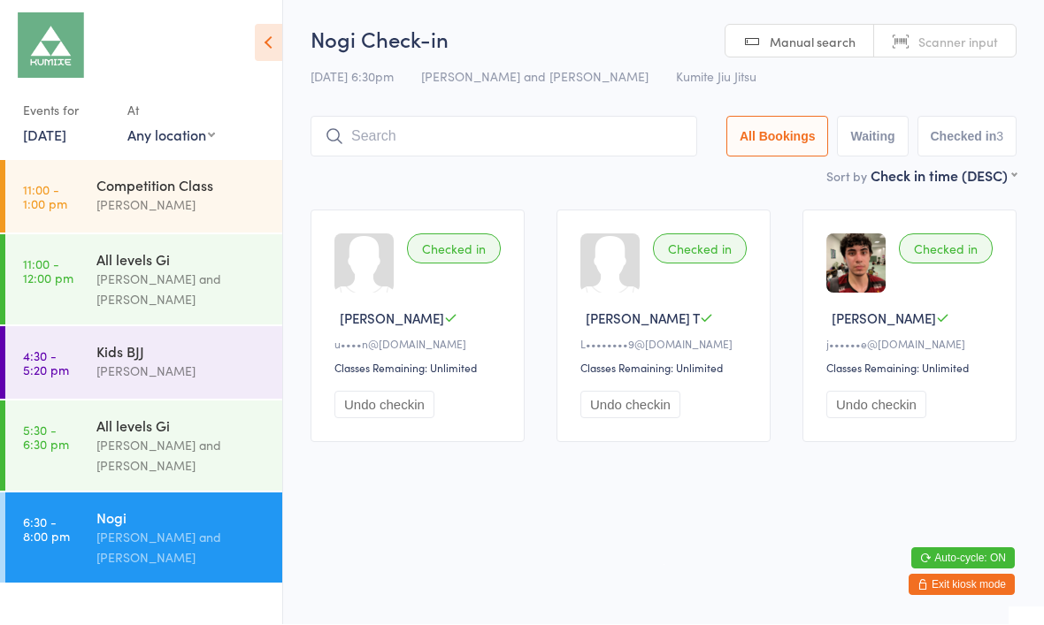
click at [517, 140] on input "search" at bounding box center [503, 137] width 386 height 41
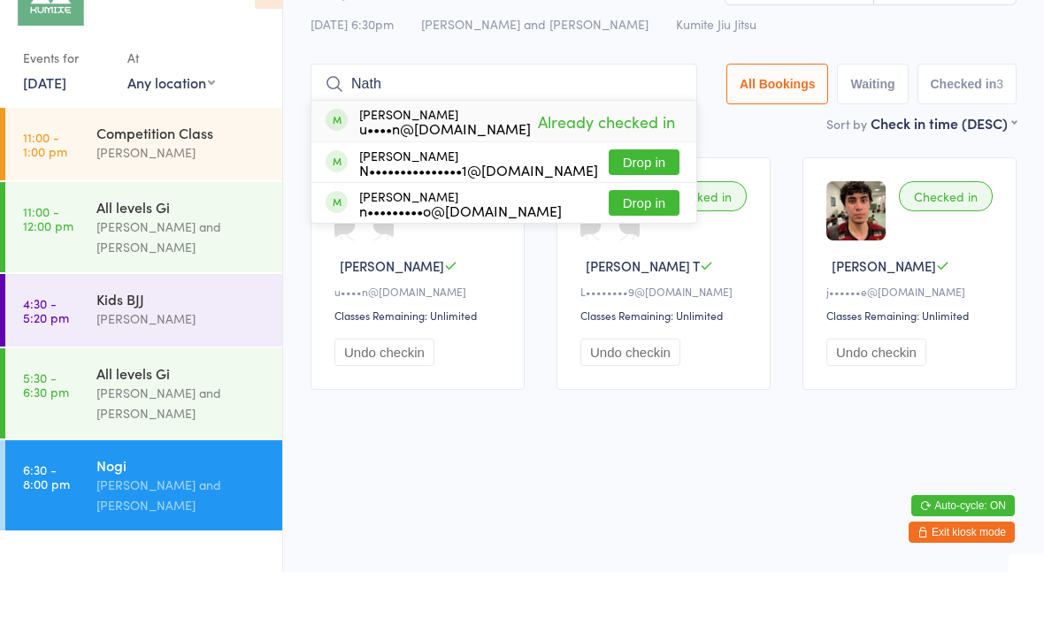
type input "Nath"
click at [640, 203] on button "Drop in" at bounding box center [643, 216] width 71 height 26
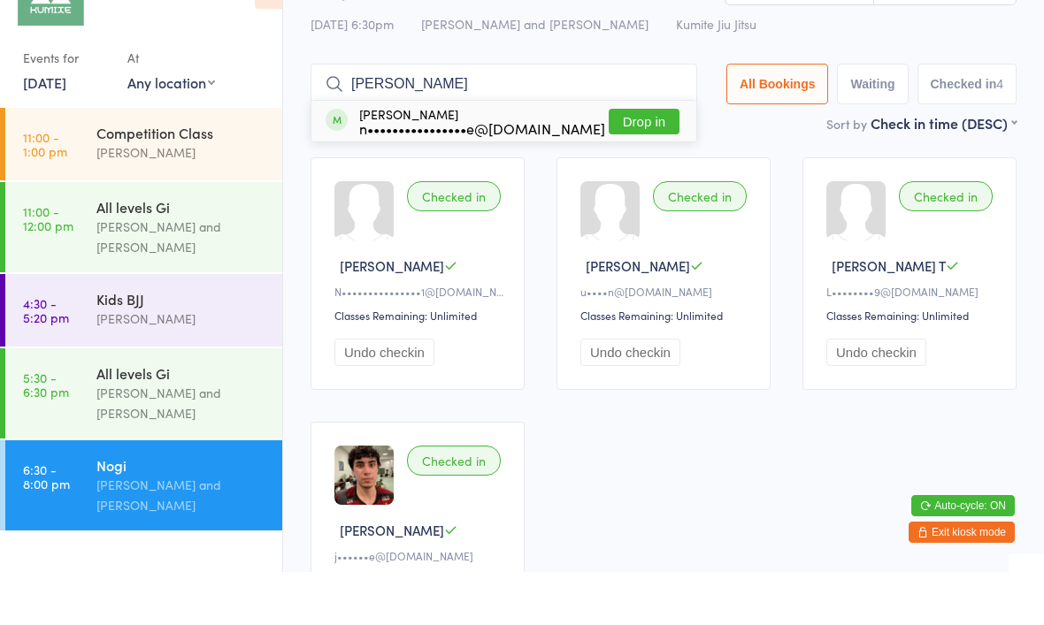
type input "[PERSON_NAME]"
click at [609, 162] on button "Drop in" at bounding box center [643, 175] width 71 height 26
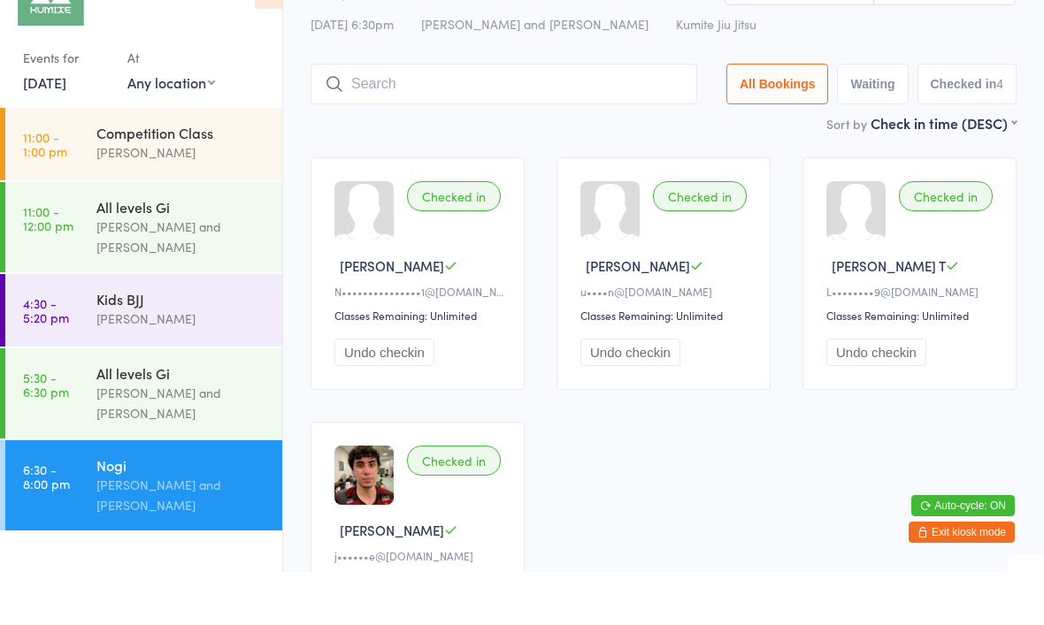
scroll to position [53, 0]
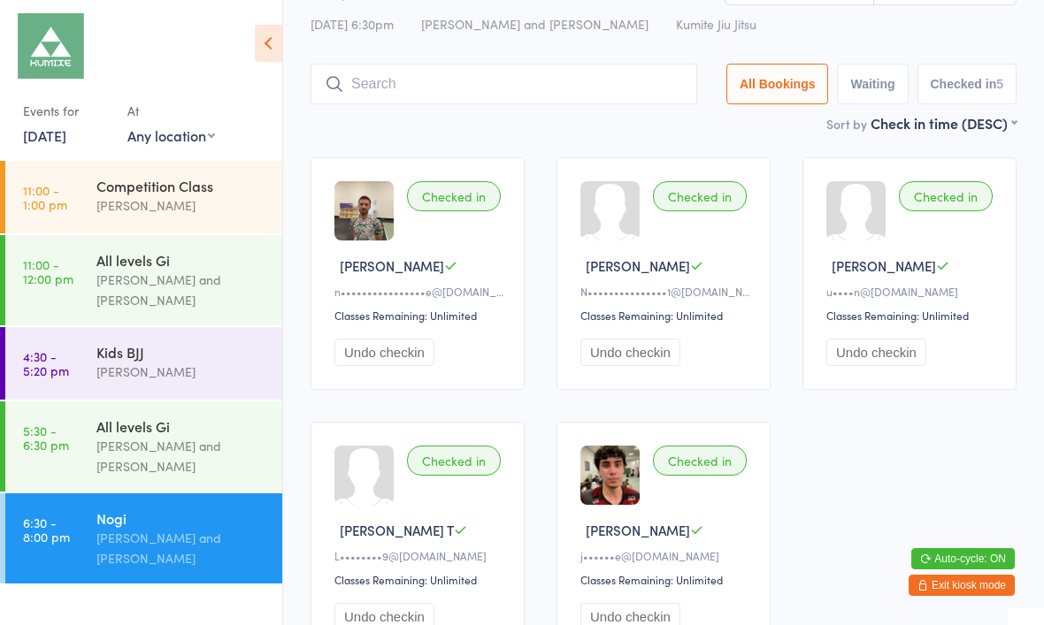
click at [640, 97] on input "search" at bounding box center [503, 84] width 386 height 41
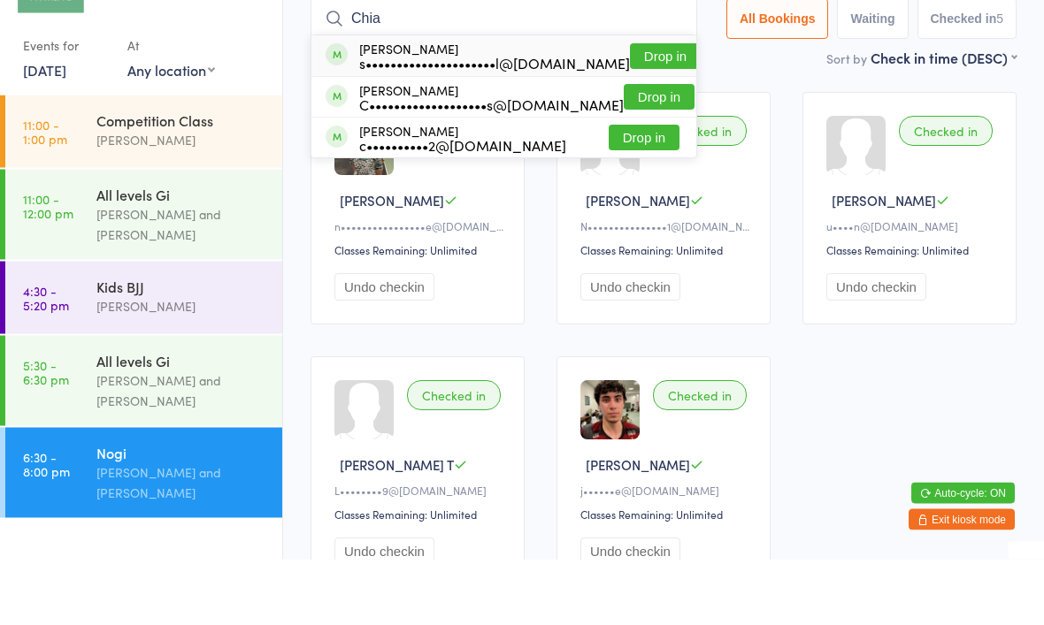
type input "Chia"
click at [634, 150] on button "Drop in" at bounding box center [658, 163] width 71 height 26
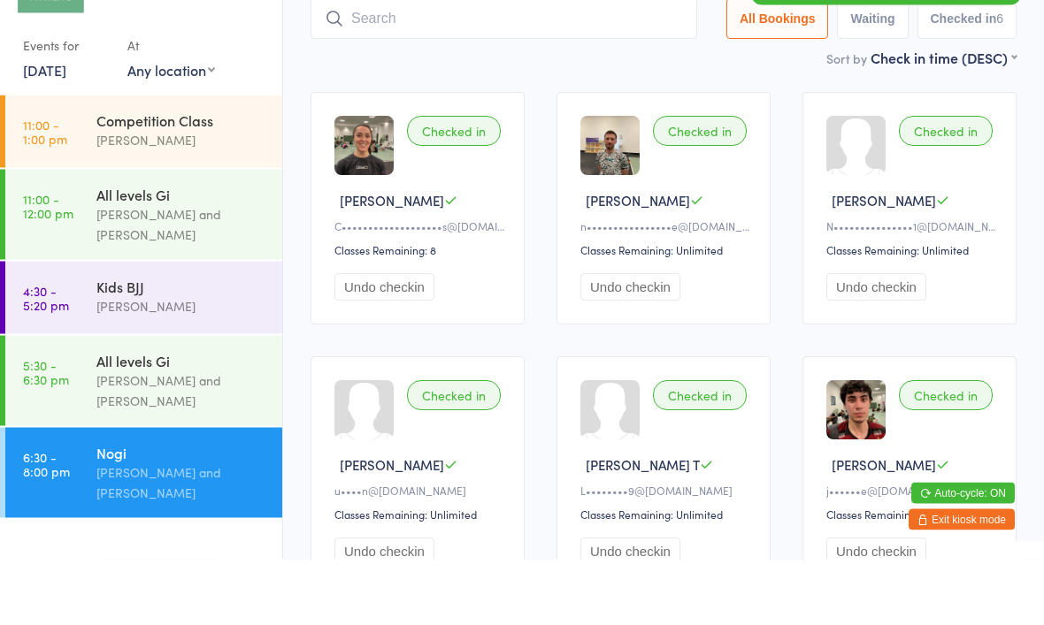
click at [675, 114] on div "Sort by Check in time (DESC) First name (ASC) First name (DESC) Last name (ASC)…" at bounding box center [663, 123] width 706 height 19
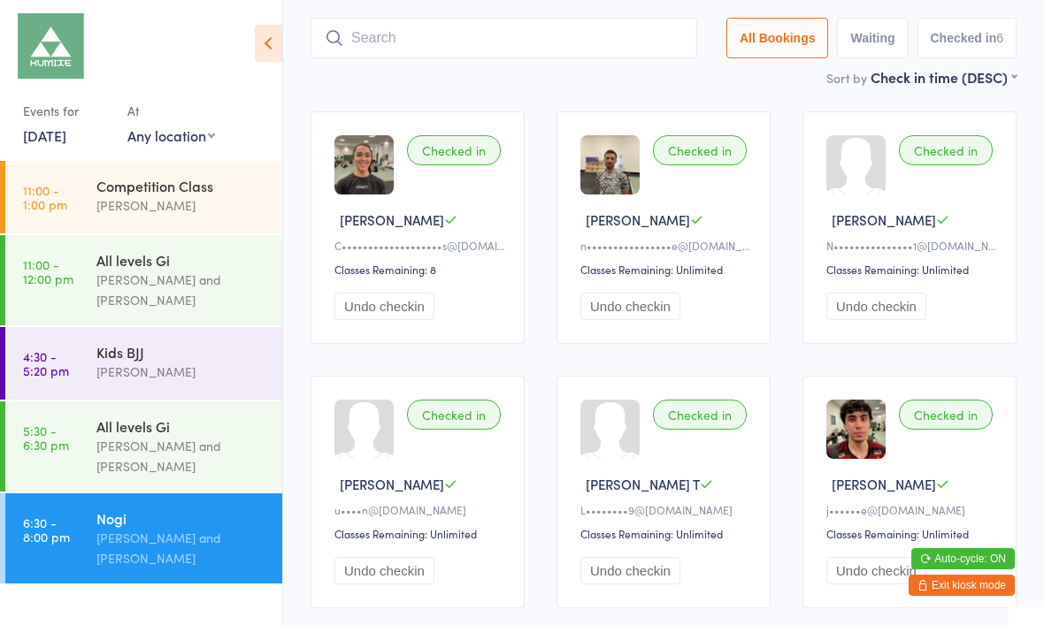
scroll to position [0, 0]
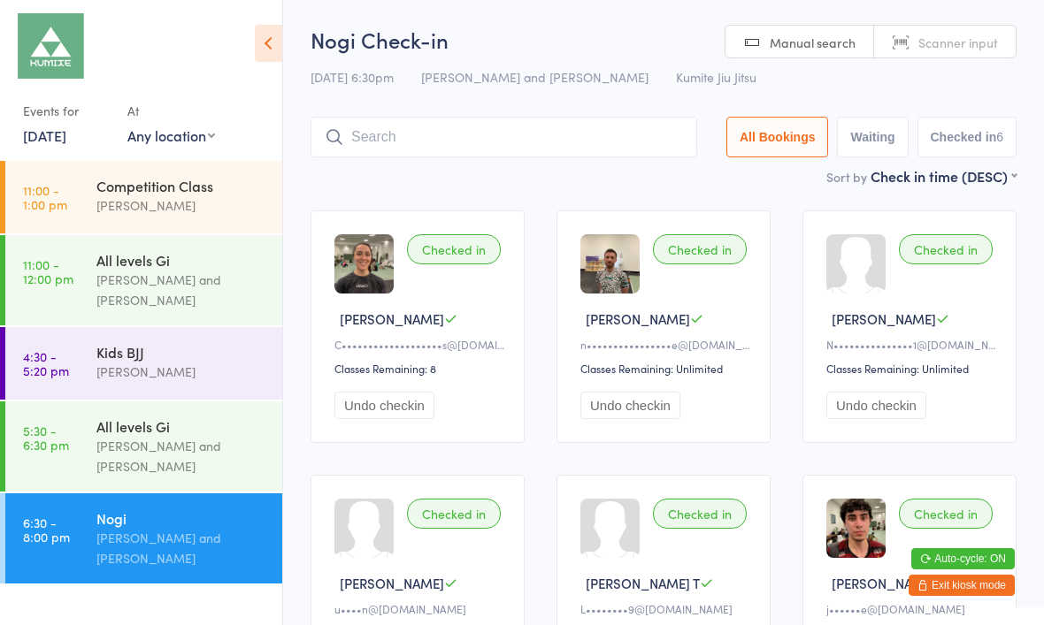
click at [603, 155] on input "search" at bounding box center [503, 137] width 386 height 41
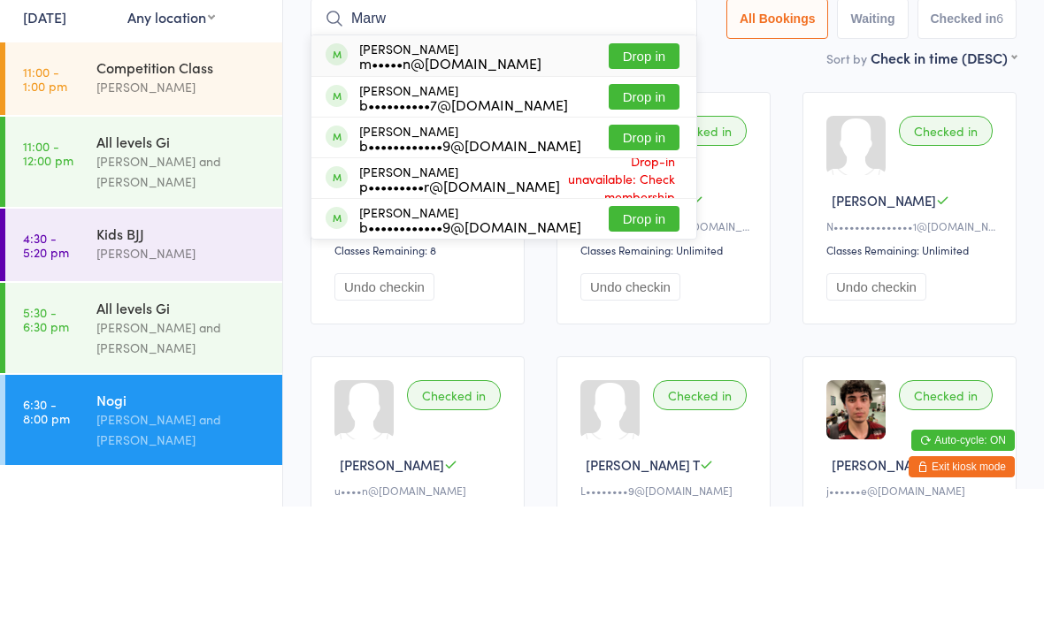
type input "Marw"
click at [639, 162] on button "Drop in" at bounding box center [643, 175] width 71 height 26
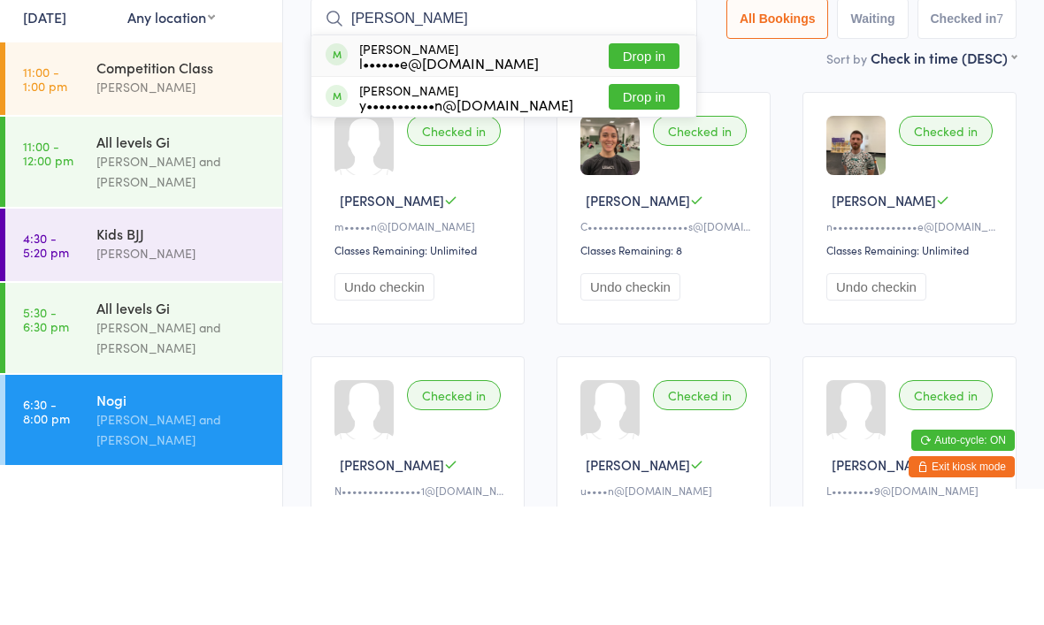
type input "[PERSON_NAME]"
click at [631, 162] on button "Drop in" at bounding box center [643, 175] width 71 height 26
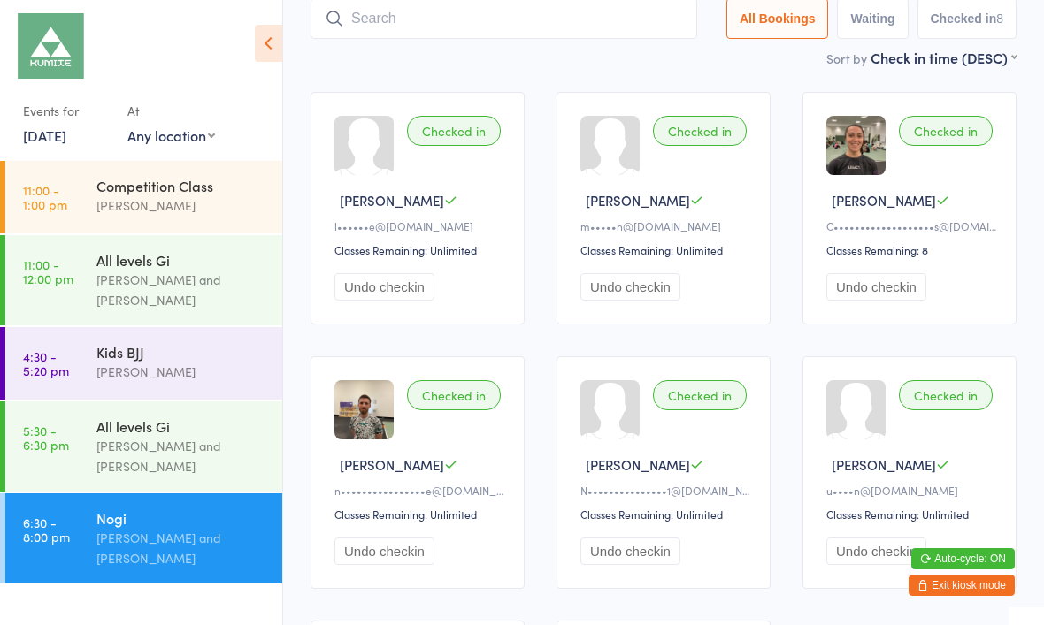
click at [453, 31] on input "search" at bounding box center [503, 18] width 386 height 41
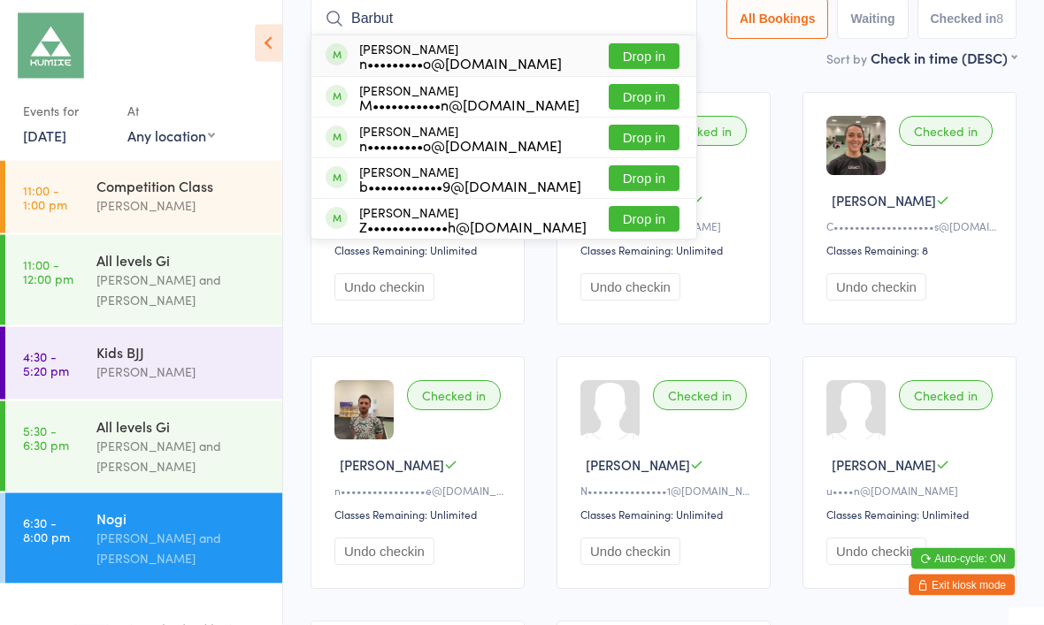
type input "Barbut"
click at [642, 137] on button "Drop in" at bounding box center [643, 139] width 71 height 26
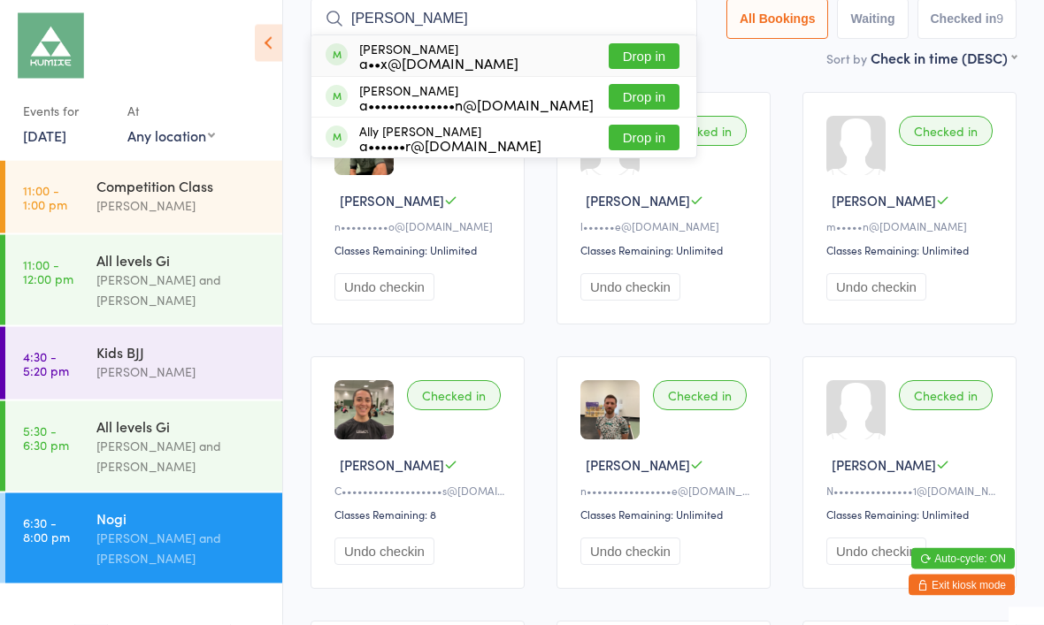
type input "[PERSON_NAME]"
click at [625, 56] on button "Drop in" at bounding box center [643, 57] width 71 height 26
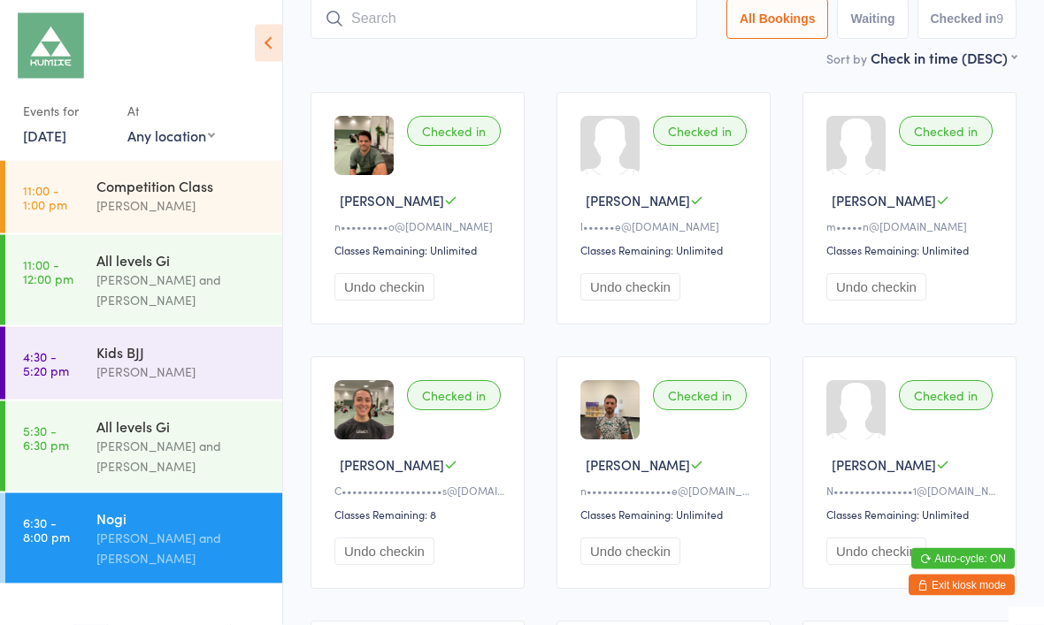
scroll to position [119, 0]
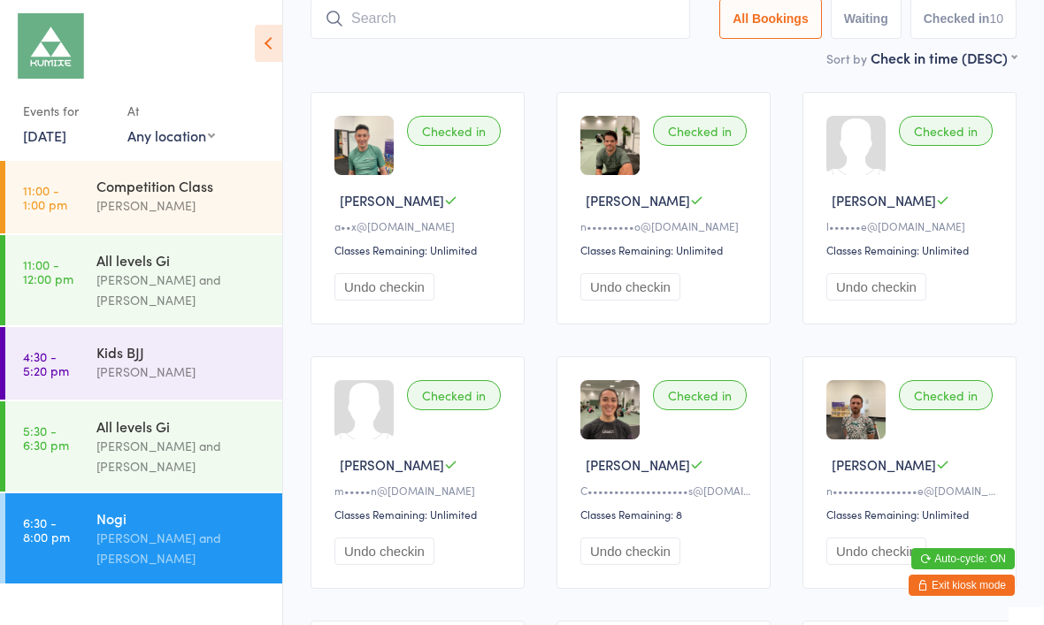
click at [406, 23] on input "search" at bounding box center [499, 18] width 379 height 41
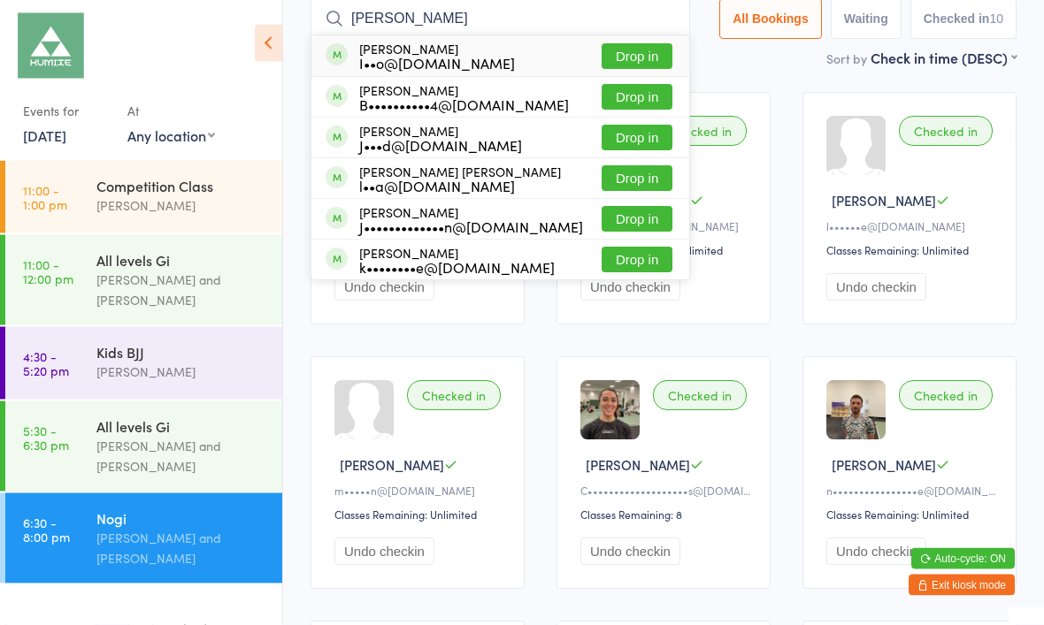
type input "[PERSON_NAME]"
click at [636, 87] on button "Drop in" at bounding box center [636, 98] width 71 height 26
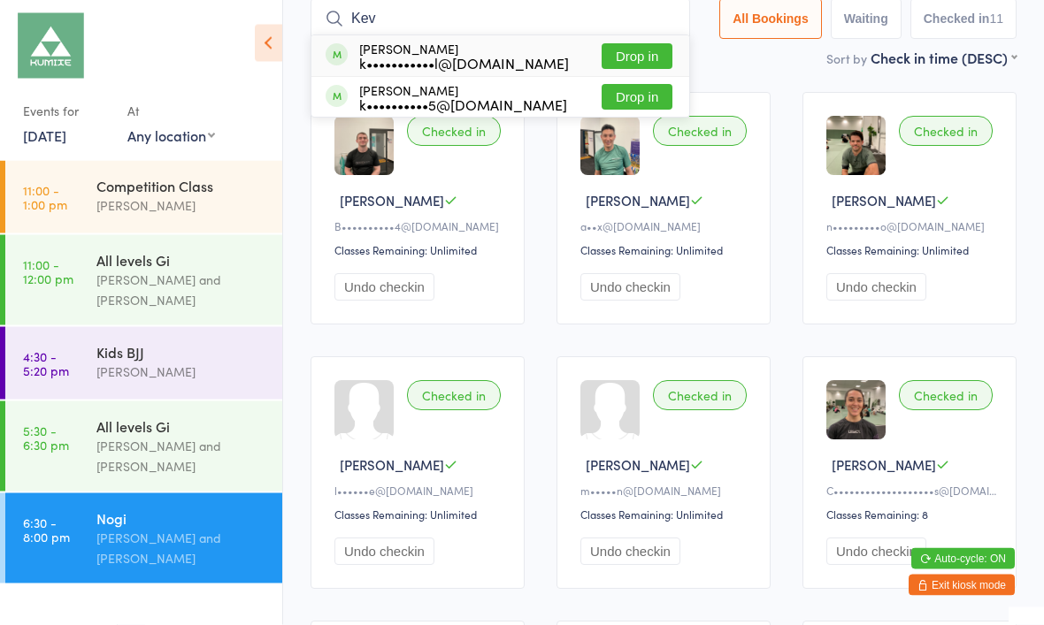
type input "Kev"
click at [627, 50] on button "Drop in" at bounding box center [636, 57] width 71 height 26
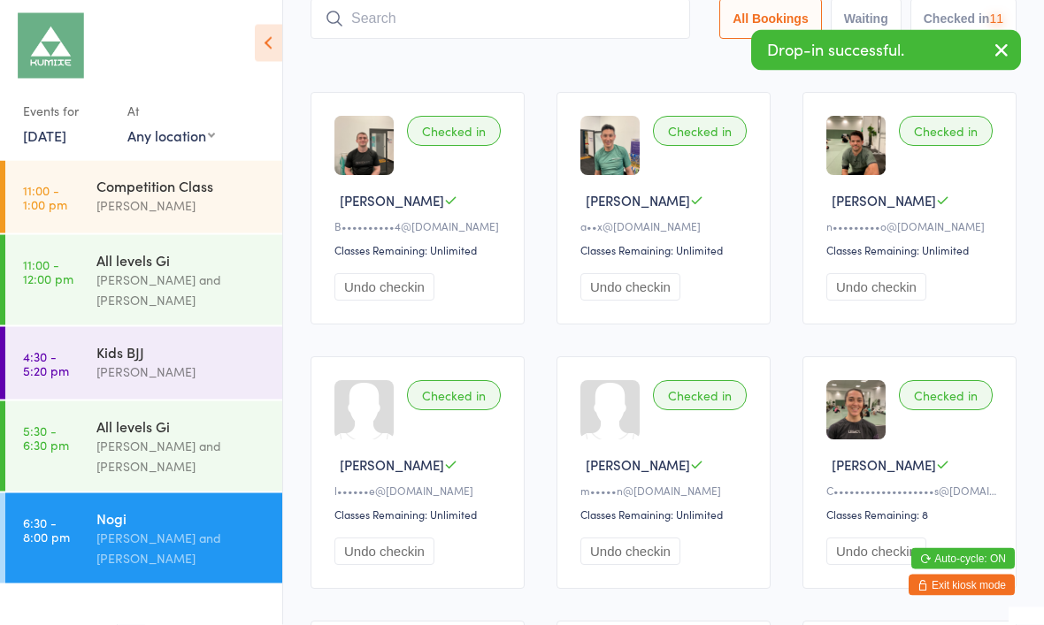
scroll to position [119, 0]
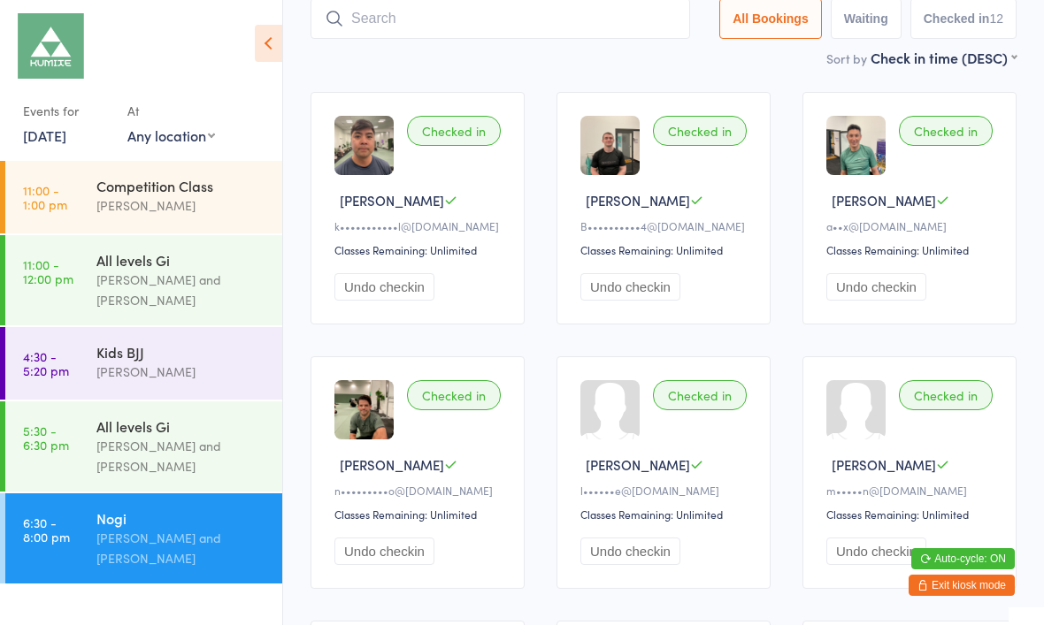
click at [576, 27] on input "search" at bounding box center [499, 18] width 379 height 41
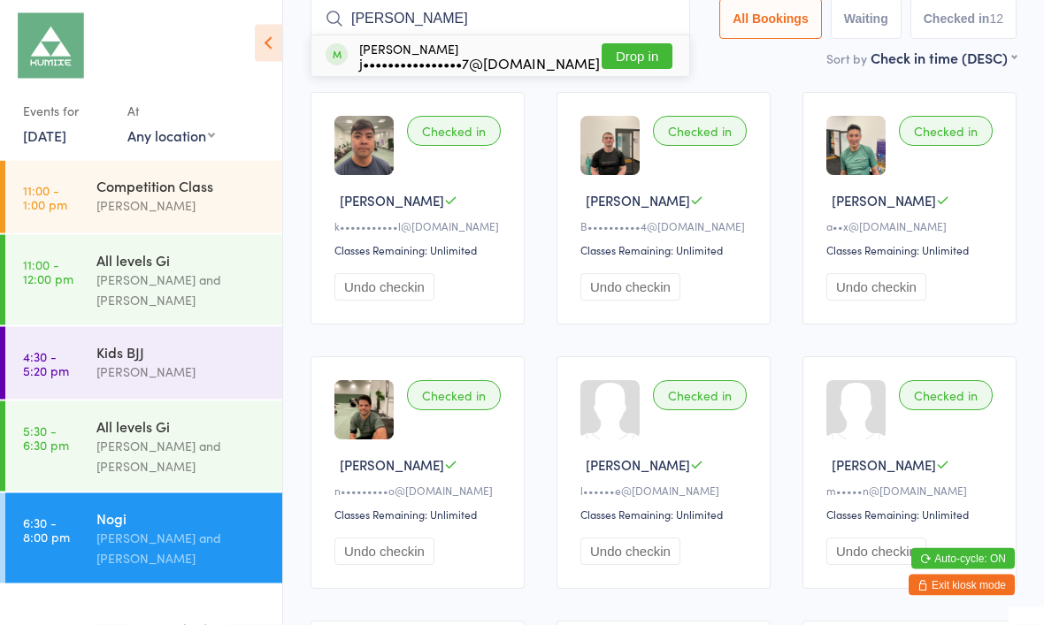
type input "[PERSON_NAME]"
click at [640, 58] on button "Drop in" at bounding box center [636, 57] width 71 height 26
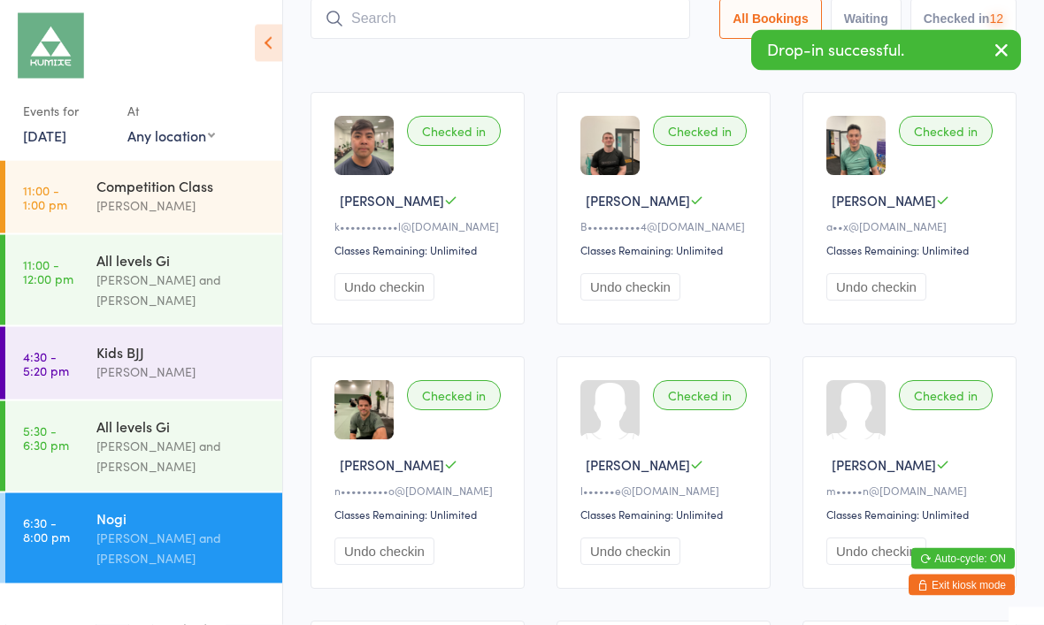
scroll to position [119, 0]
